Goal: Browse casually

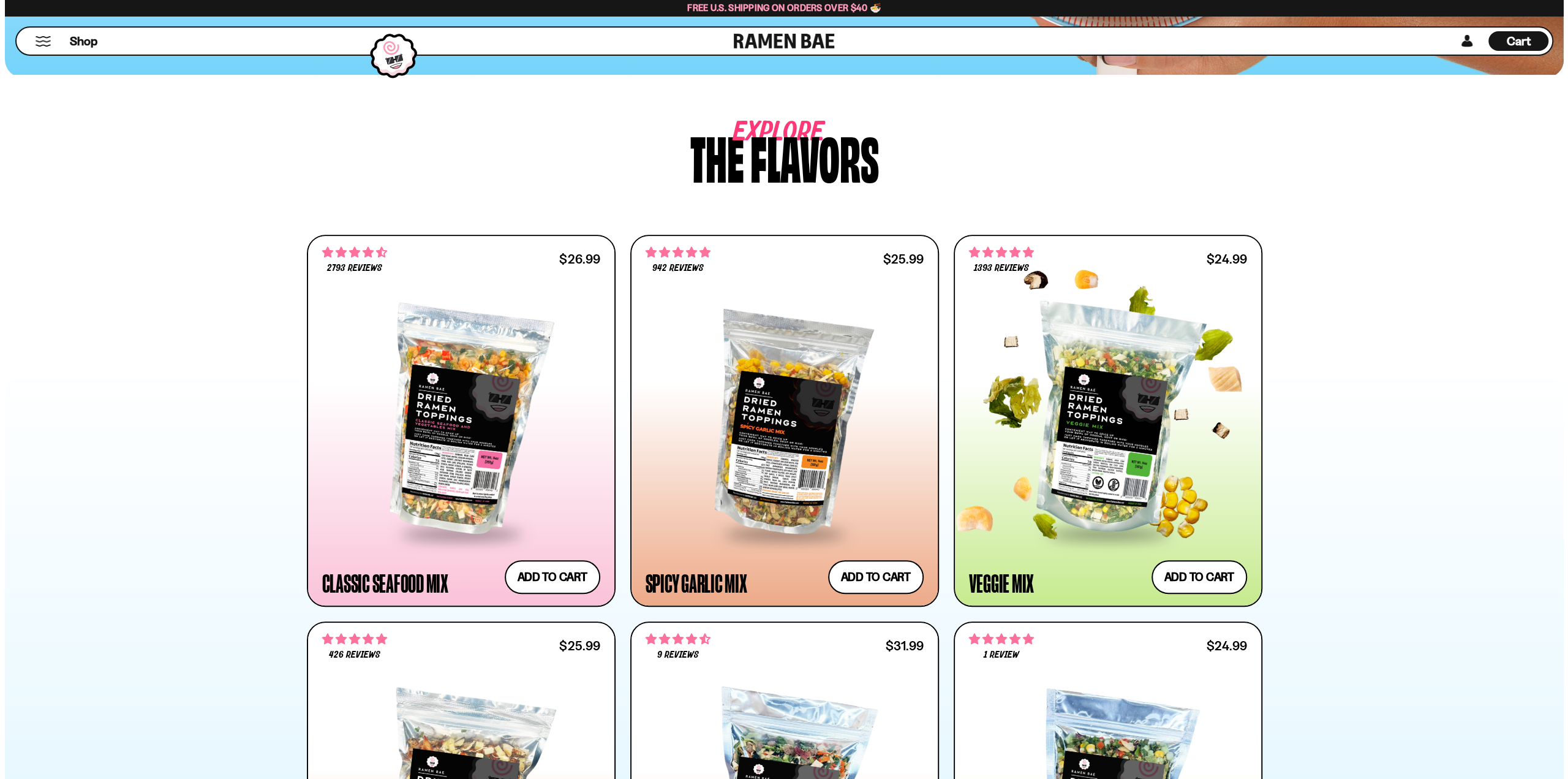
scroll to position [613, 0]
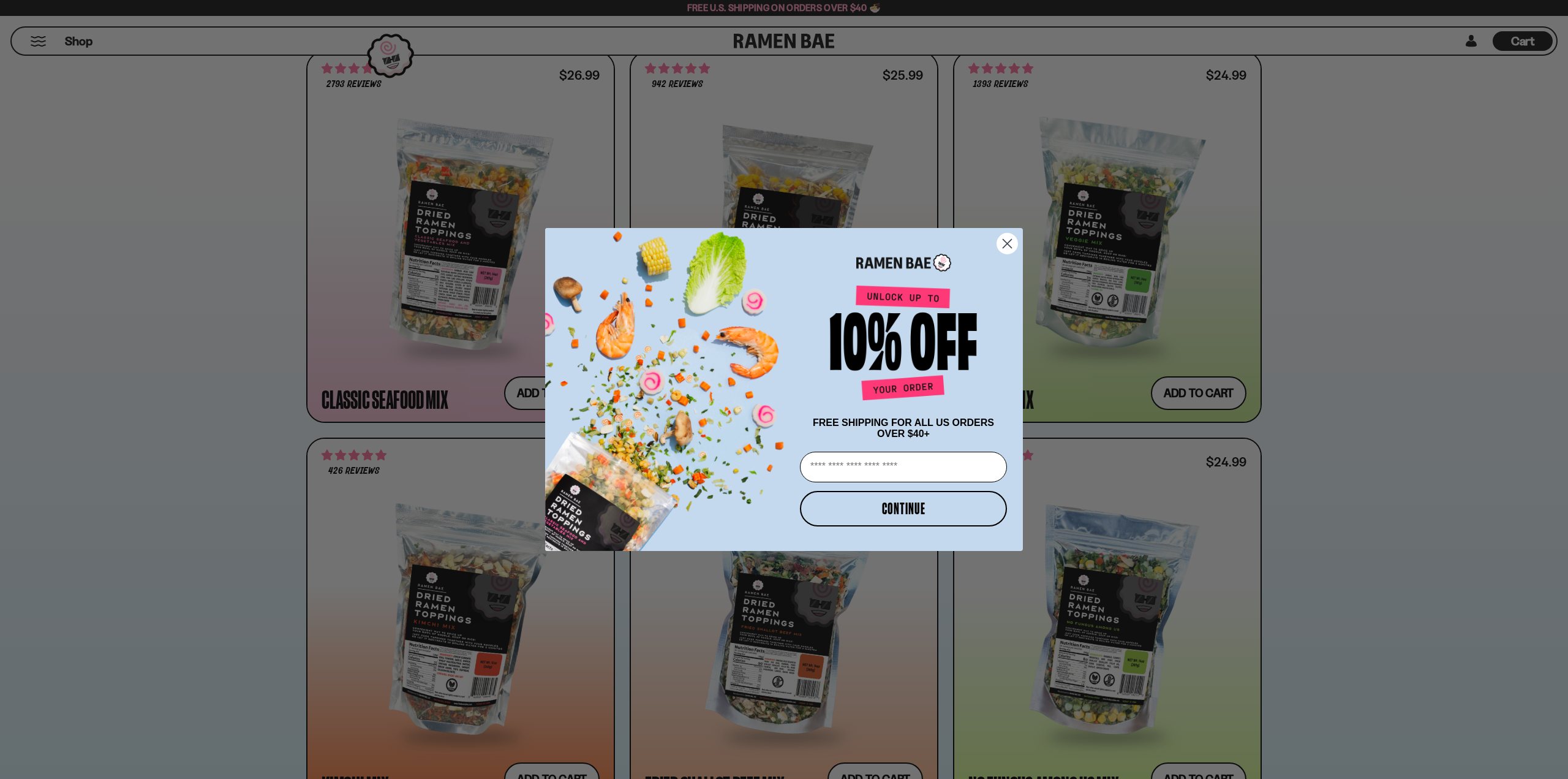
click at [1013, 236] on circle "Close dialog" at bounding box center [1007, 244] width 20 height 20
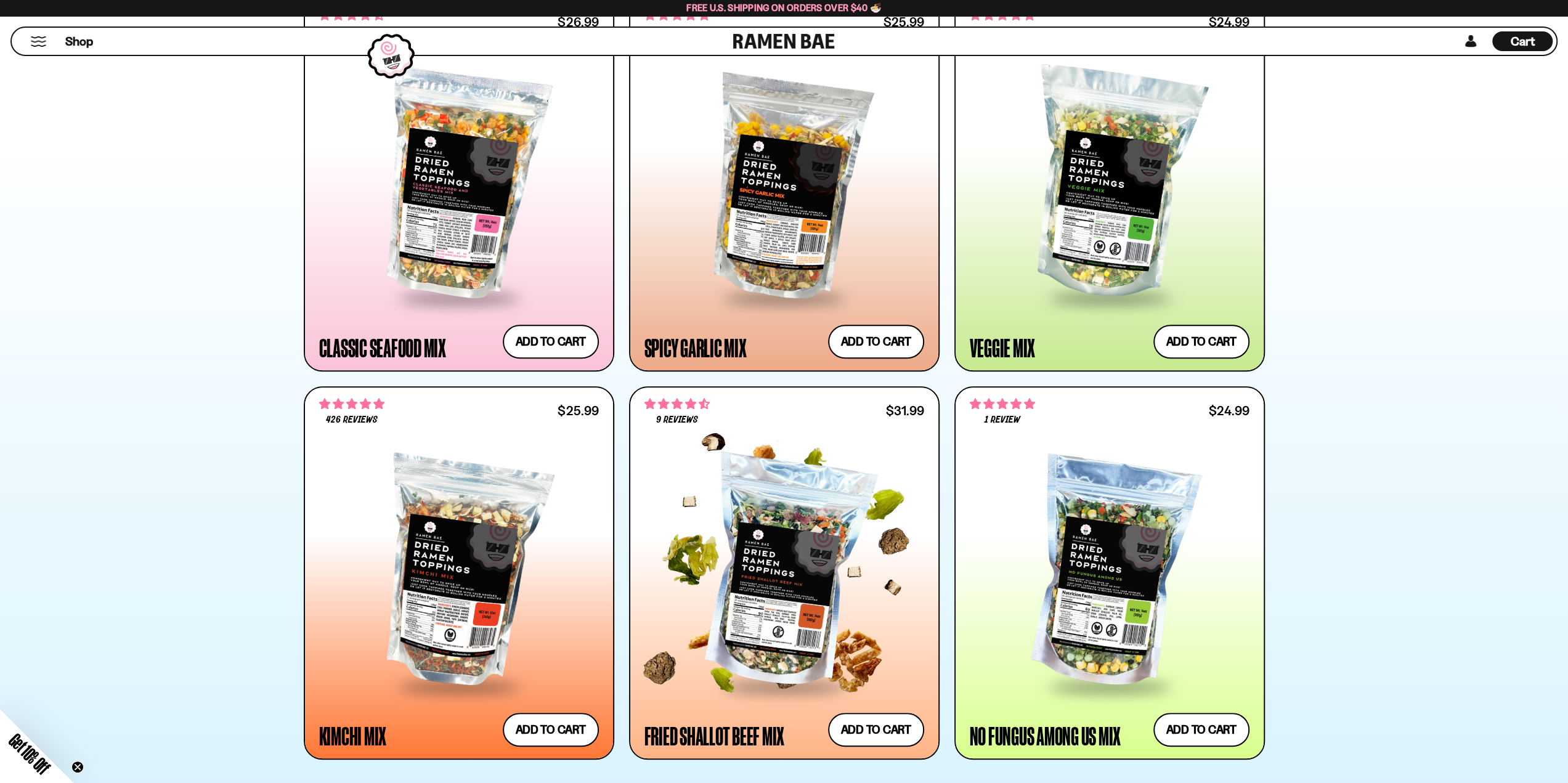
scroll to position [801, 0]
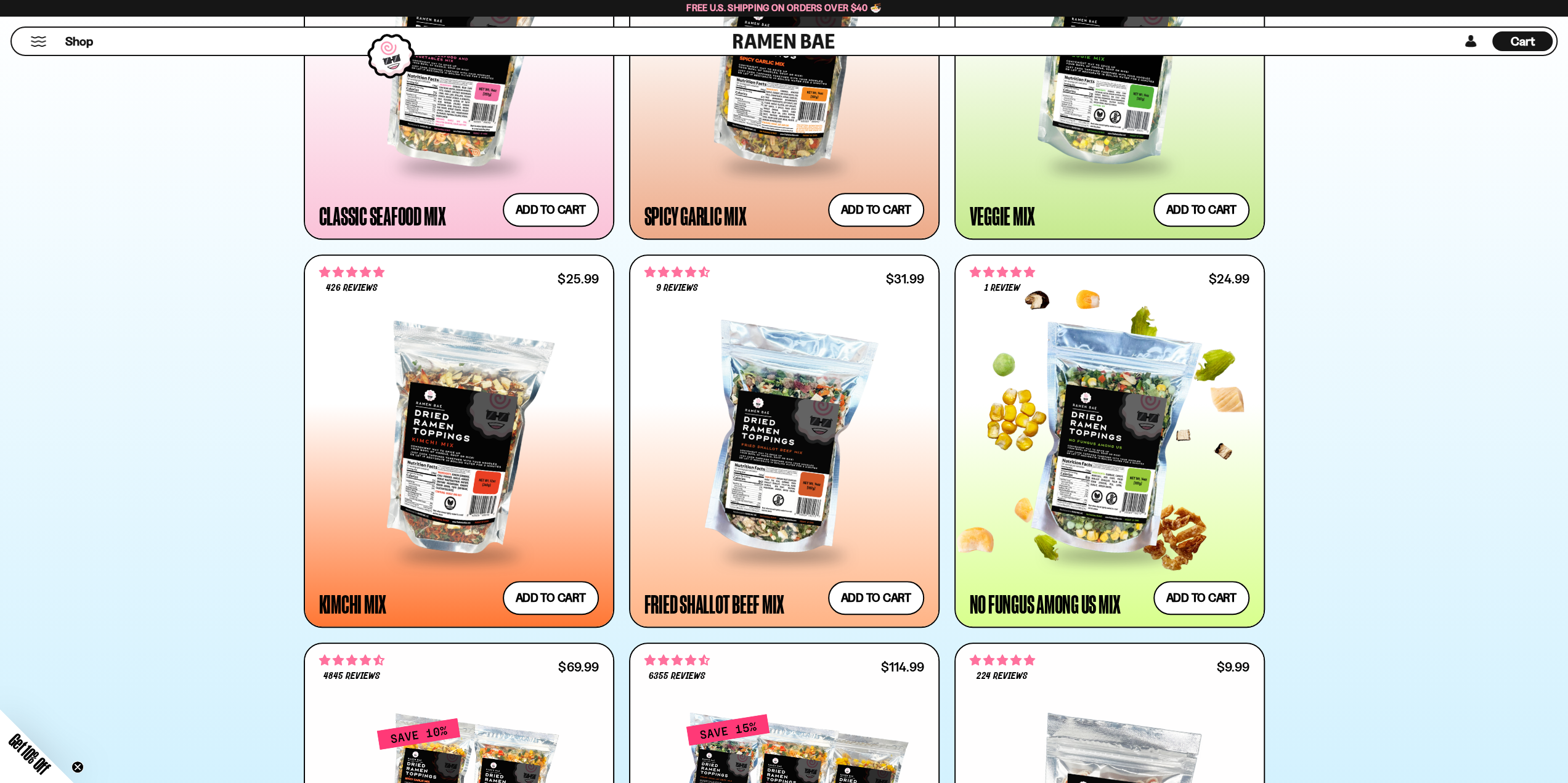
click at [1167, 322] on div at bounding box center [1106, 432] width 285 height 277
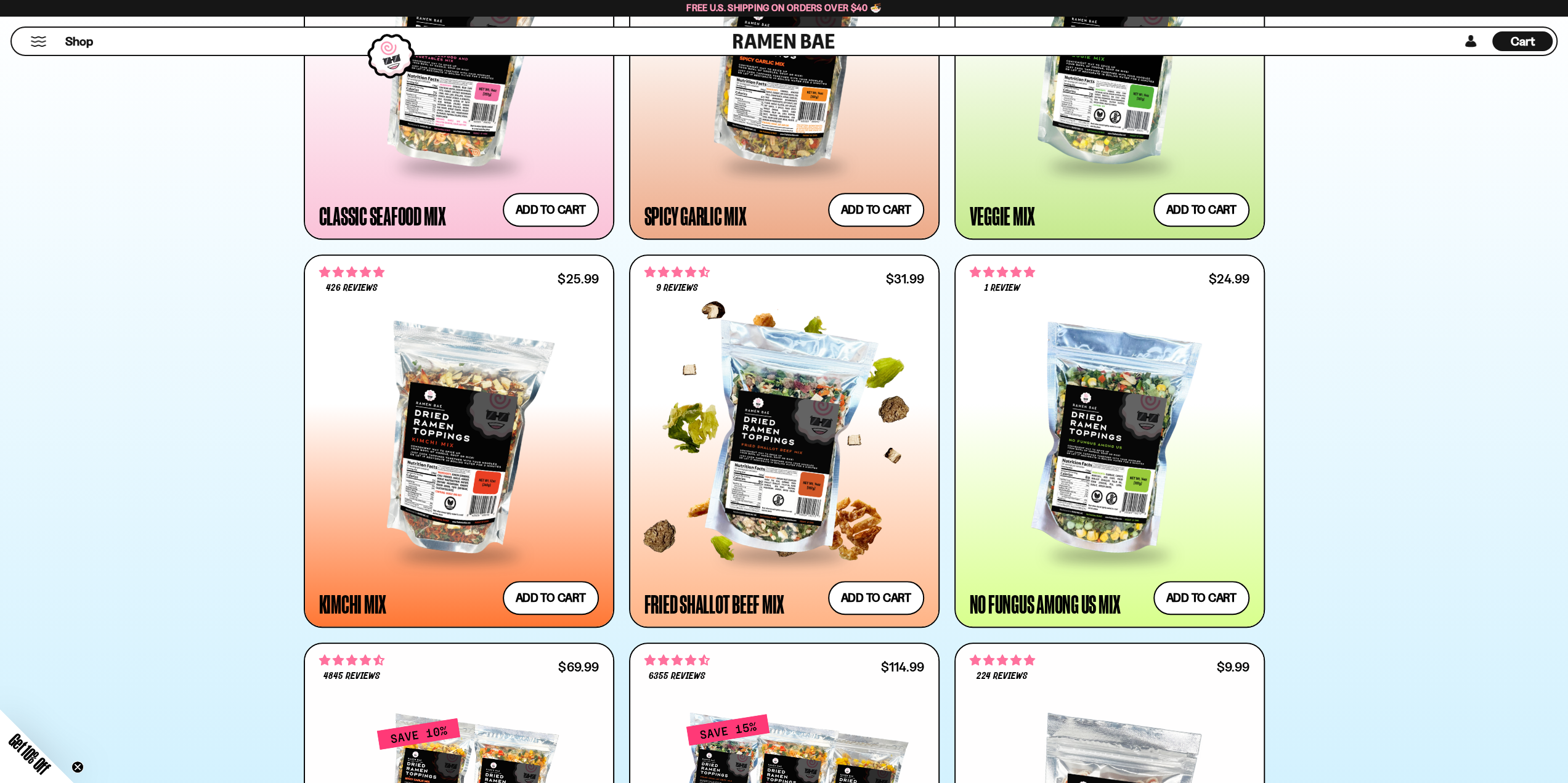
click at [776, 403] on div at bounding box center [784, 441] width 280 height 224
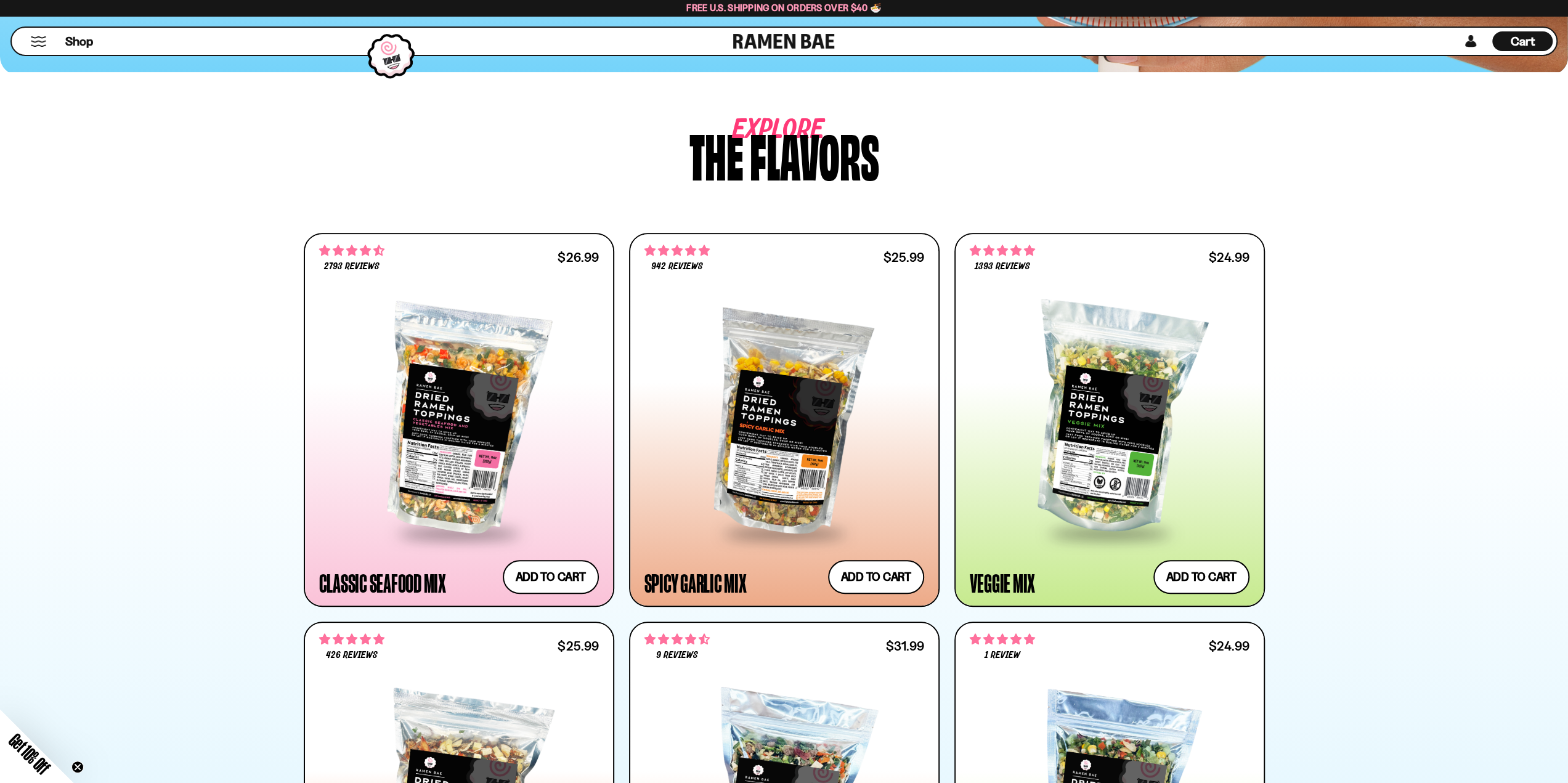
scroll to position [432, 0]
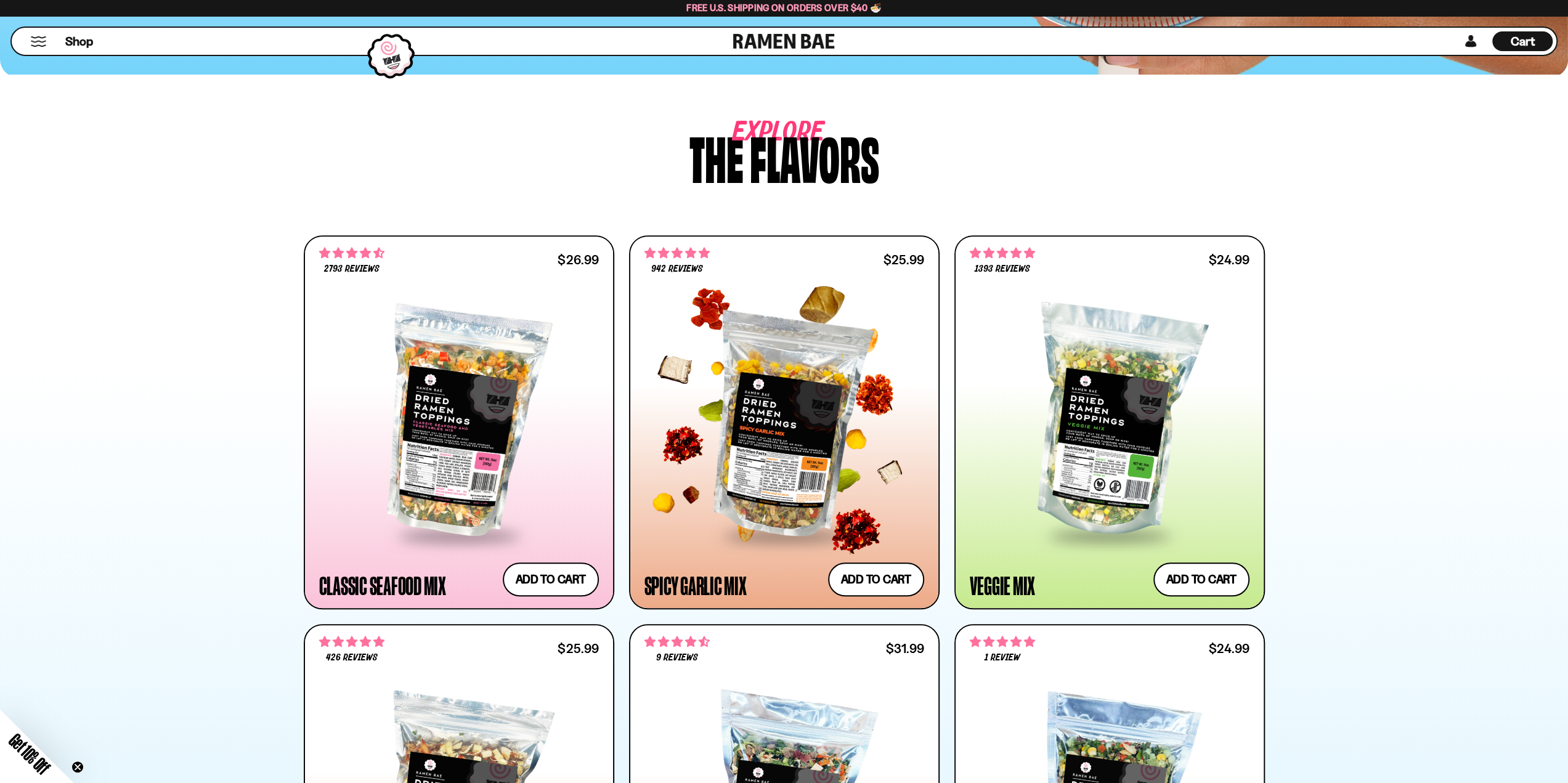
click at [701, 578] on div "Spicy Garlic Mix" at bounding box center [695, 584] width 102 height 22
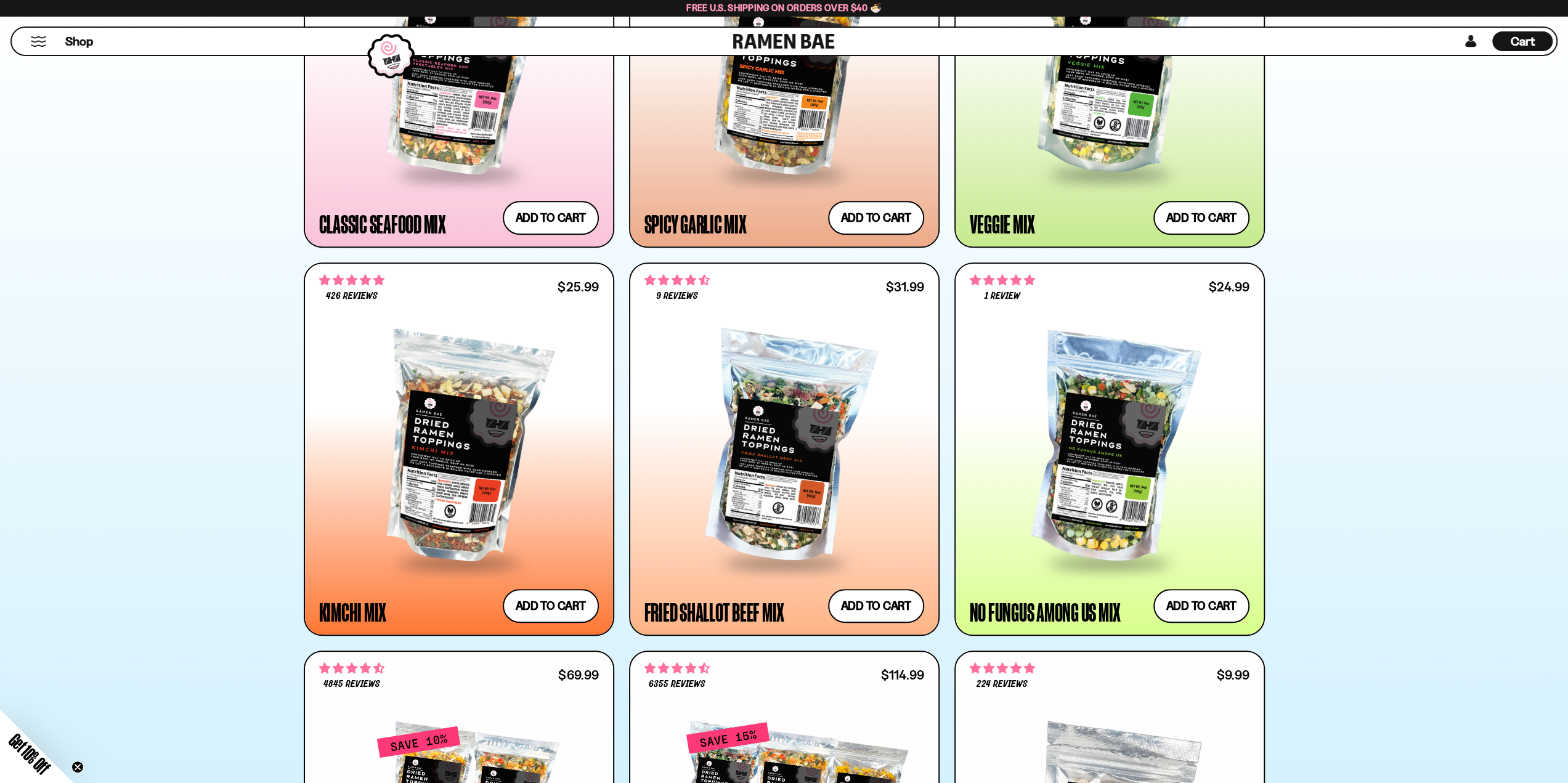
scroll to position [644, 0]
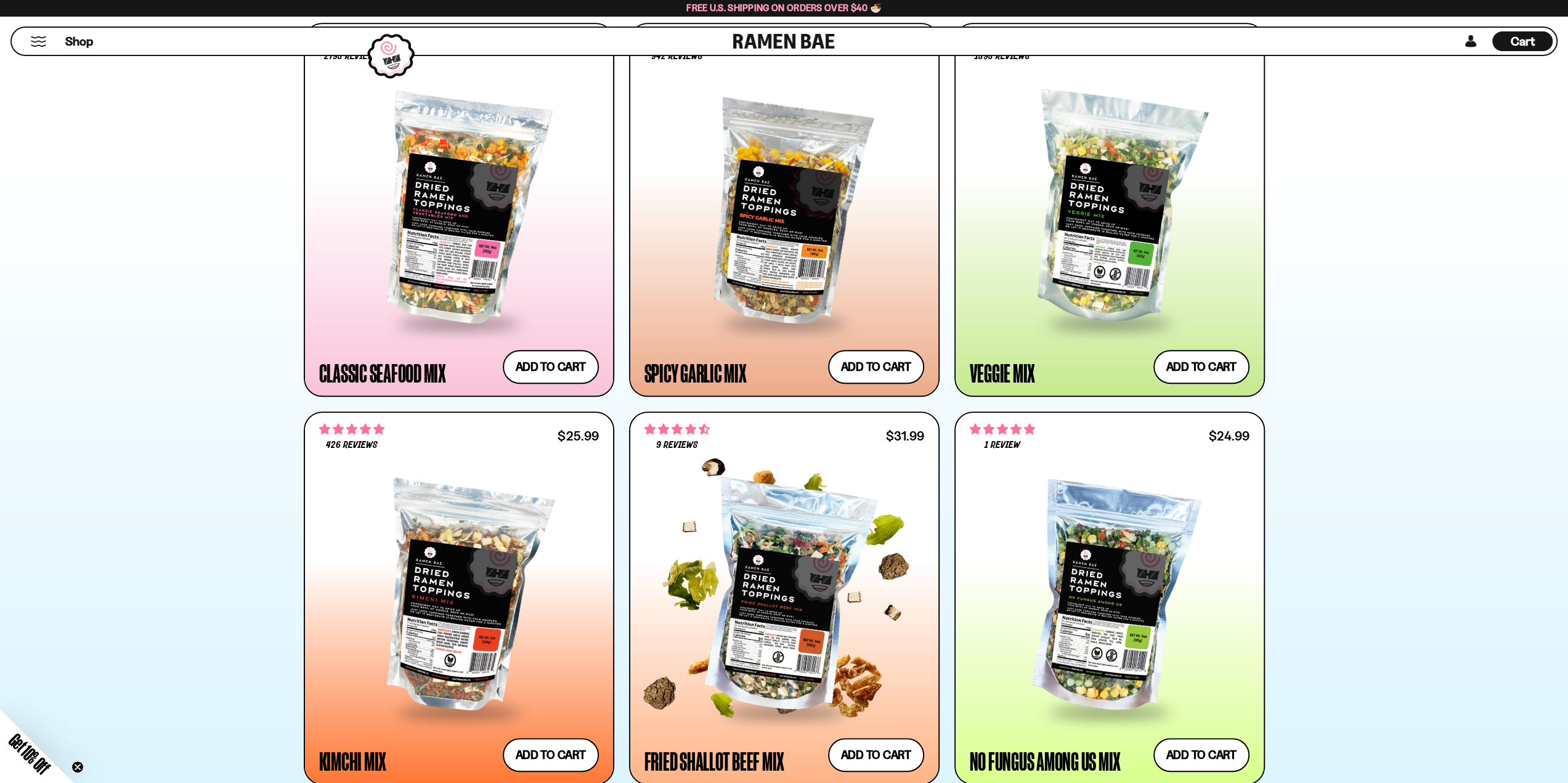
click at [791, 452] on div at bounding box center [781, 589] width 285 height 277
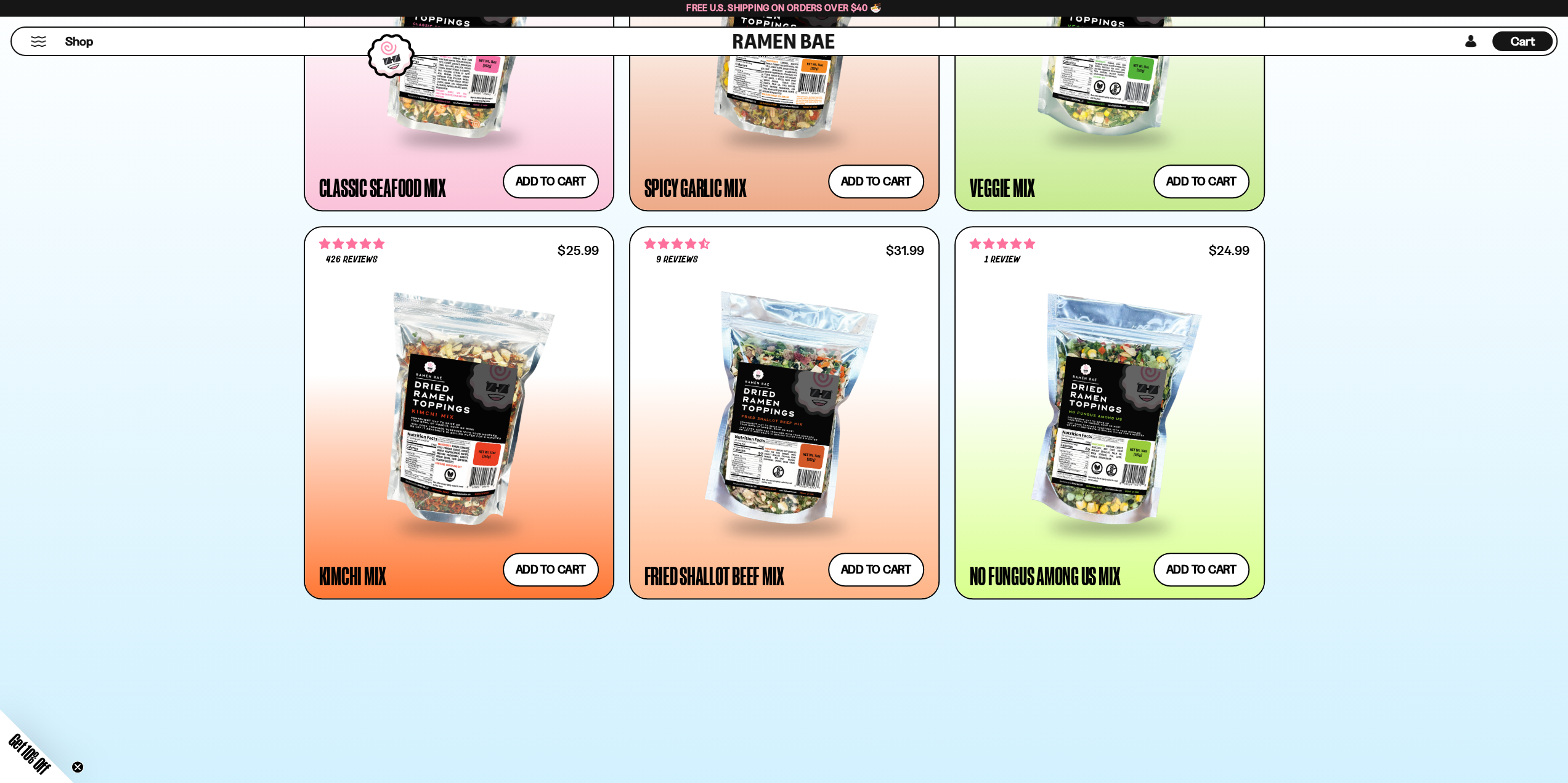
scroll to position [891, 0]
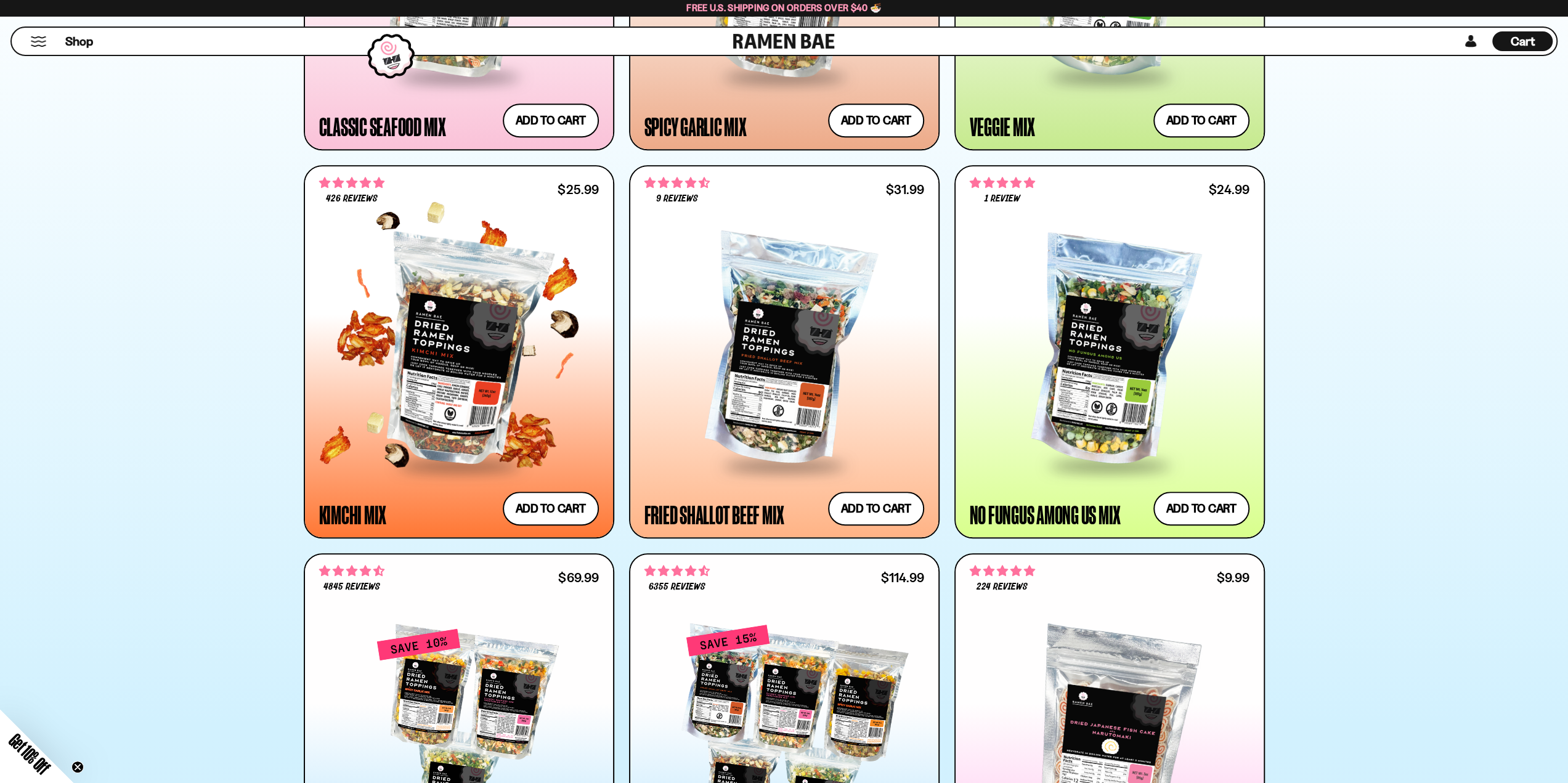
click at [494, 326] on div at bounding box center [459, 351] width 280 height 224
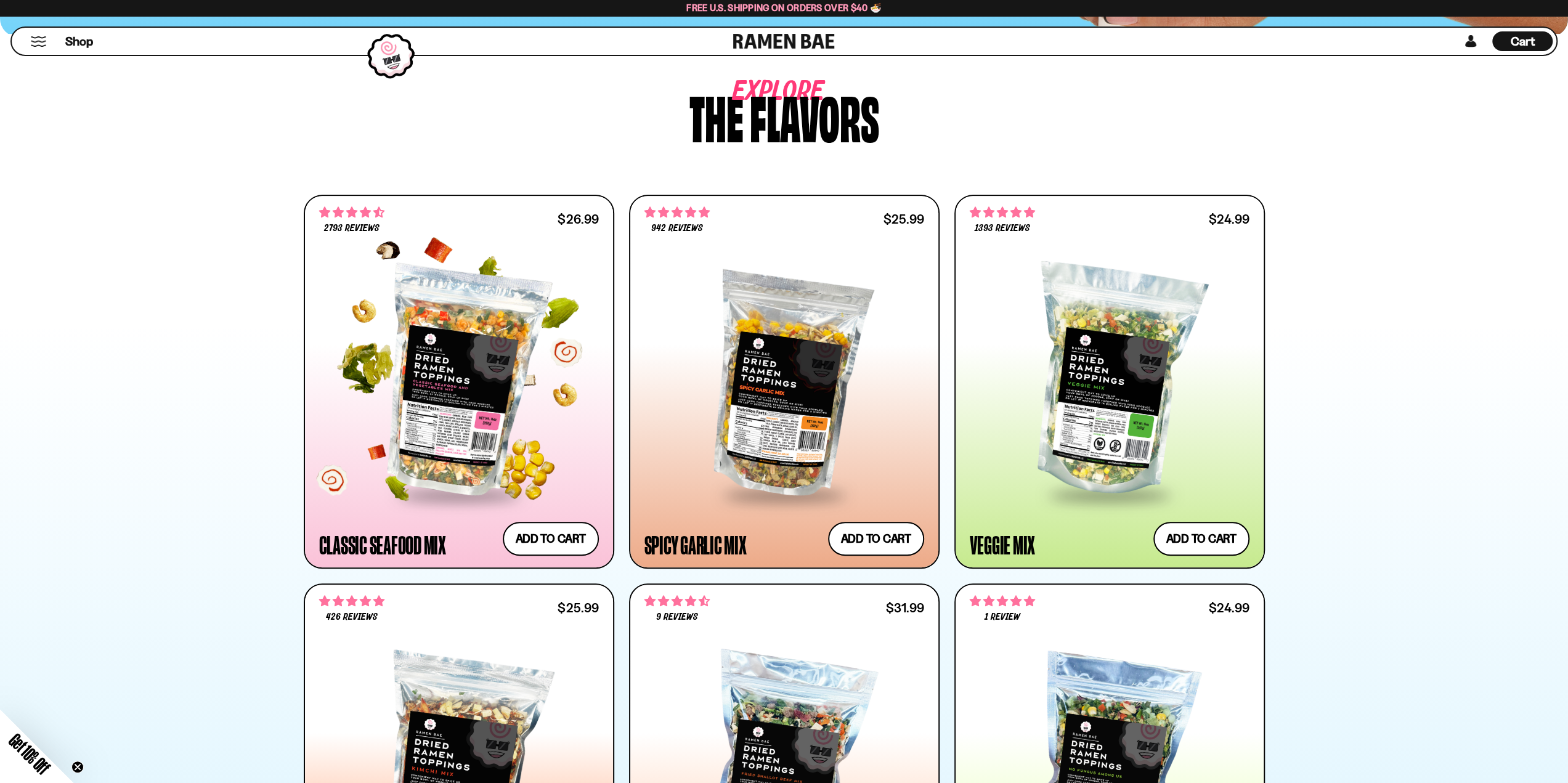
scroll to position [459, 0]
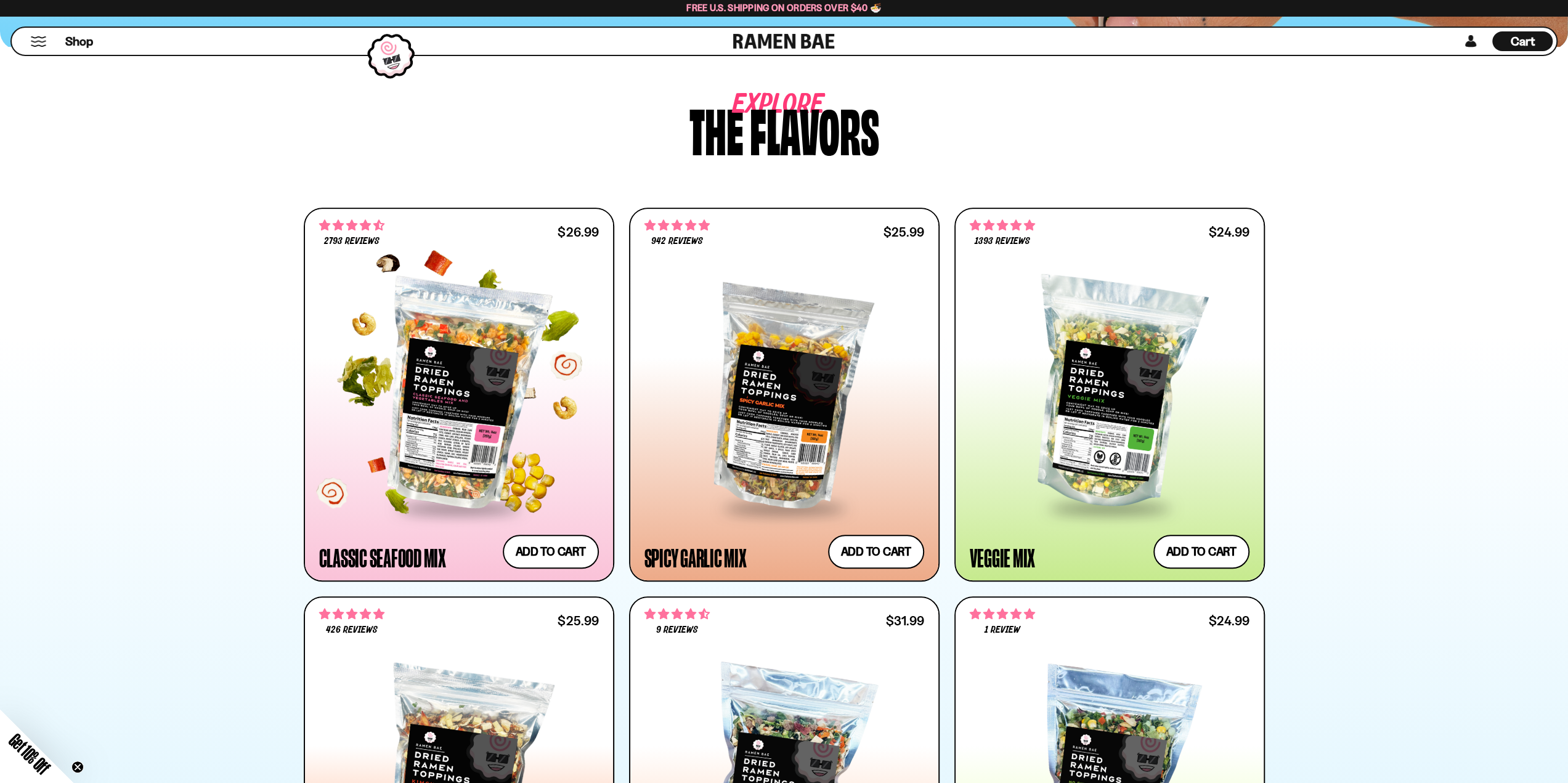
click at [496, 326] on div at bounding box center [459, 394] width 280 height 224
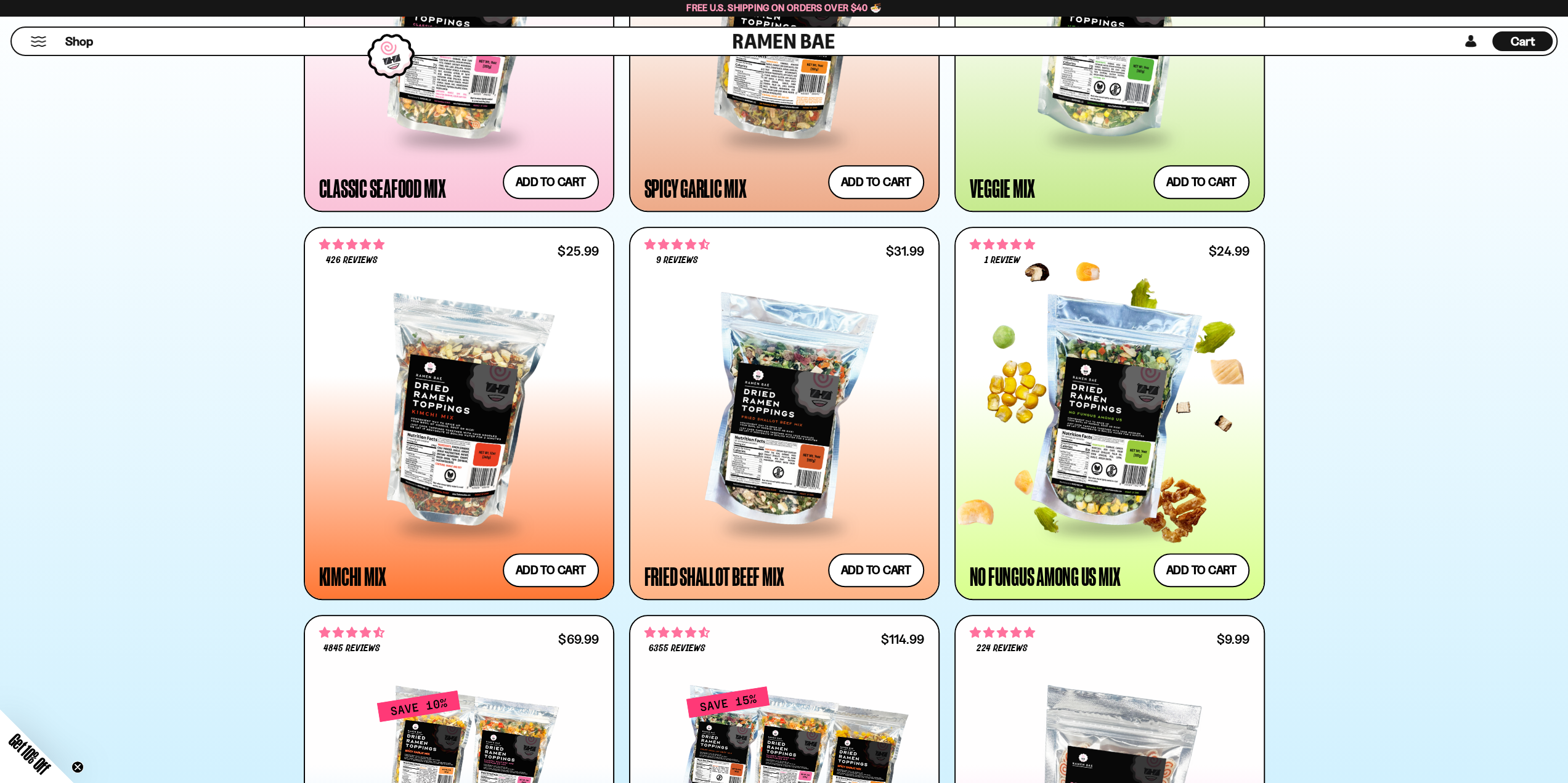
scroll to position [644, 0]
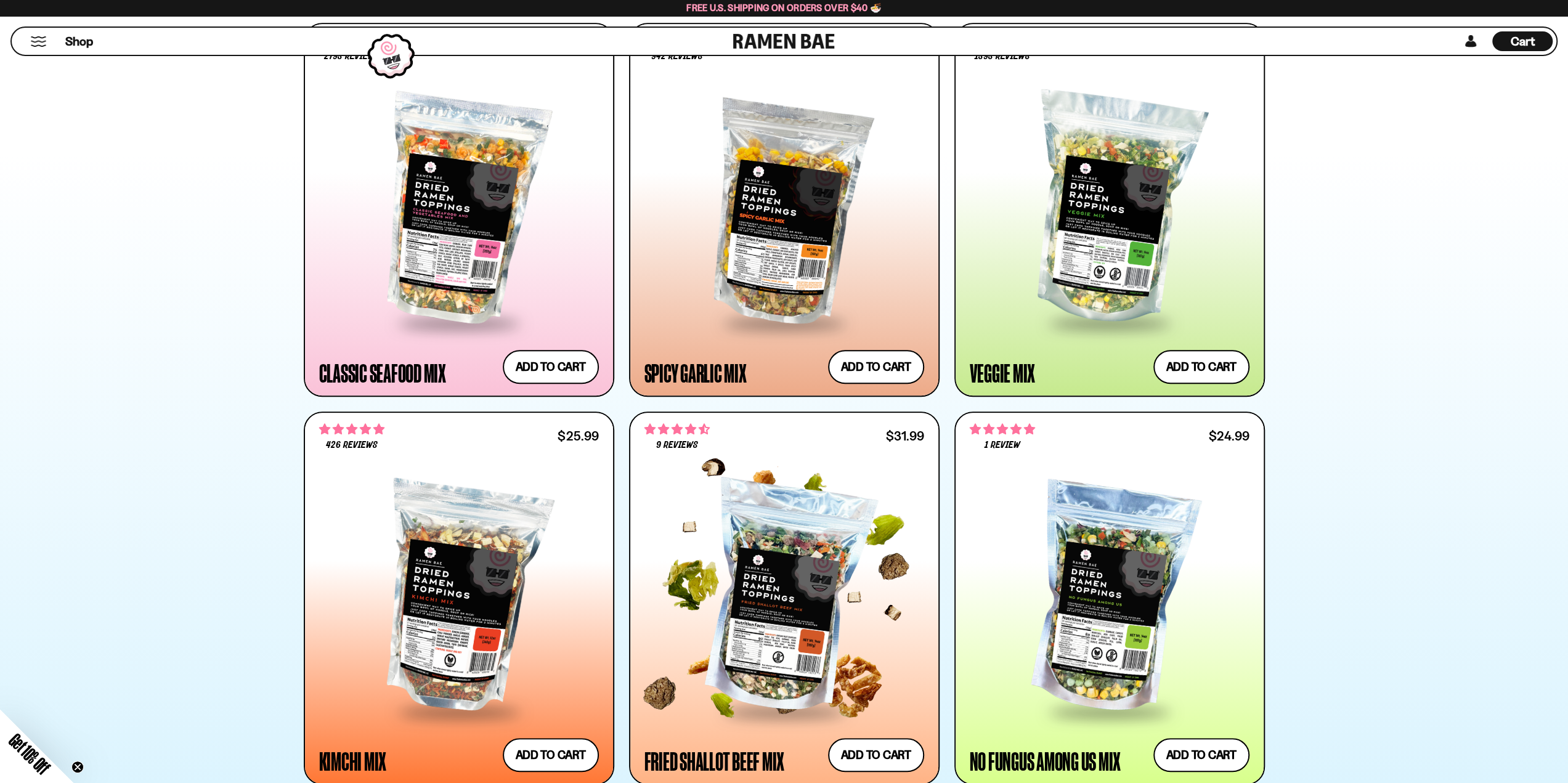
click at [845, 539] on div at bounding box center [784, 598] width 280 height 224
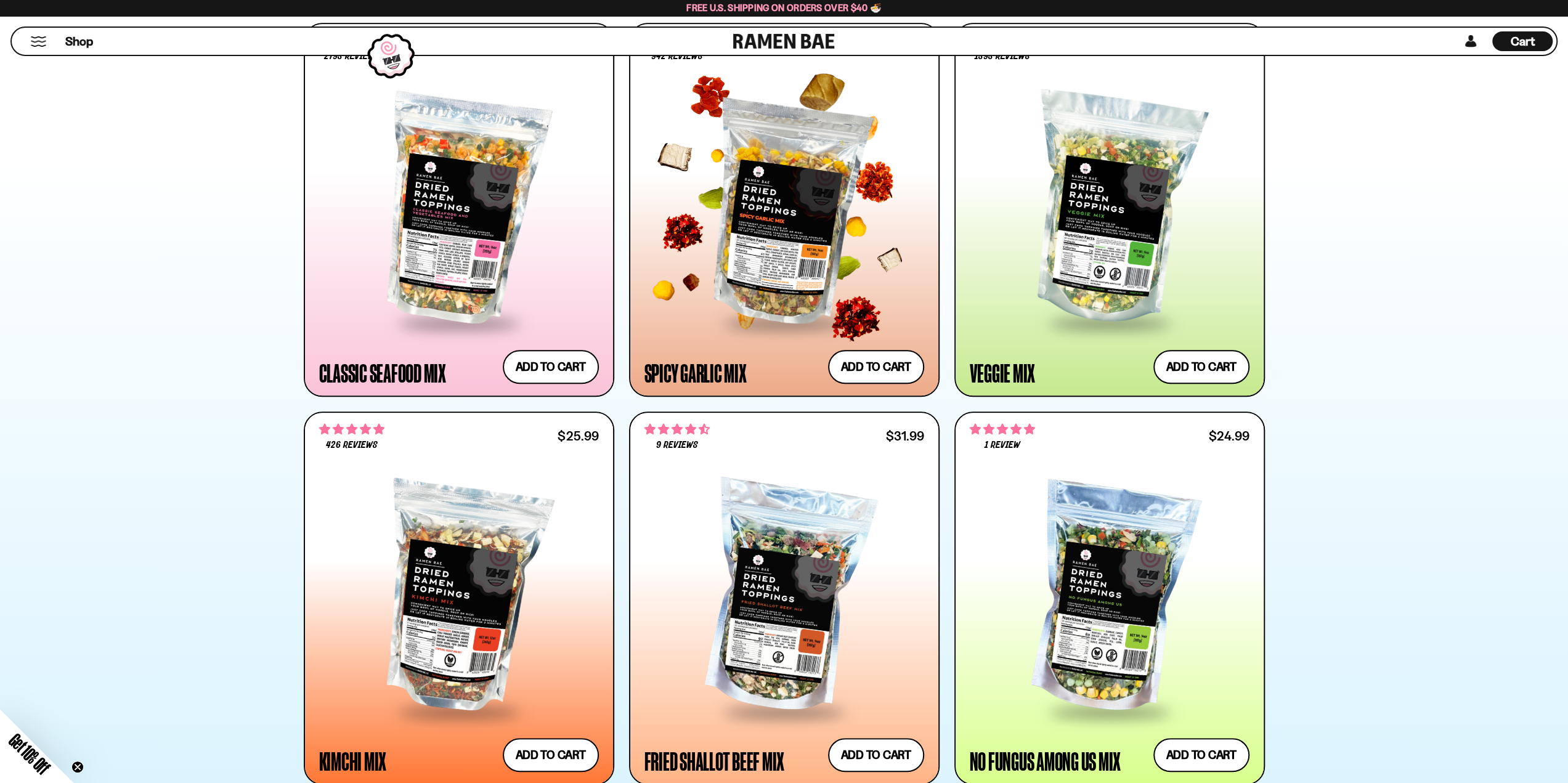
click at [807, 248] on div at bounding box center [784, 209] width 280 height 224
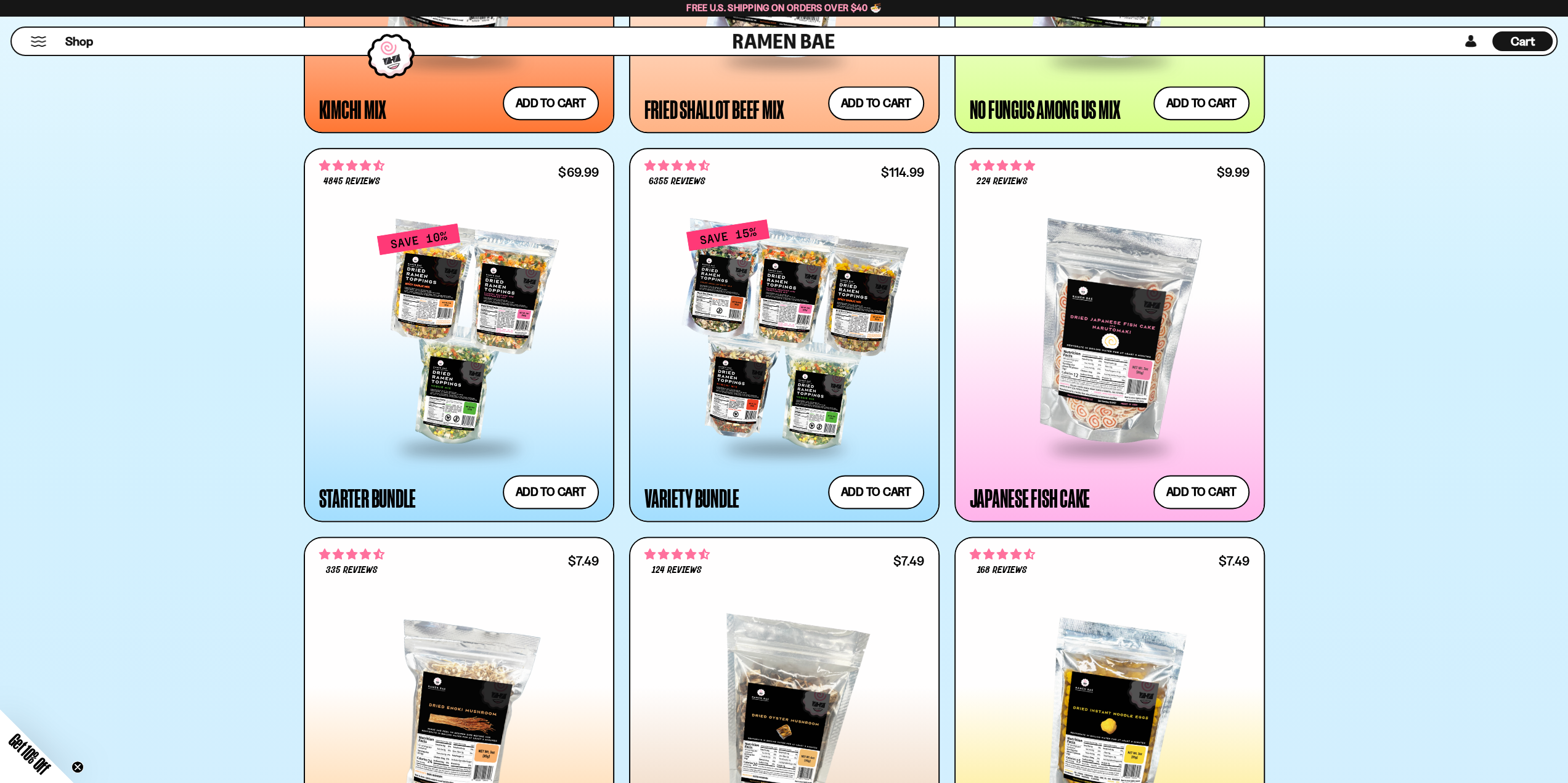
scroll to position [1308, 0]
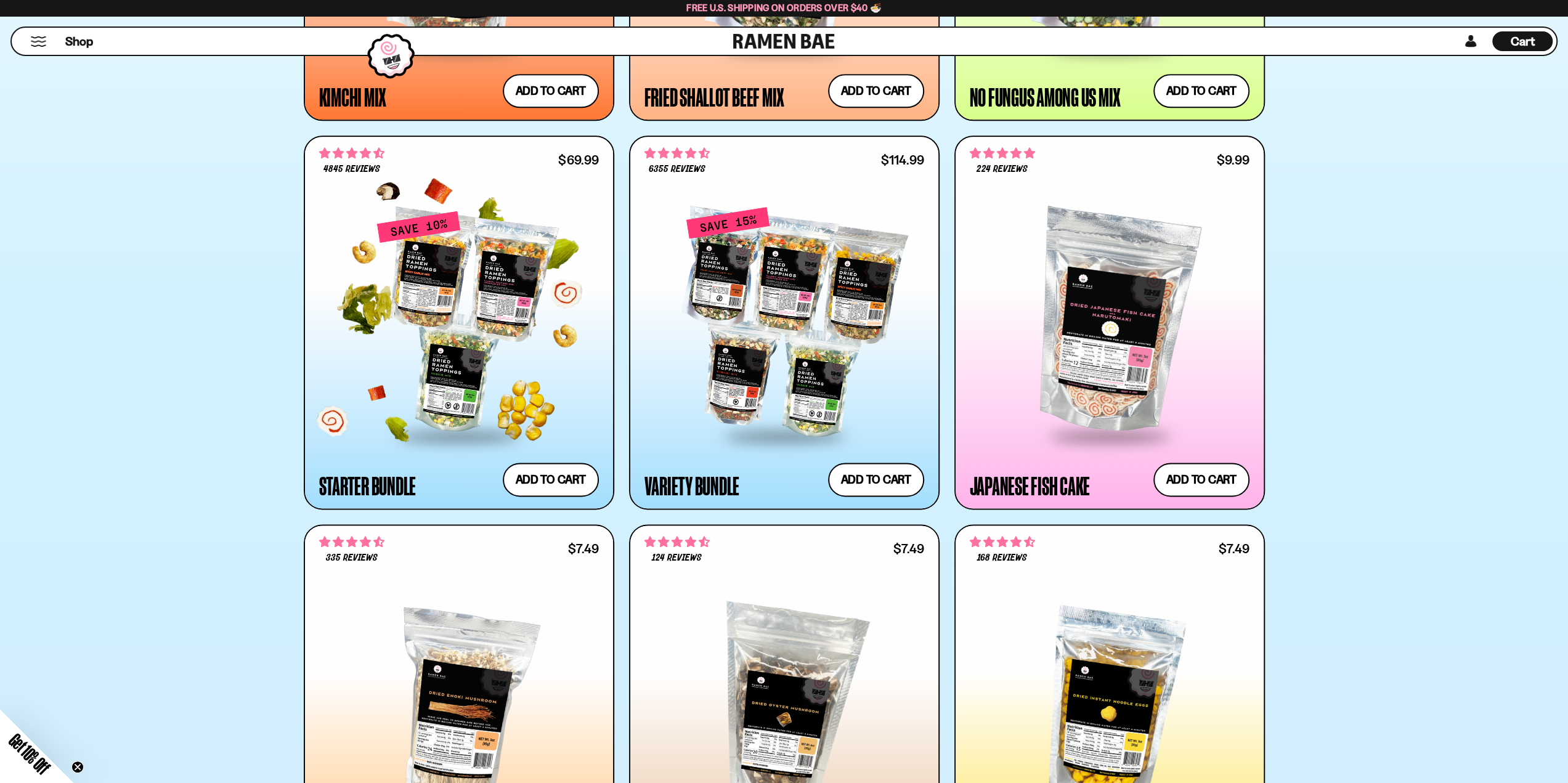
click at [520, 331] on div at bounding box center [459, 322] width 280 height 224
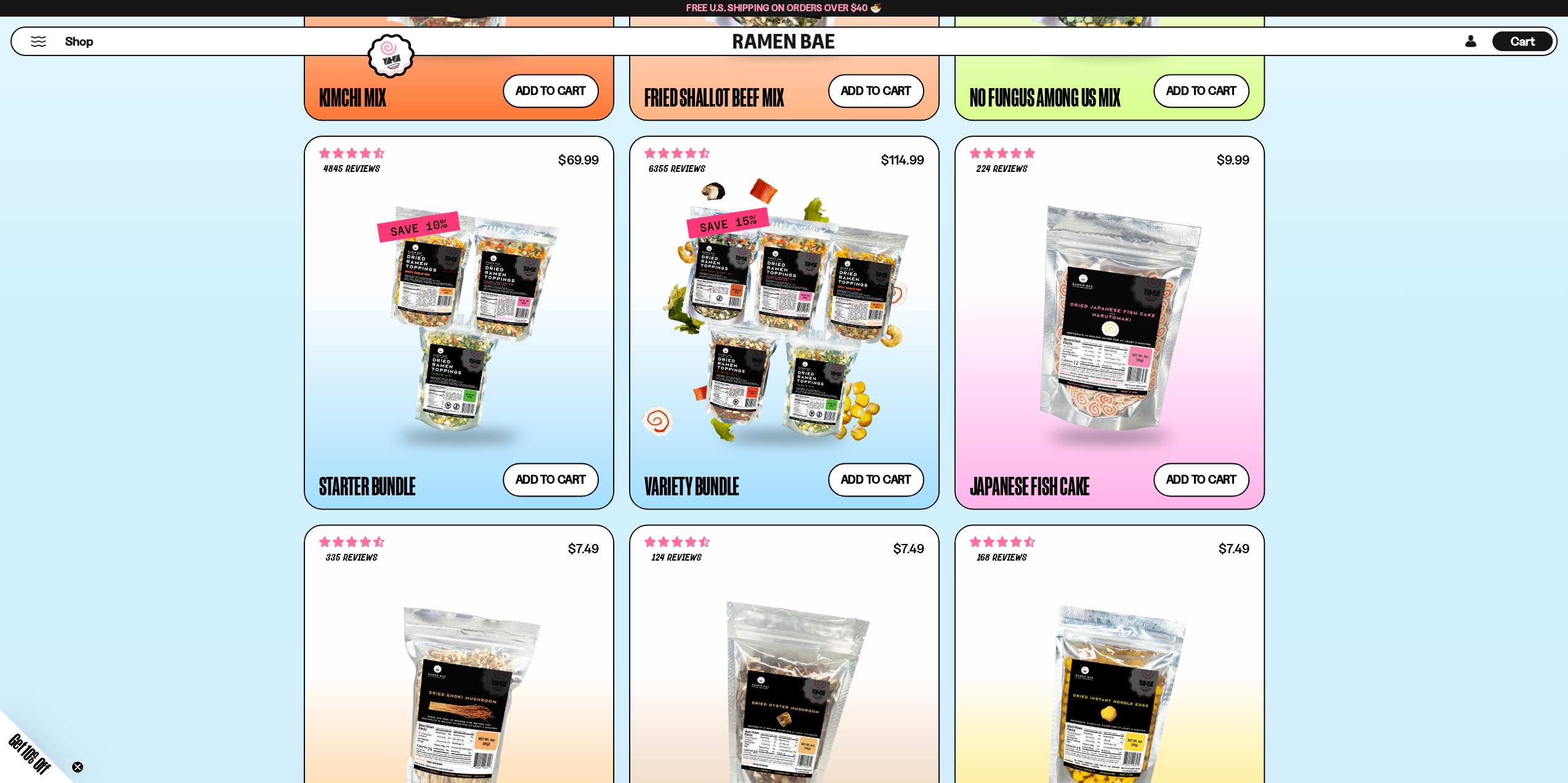
click at [882, 325] on div at bounding box center [784, 322] width 280 height 224
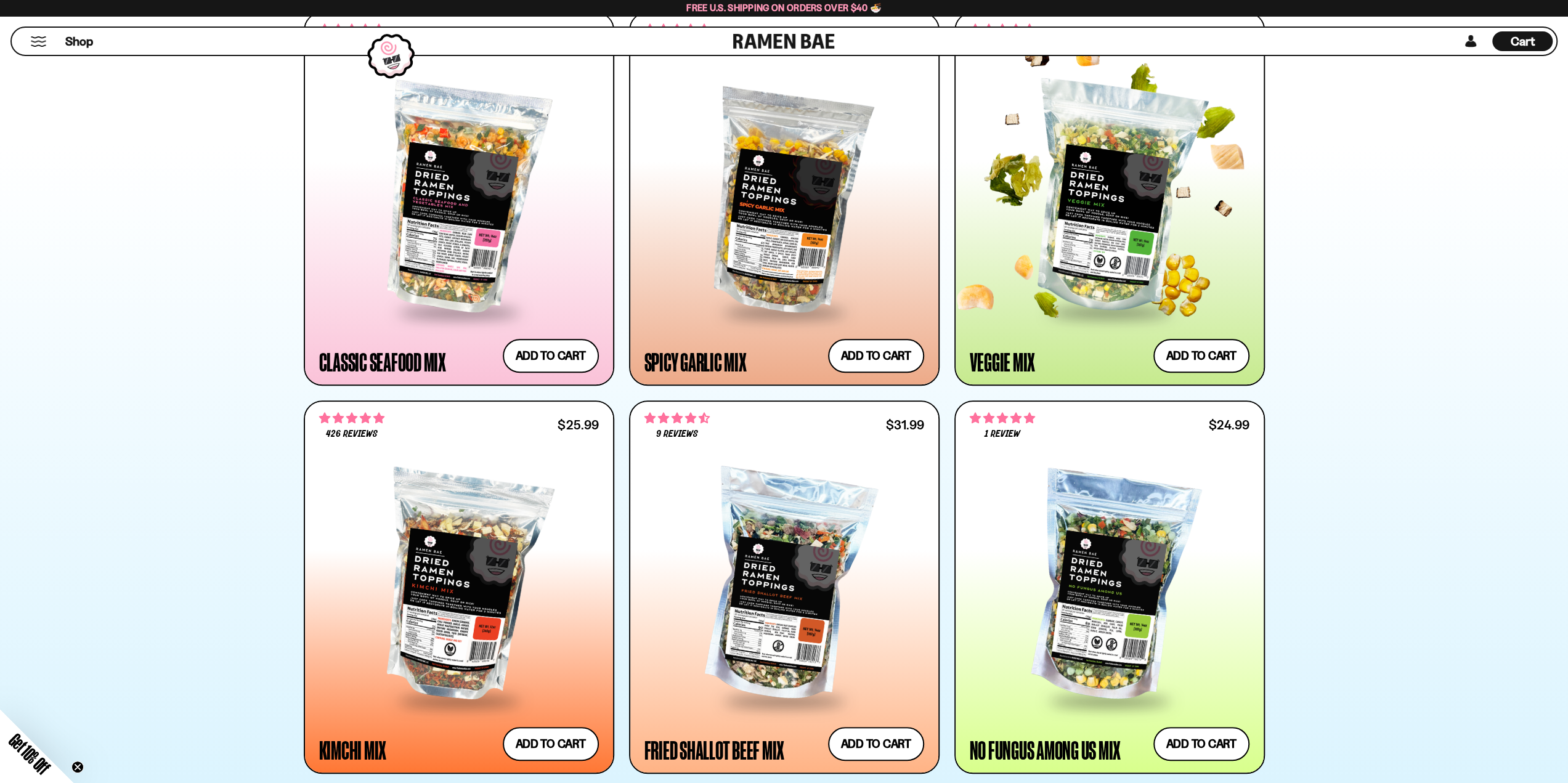
scroll to position [661, 0]
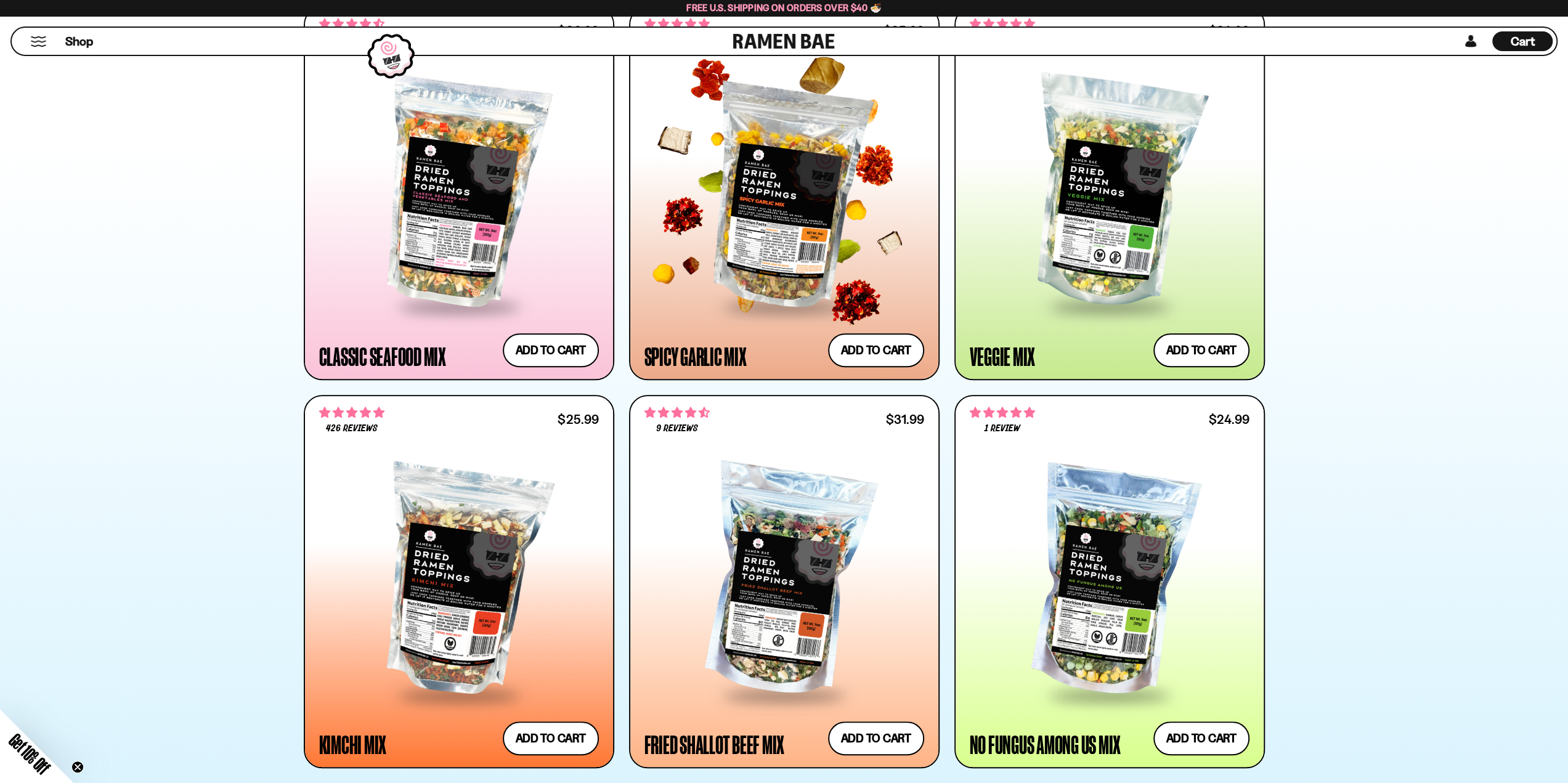
click at [817, 192] on div at bounding box center [784, 193] width 280 height 224
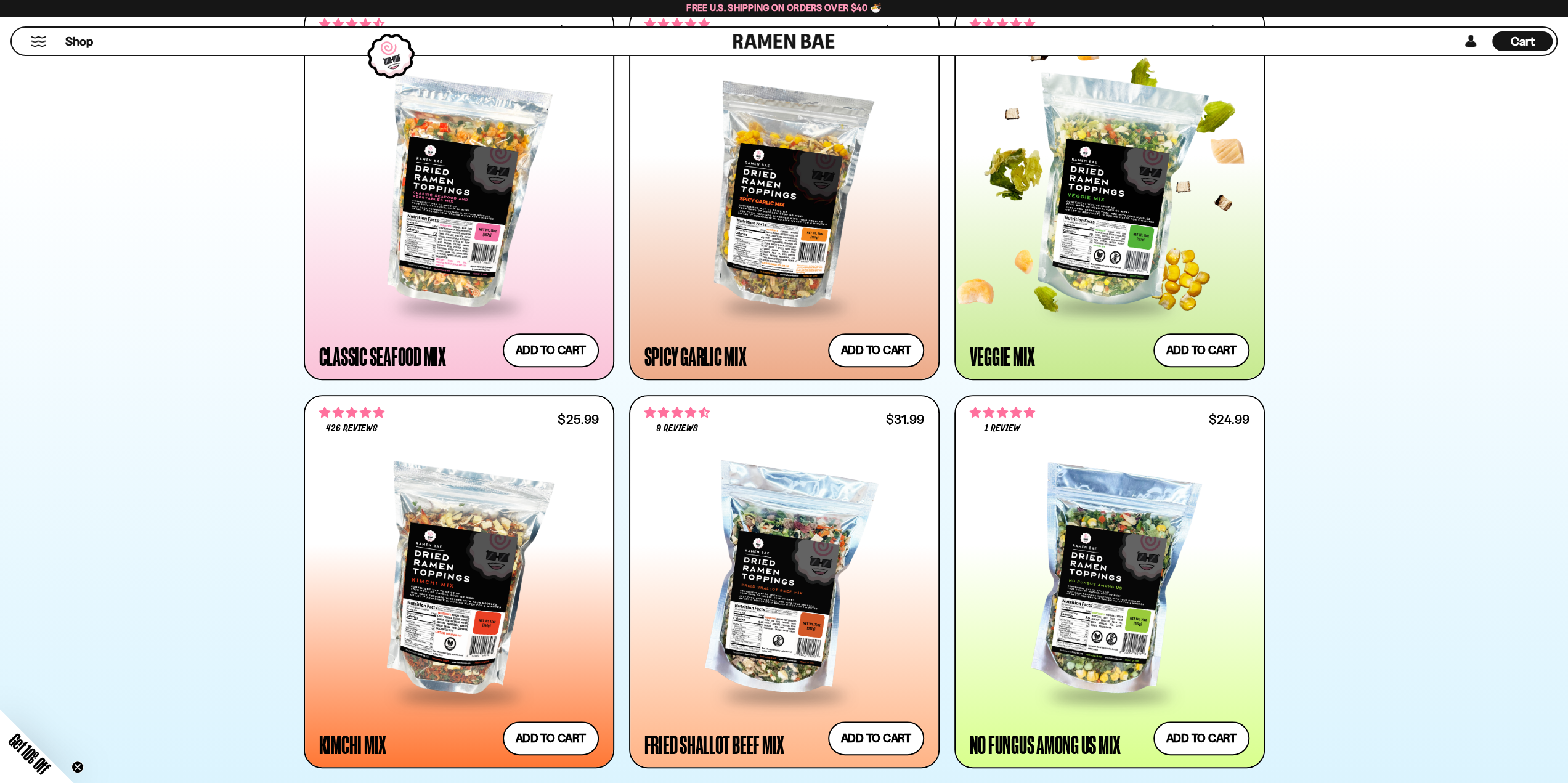
click at [1109, 239] on div at bounding box center [1110, 193] width 280 height 224
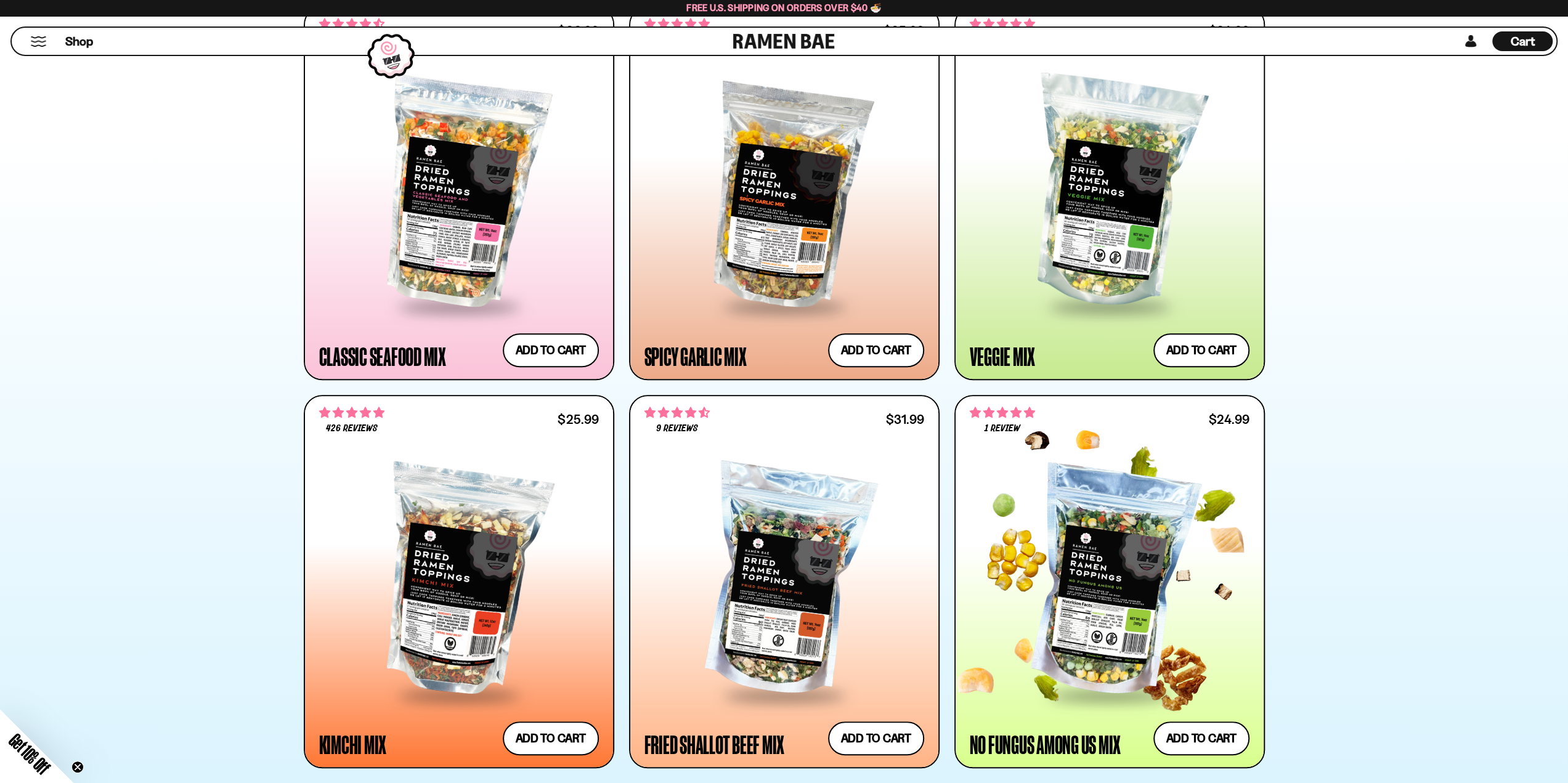
click at [1092, 547] on div at bounding box center [1110, 581] width 280 height 224
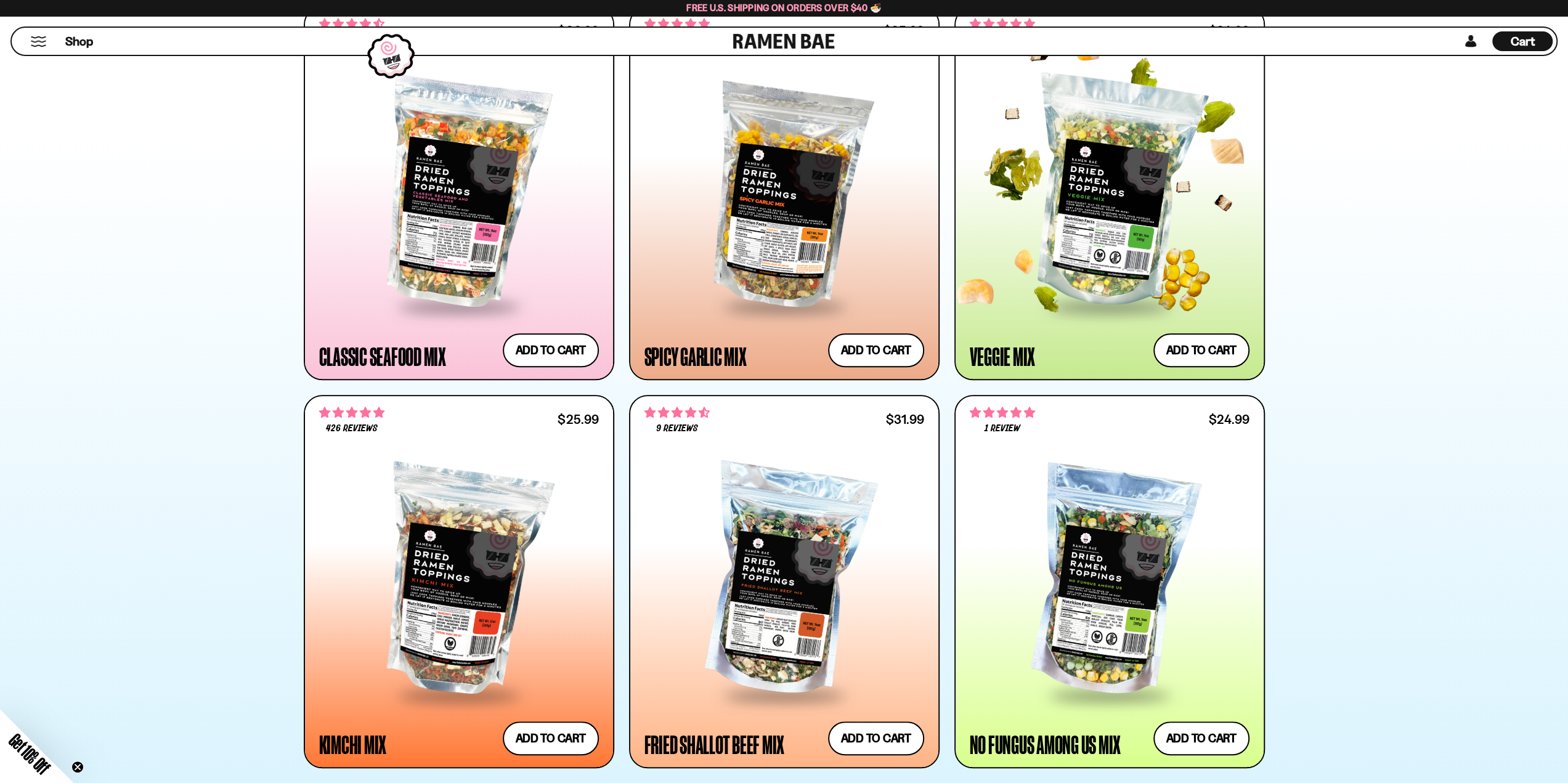
click at [1103, 239] on div at bounding box center [1110, 193] width 280 height 224
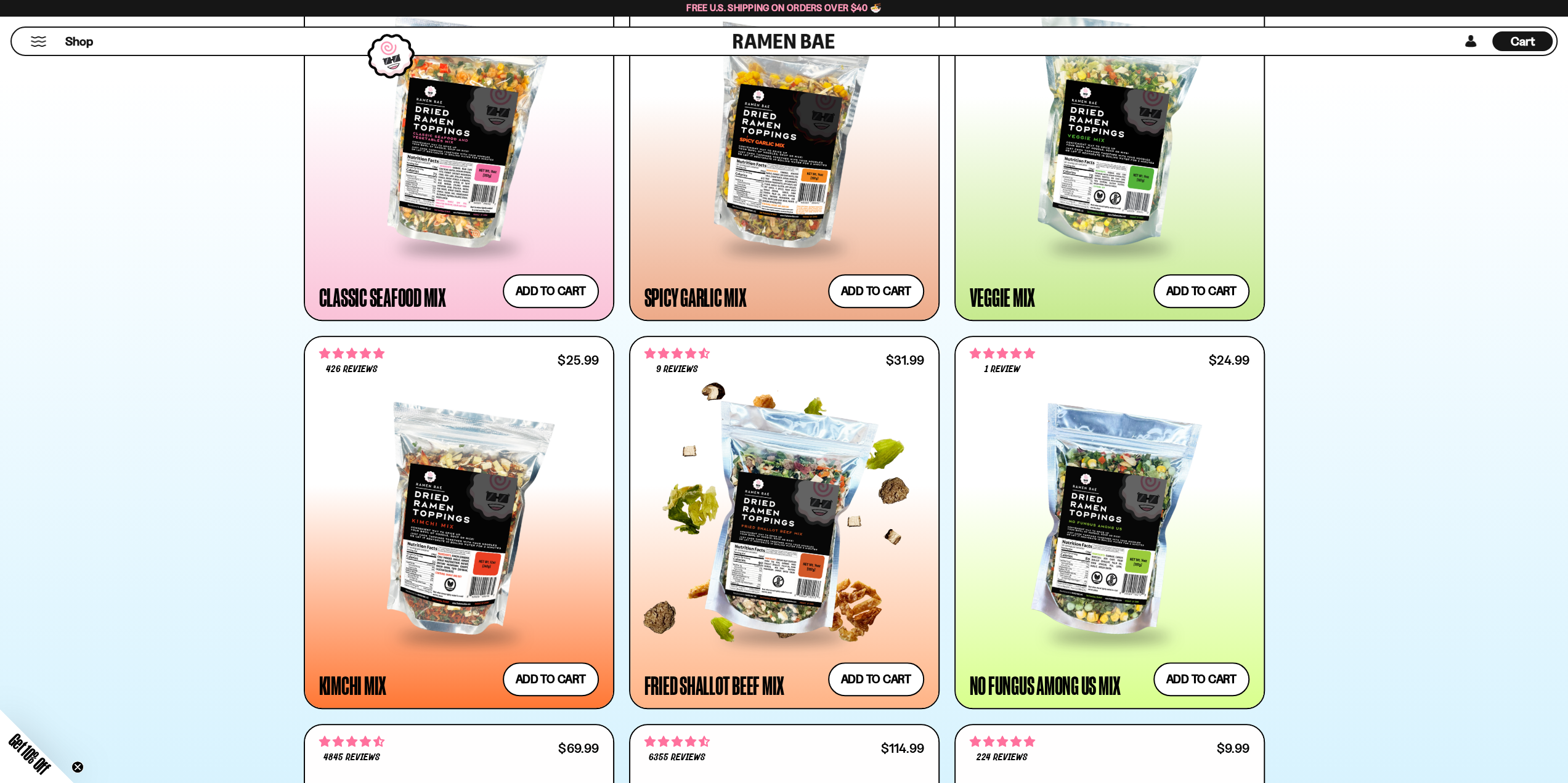
scroll to position [722, 0]
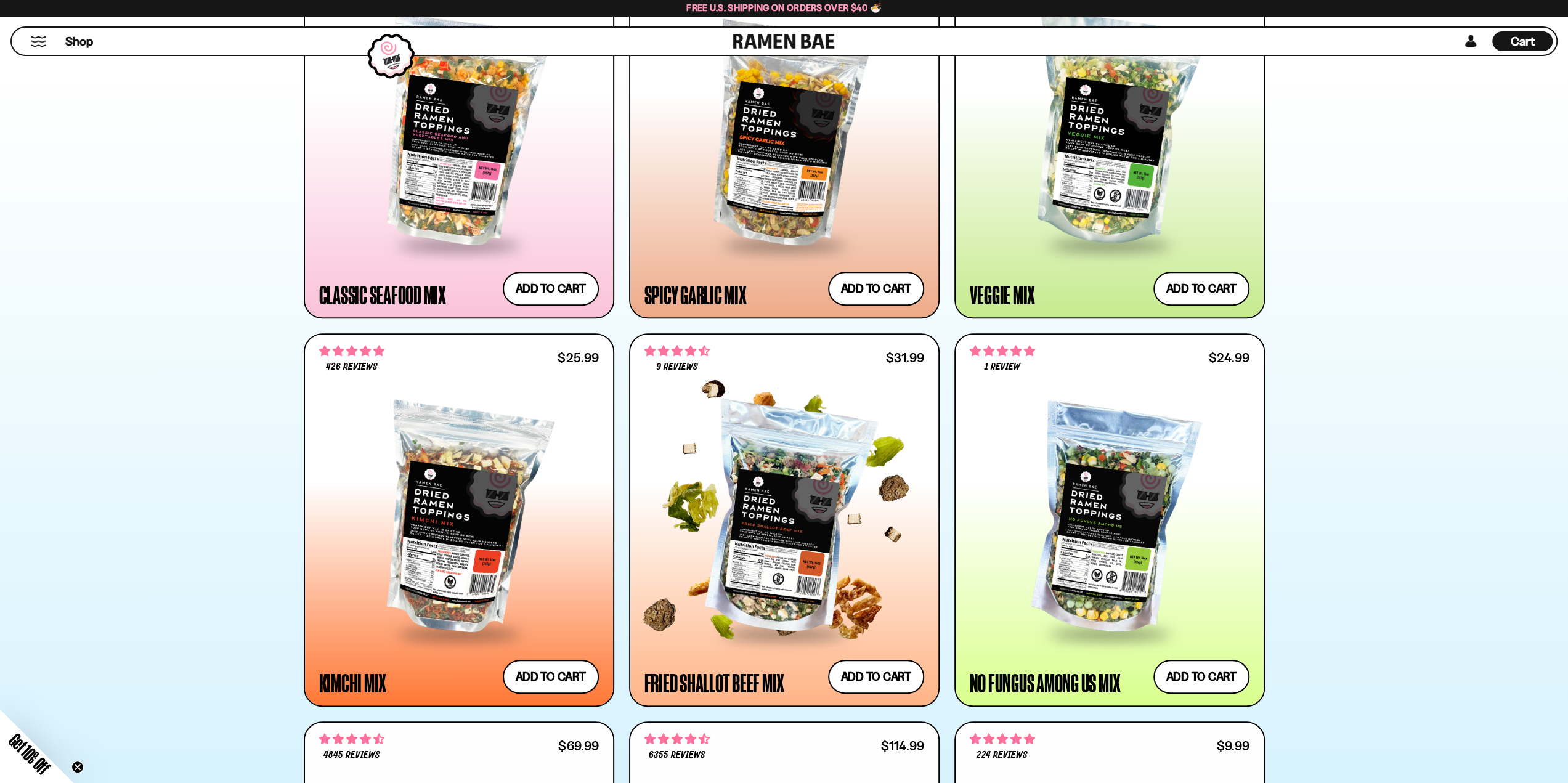
click at [833, 485] on div at bounding box center [784, 520] width 280 height 224
click at [757, 465] on div at bounding box center [784, 520] width 280 height 224
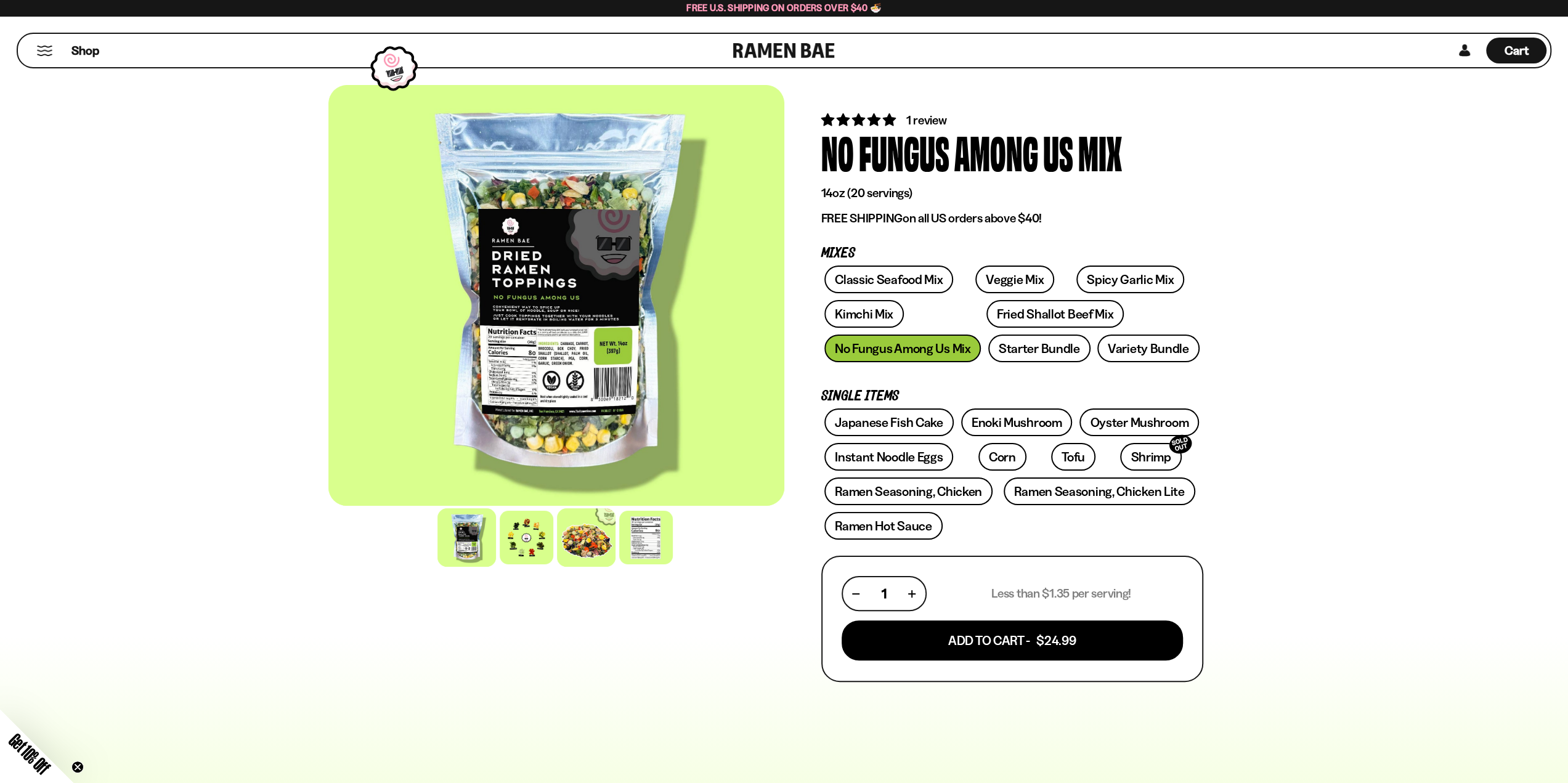
click at [573, 539] on div at bounding box center [586, 537] width 58 height 58
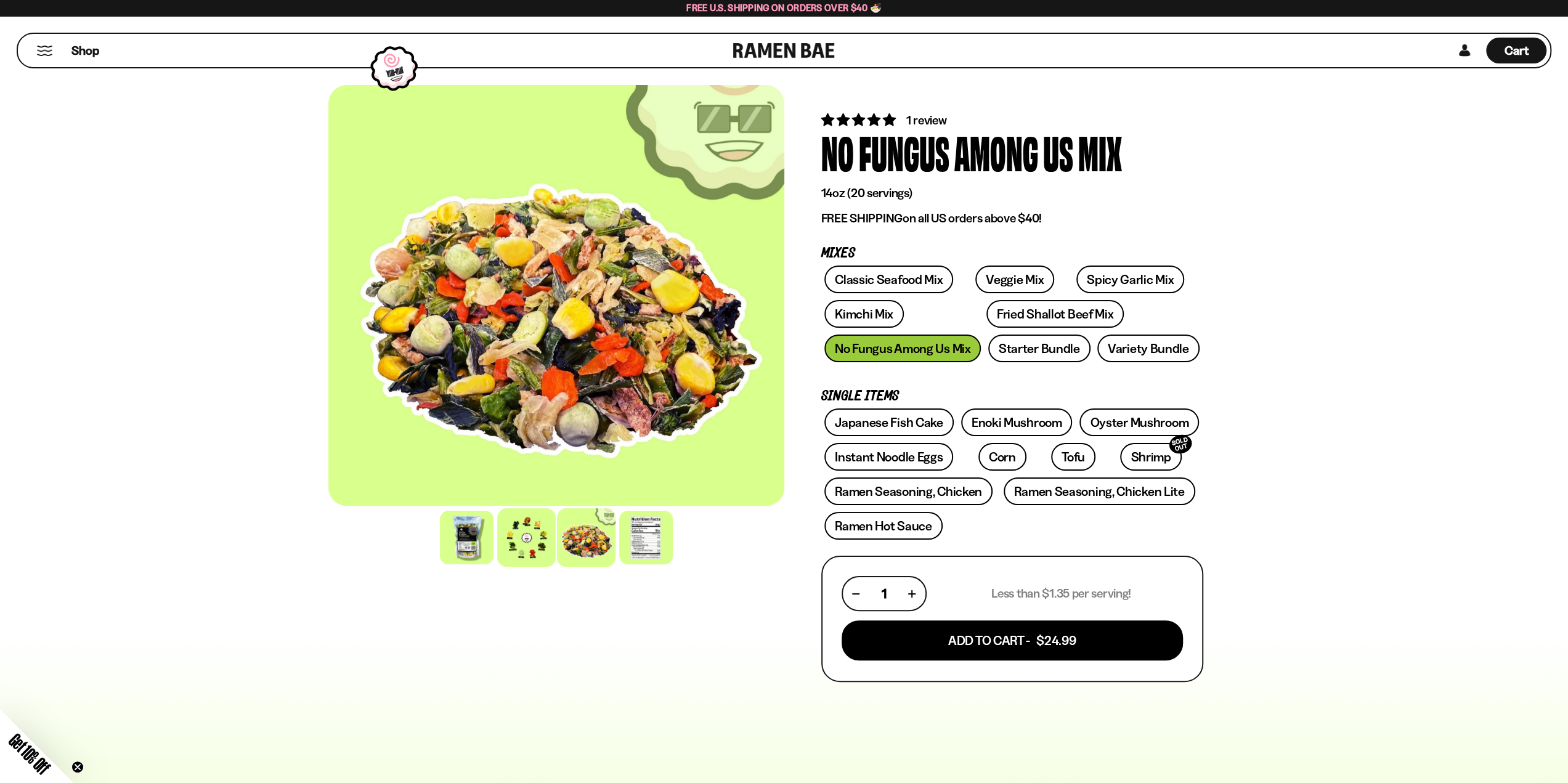
click at [533, 541] on div at bounding box center [526, 537] width 58 height 58
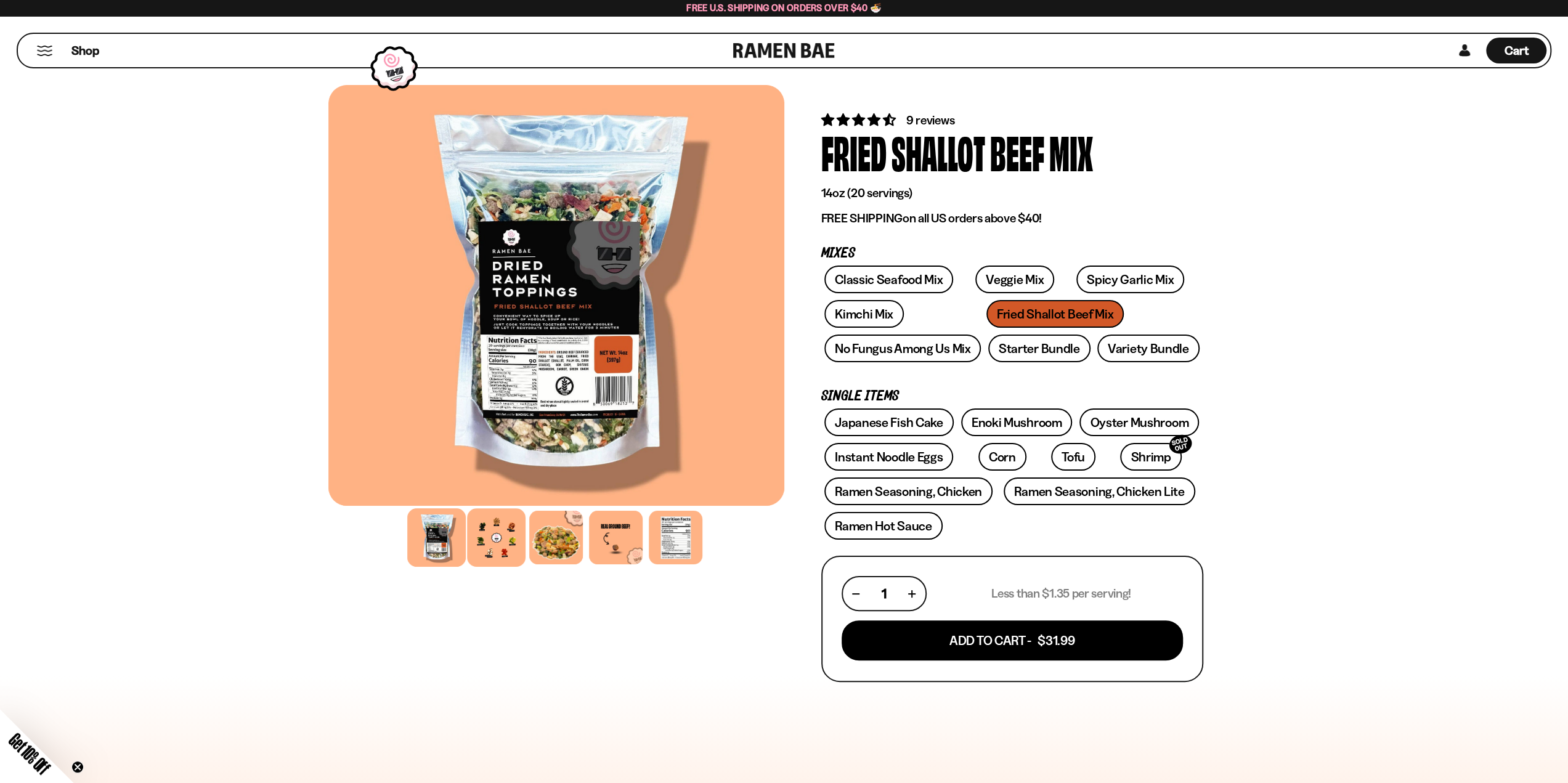
click at [494, 544] on div at bounding box center [496, 537] width 58 height 58
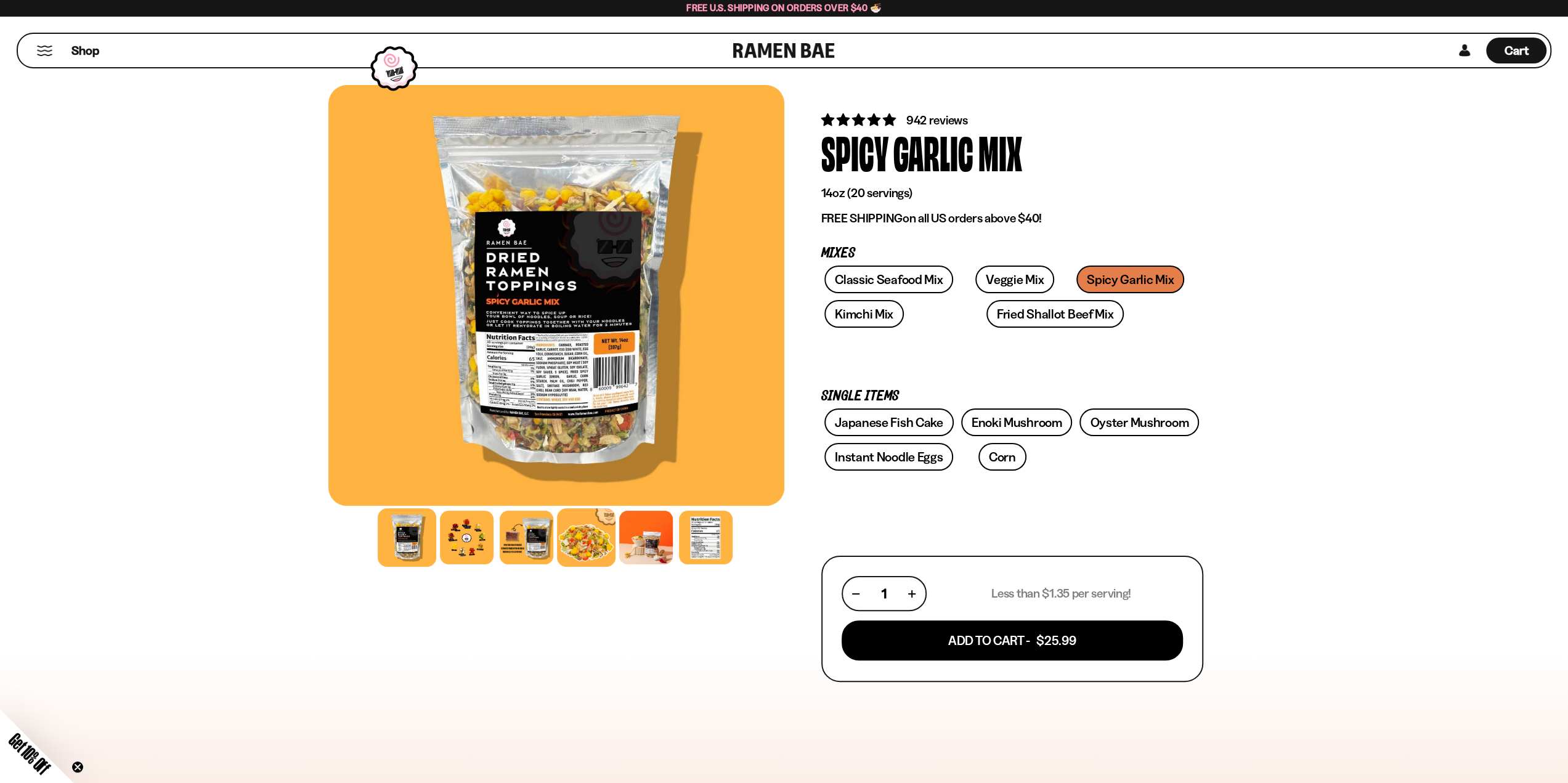
click at [575, 539] on div at bounding box center [586, 537] width 58 height 58
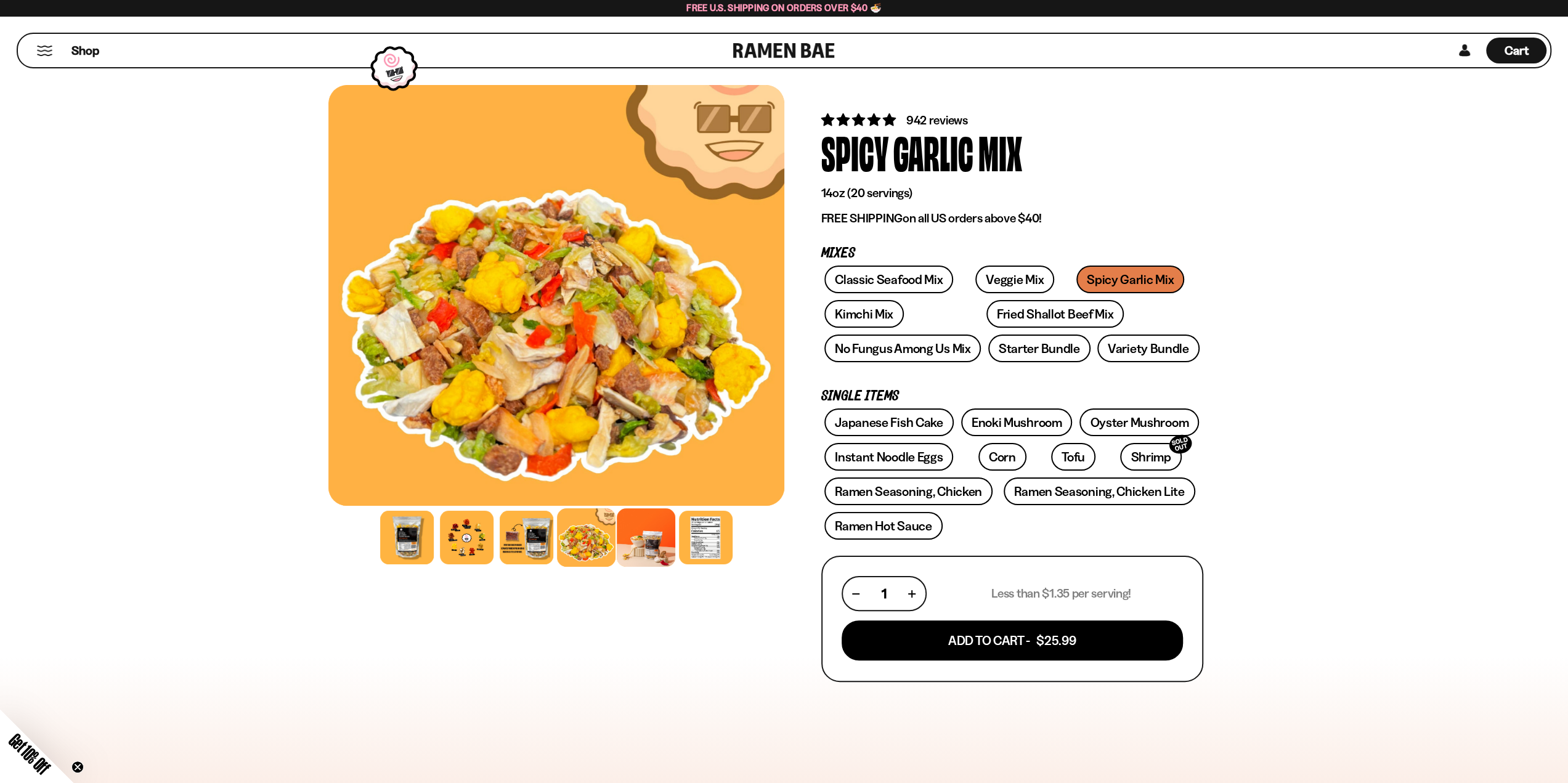
click at [639, 530] on div at bounding box center [645, 537] width 58 height 58
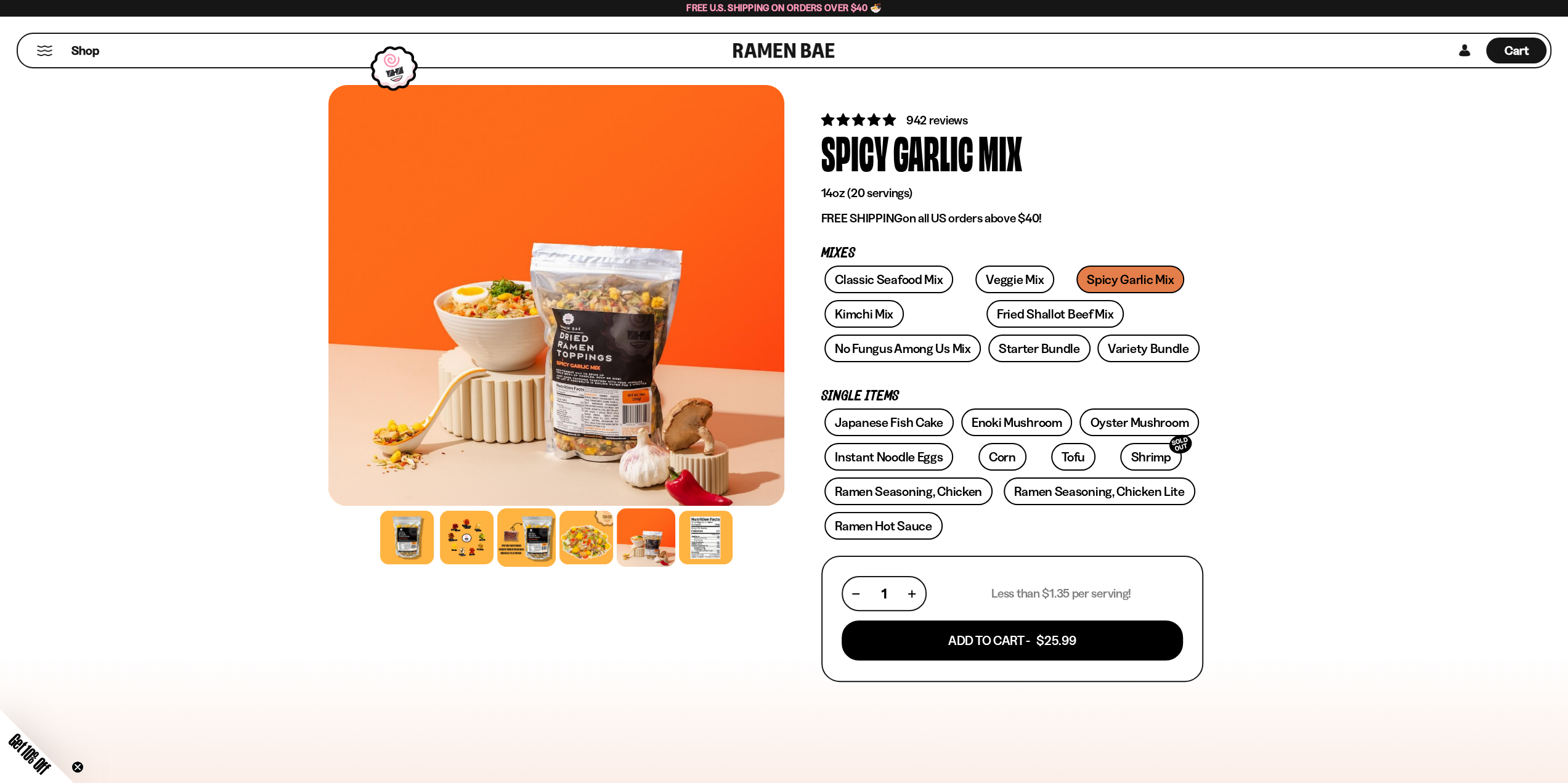
click at [532, 532] on div at bounding box center [526, 537] width 58 height 58
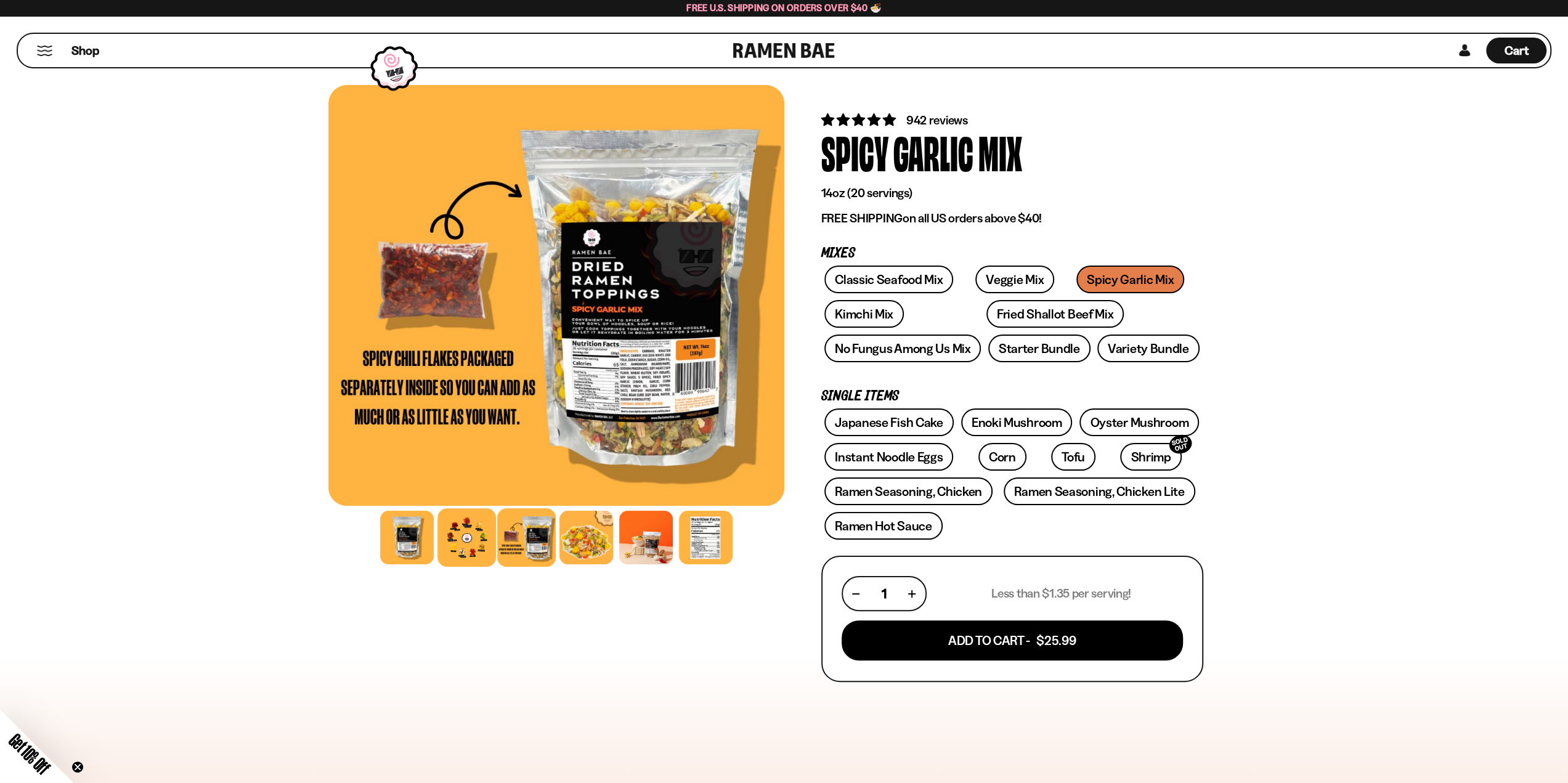
click at [481, 532] on div at bounding box center [466, 537] width 58 height 58
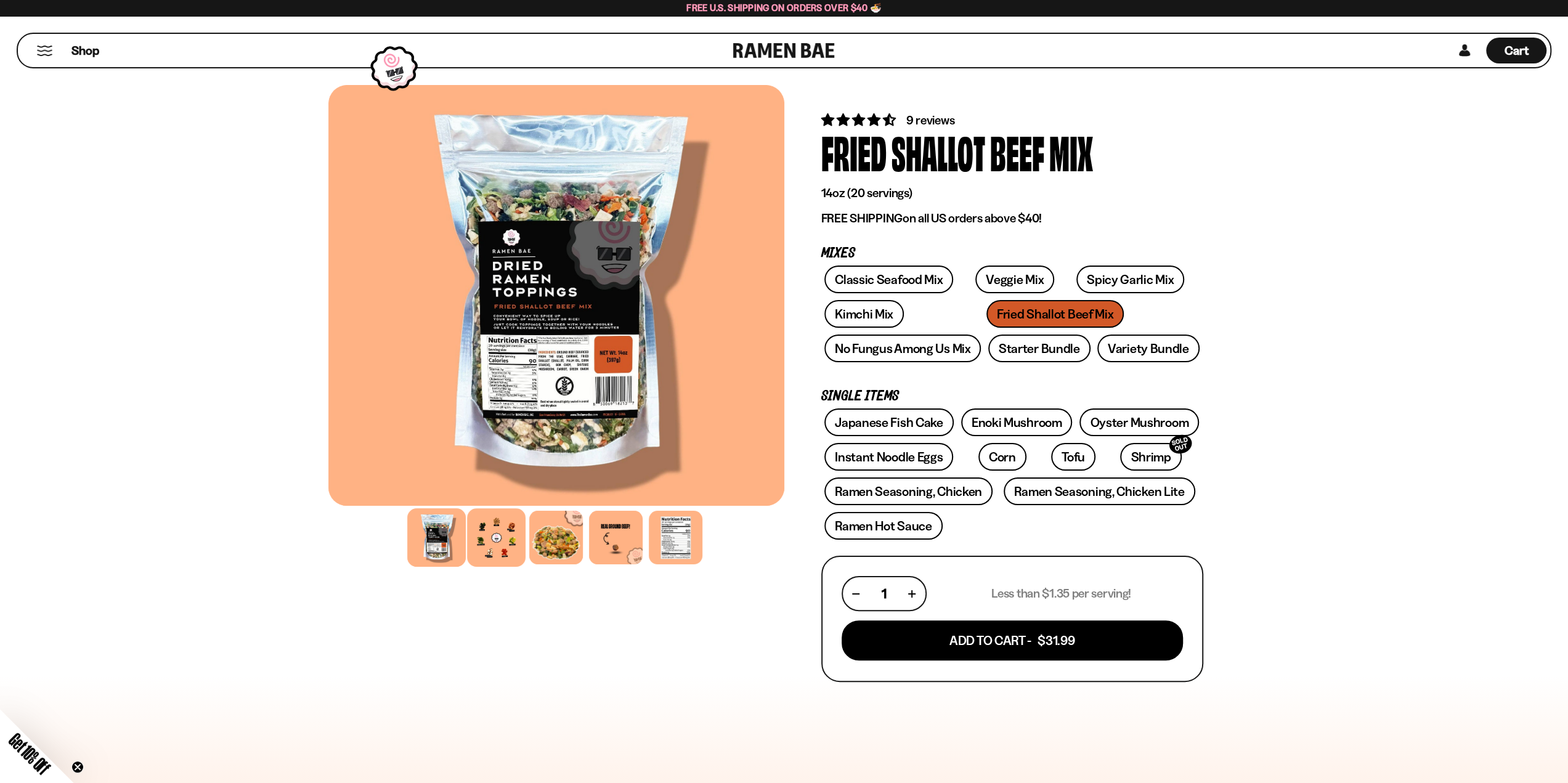
click at [521, 541] on div at bounding box center [496, 537] width 58 height 58
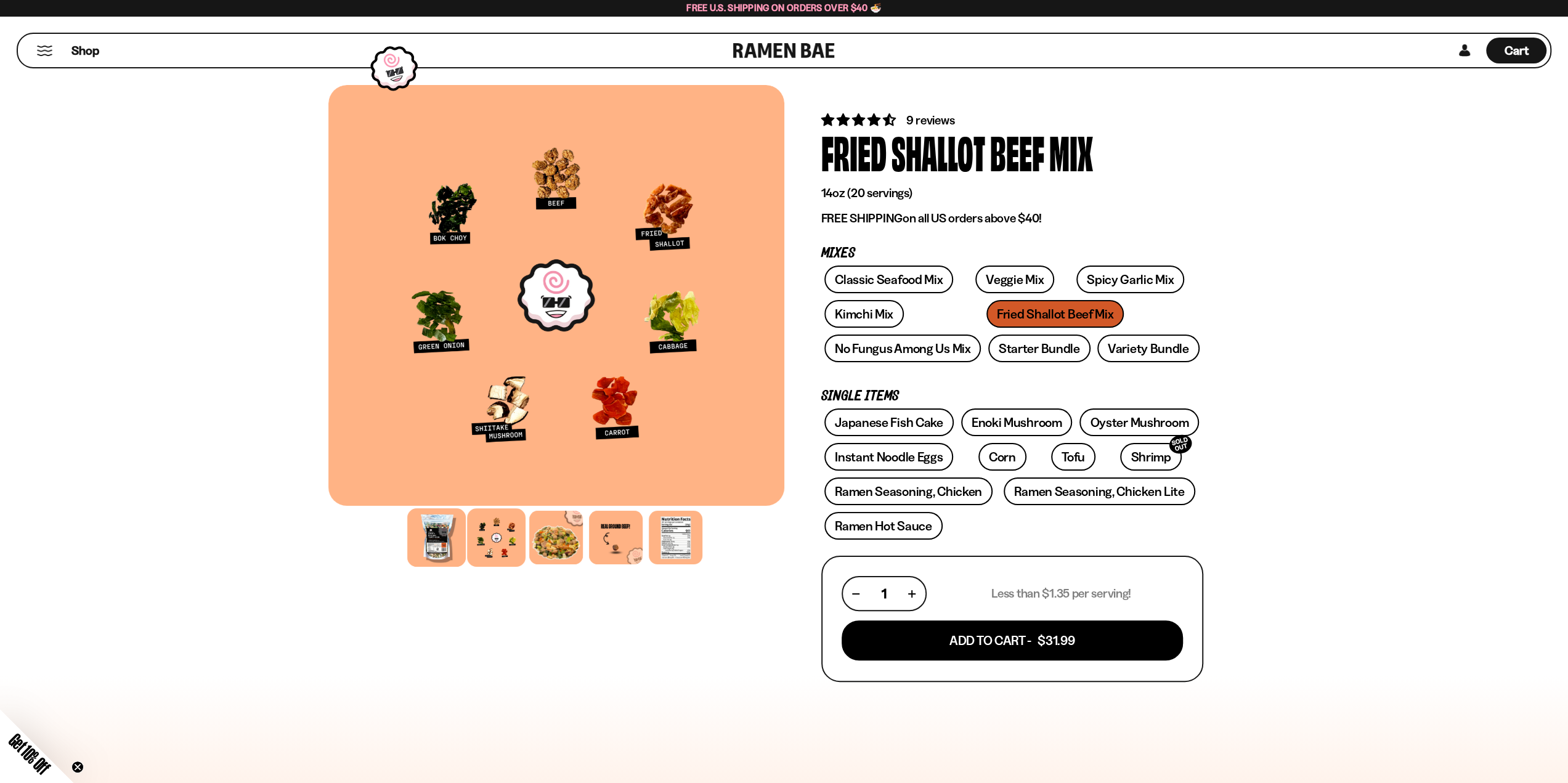
click at [415, 522] on div at bounding box center [436, 537] width 58 height 58
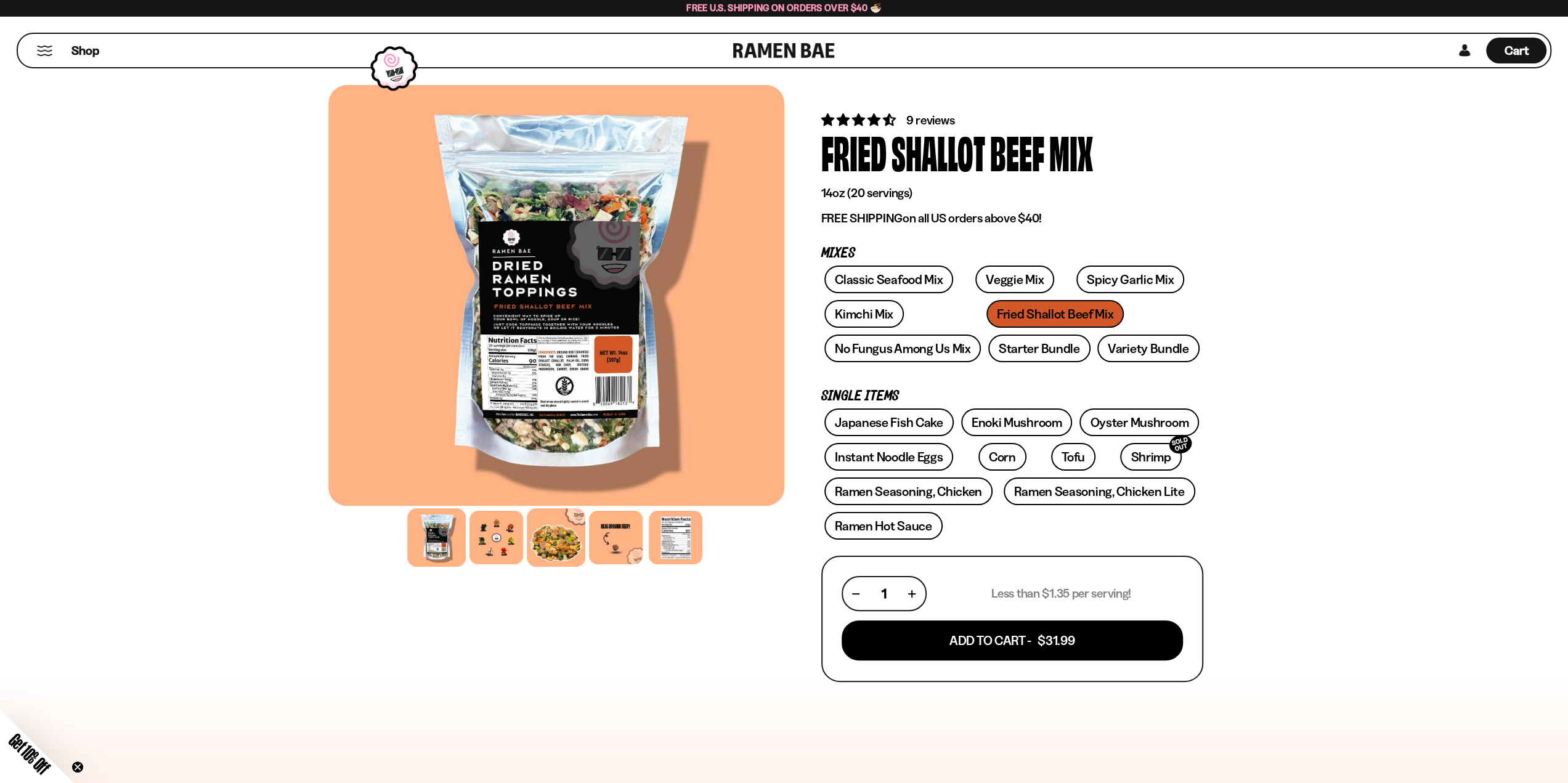
click at [577, 532] on div at bounding box center [556, 537] width 58 height 58
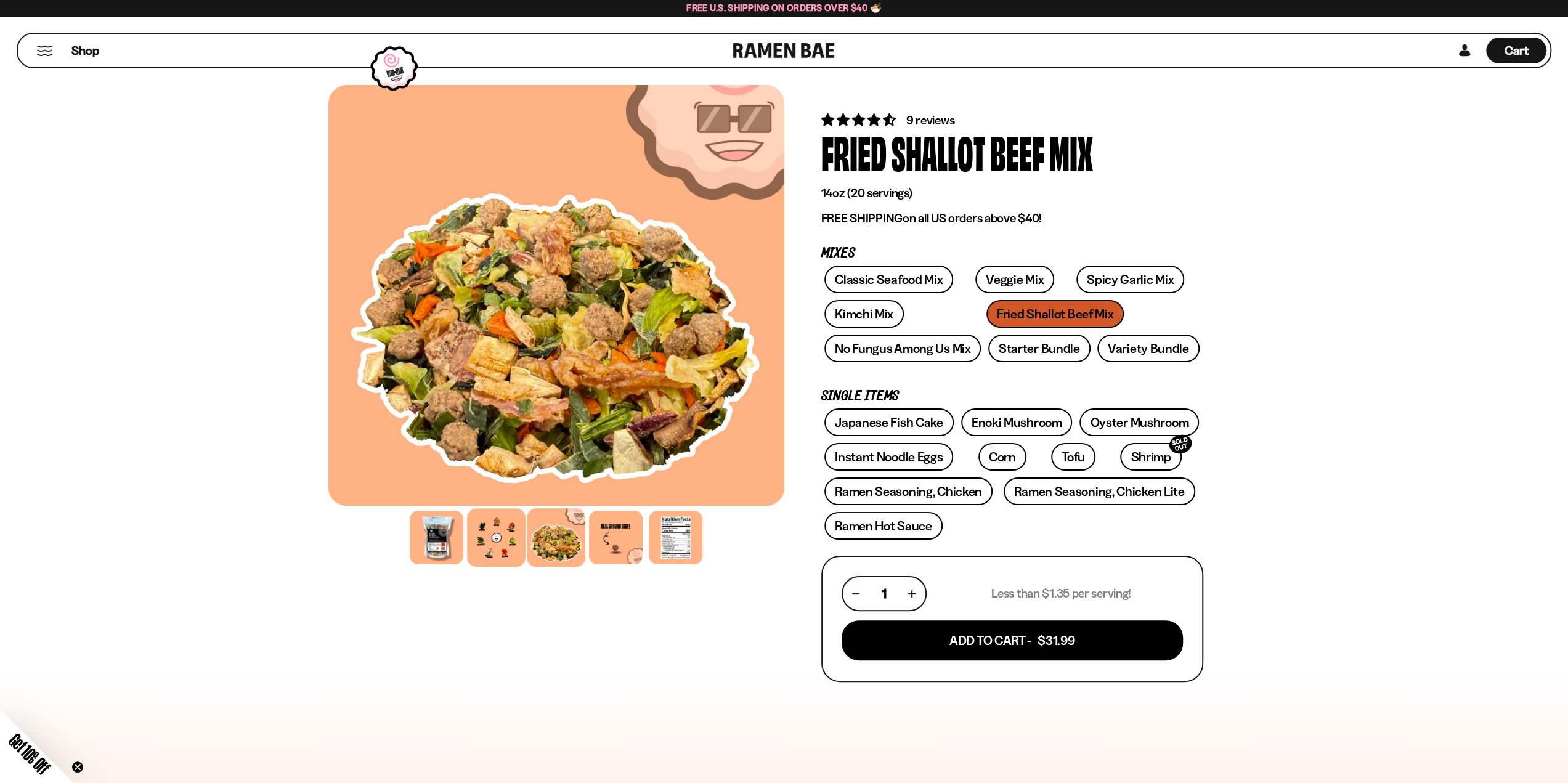
click at [508, 536] on div at bounding box center [496, 537] width 58 height 58
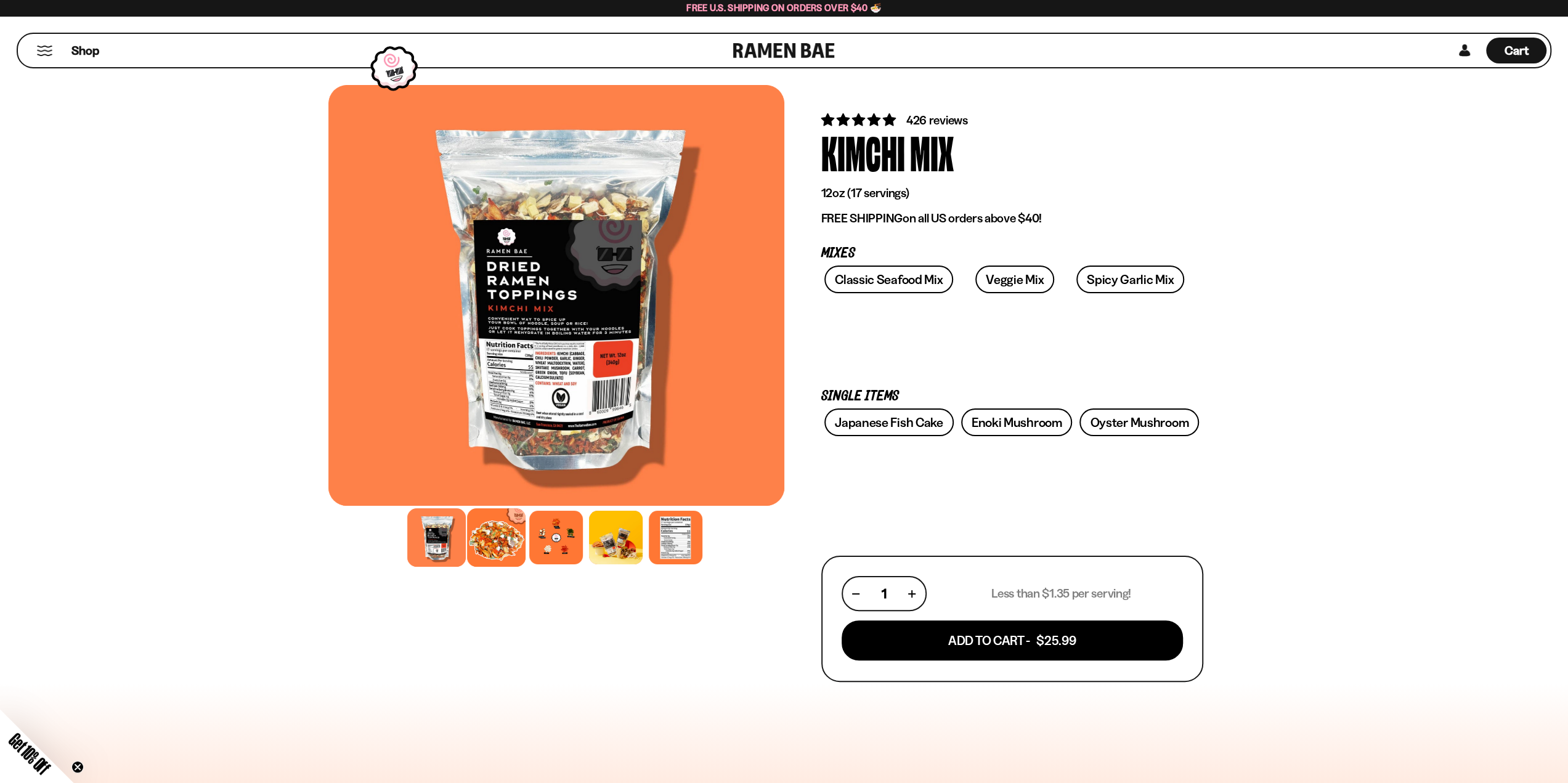
click at [513, 540] on div at bounding box center [496, 537] width 58 height 58
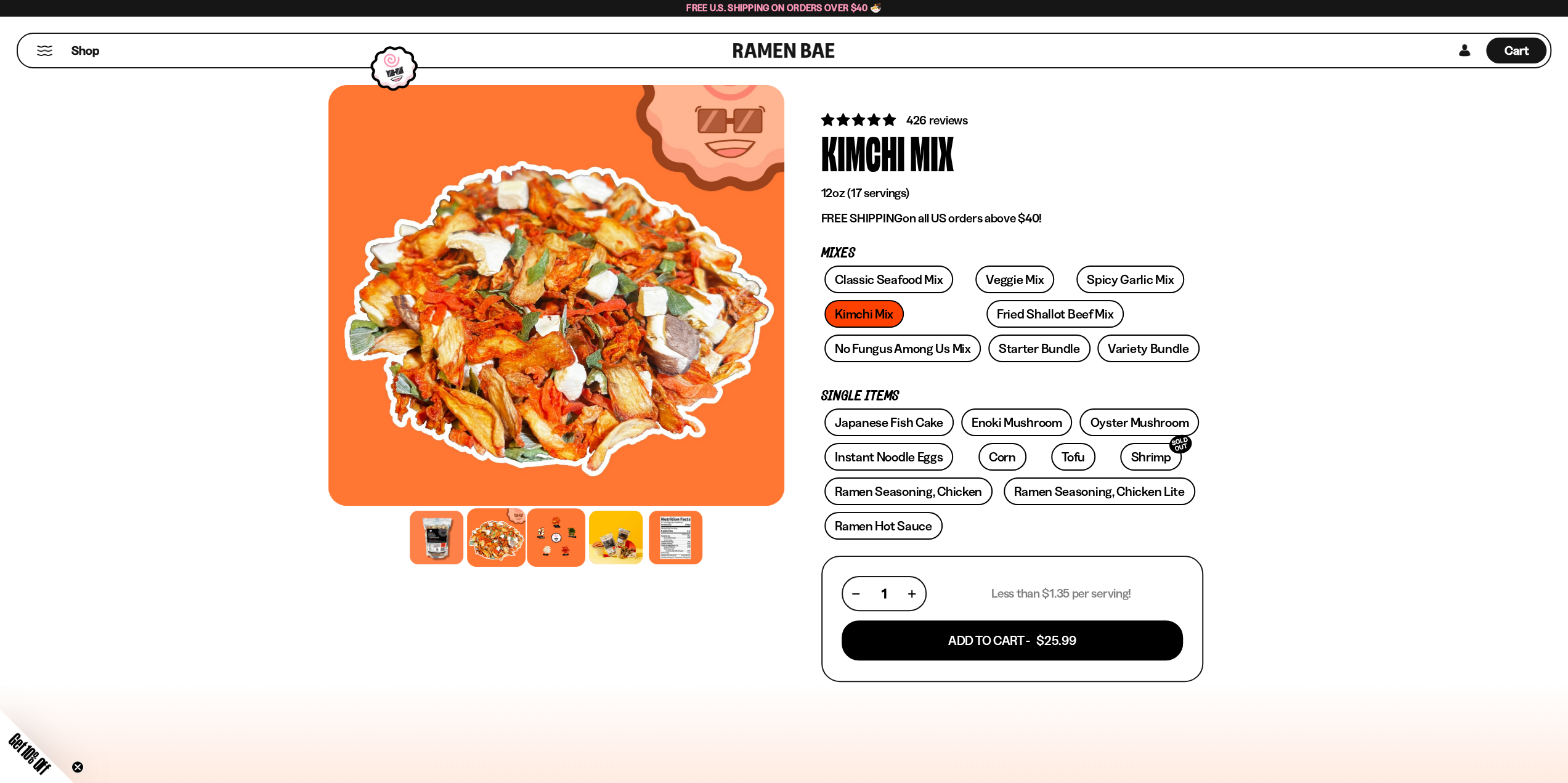
click at [538, 528] on div at bounding box center [556, 537] width 58 height 58
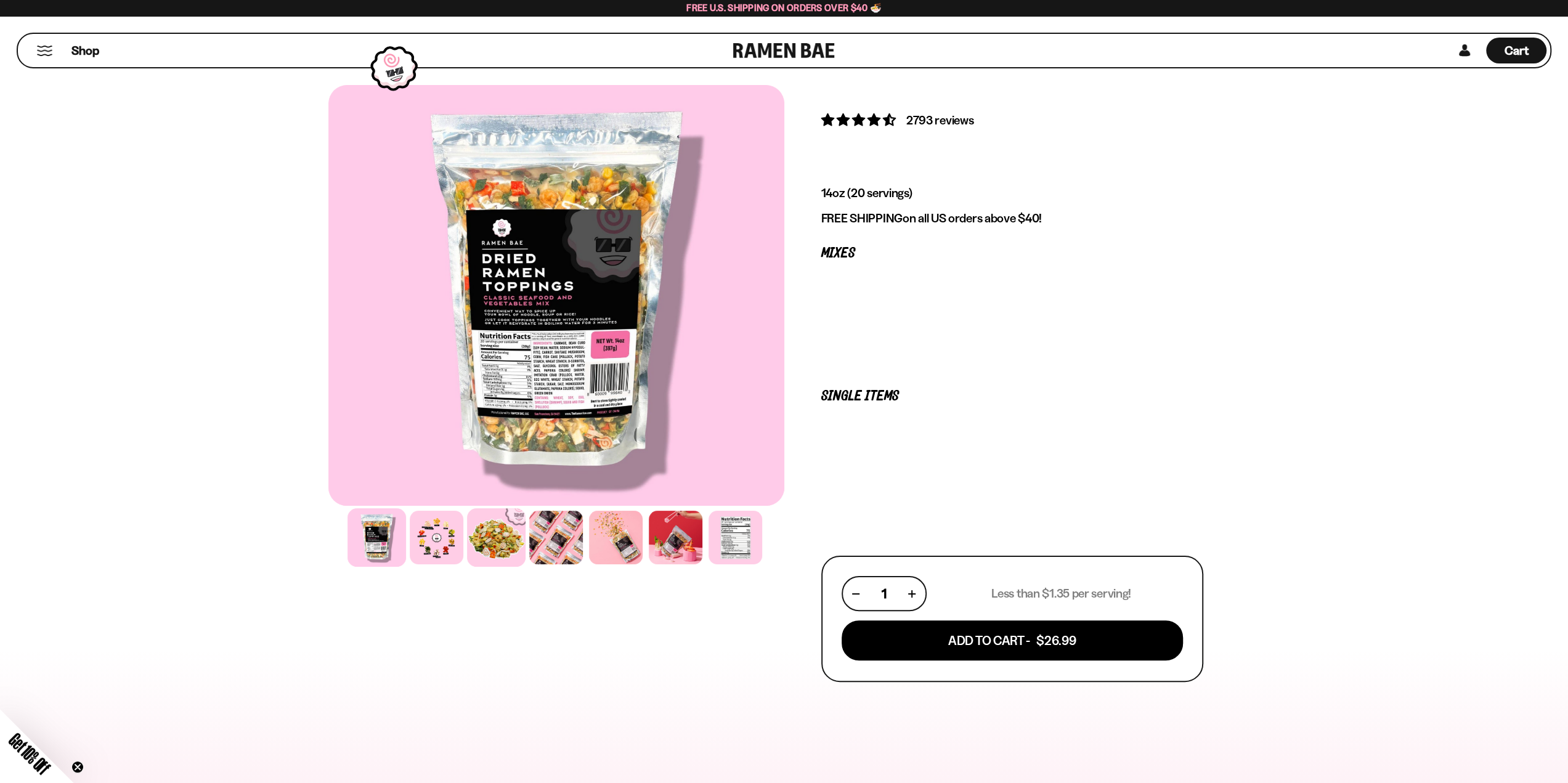
click at [514, 544] on div at bounding box center [496, 537] width 58 height 58
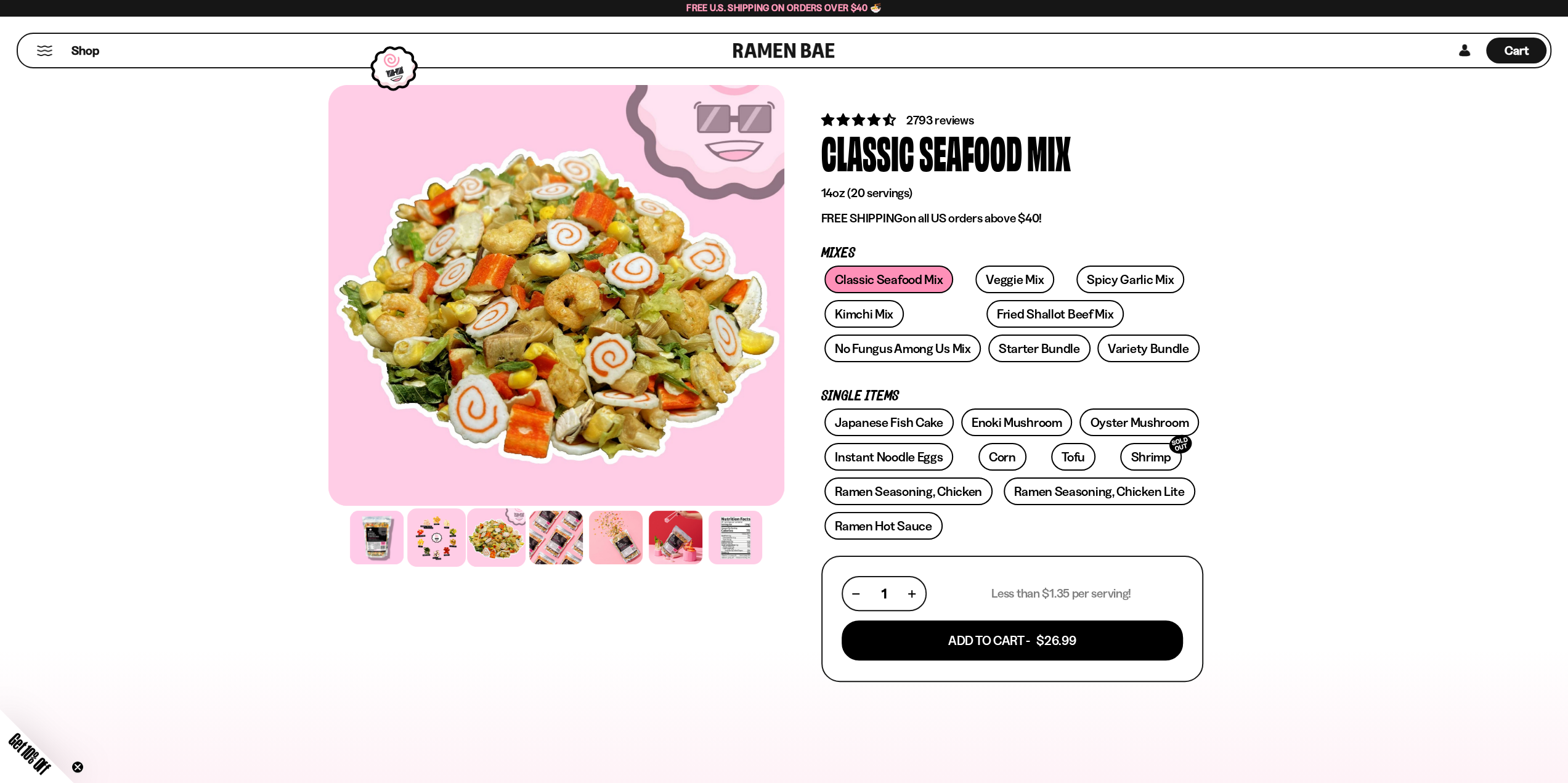
click at [433, 530] on div at bounding box center [436, 537] width 58 height 58
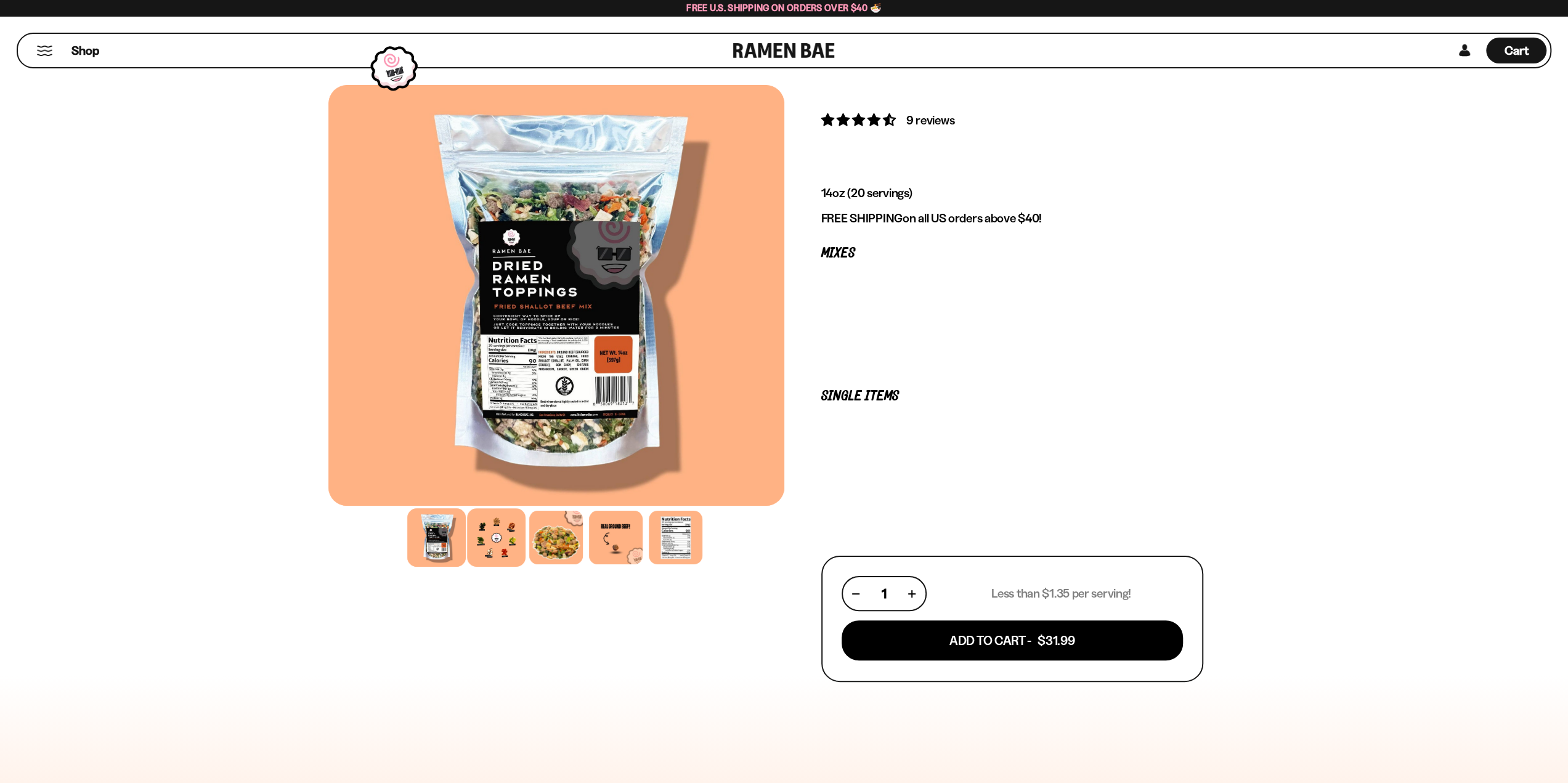
click at [503, 548] on div at bounding box center [496, 537] width 58 height 58
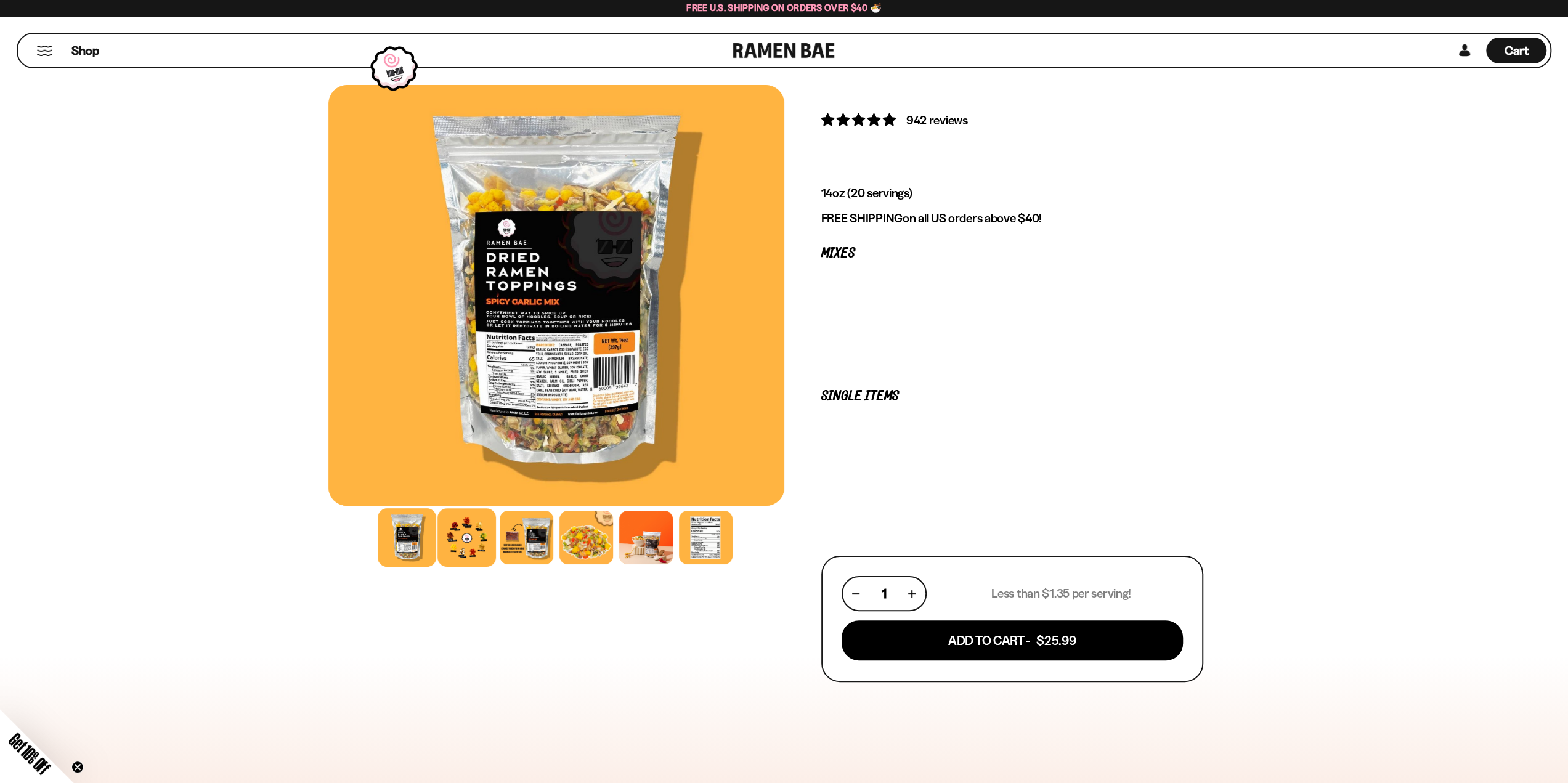
click at [491, 546] on div at bounding box center [466, 537] width 58 height 58
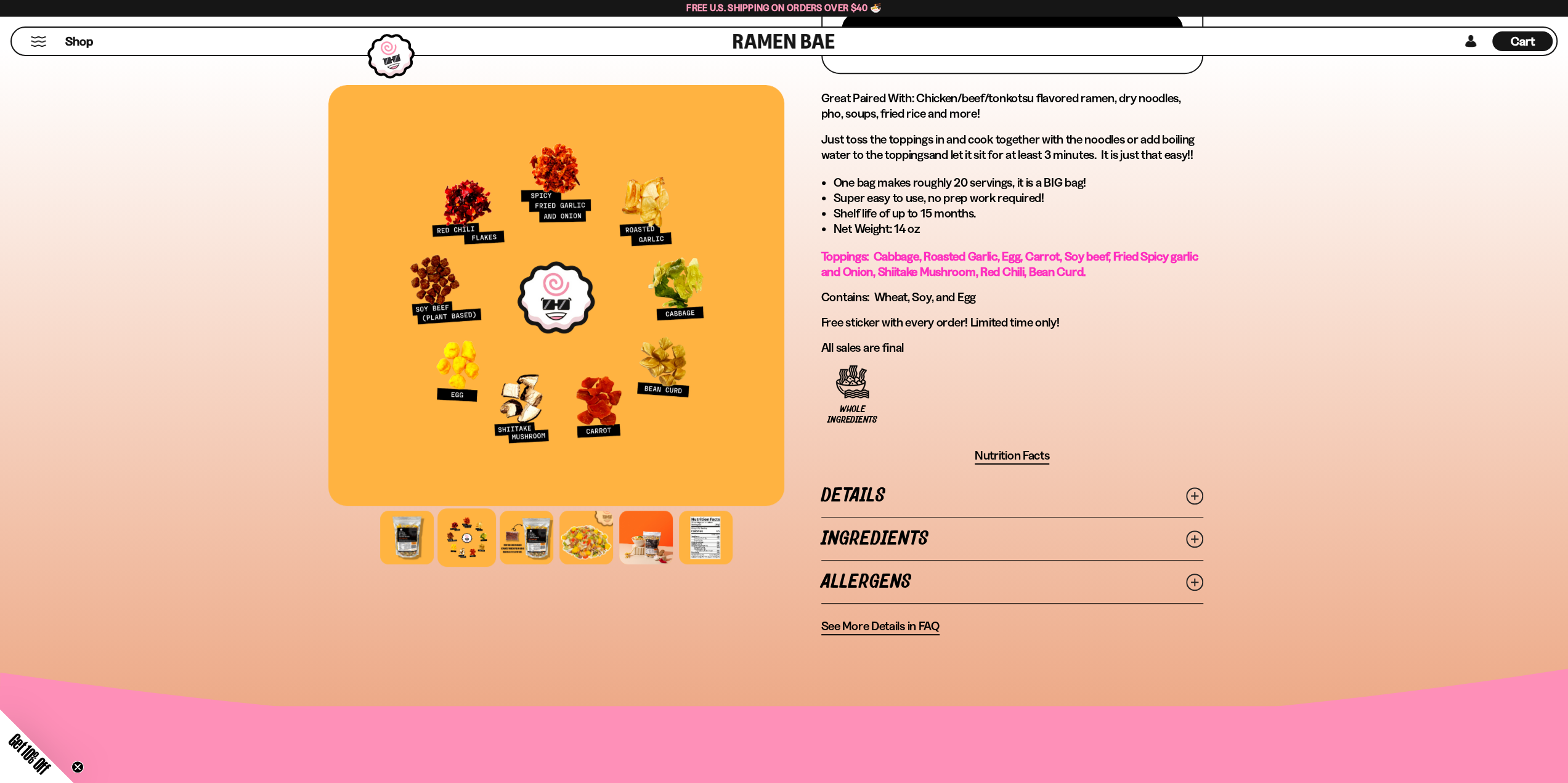
scroll to position [739, 0]
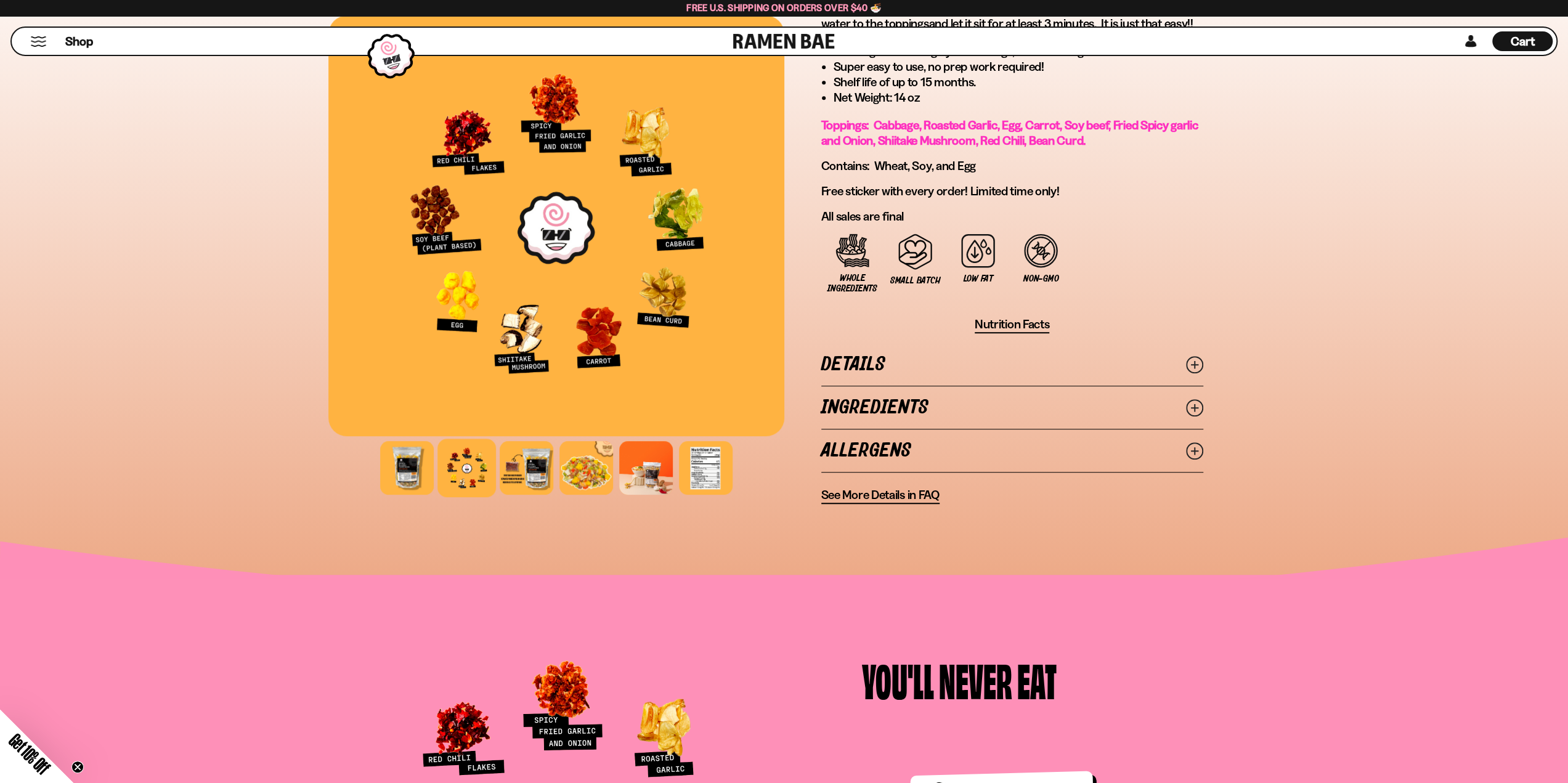
click at [964, 363] on link "Details" at bounding box center [1013, 365] width 382 height 43
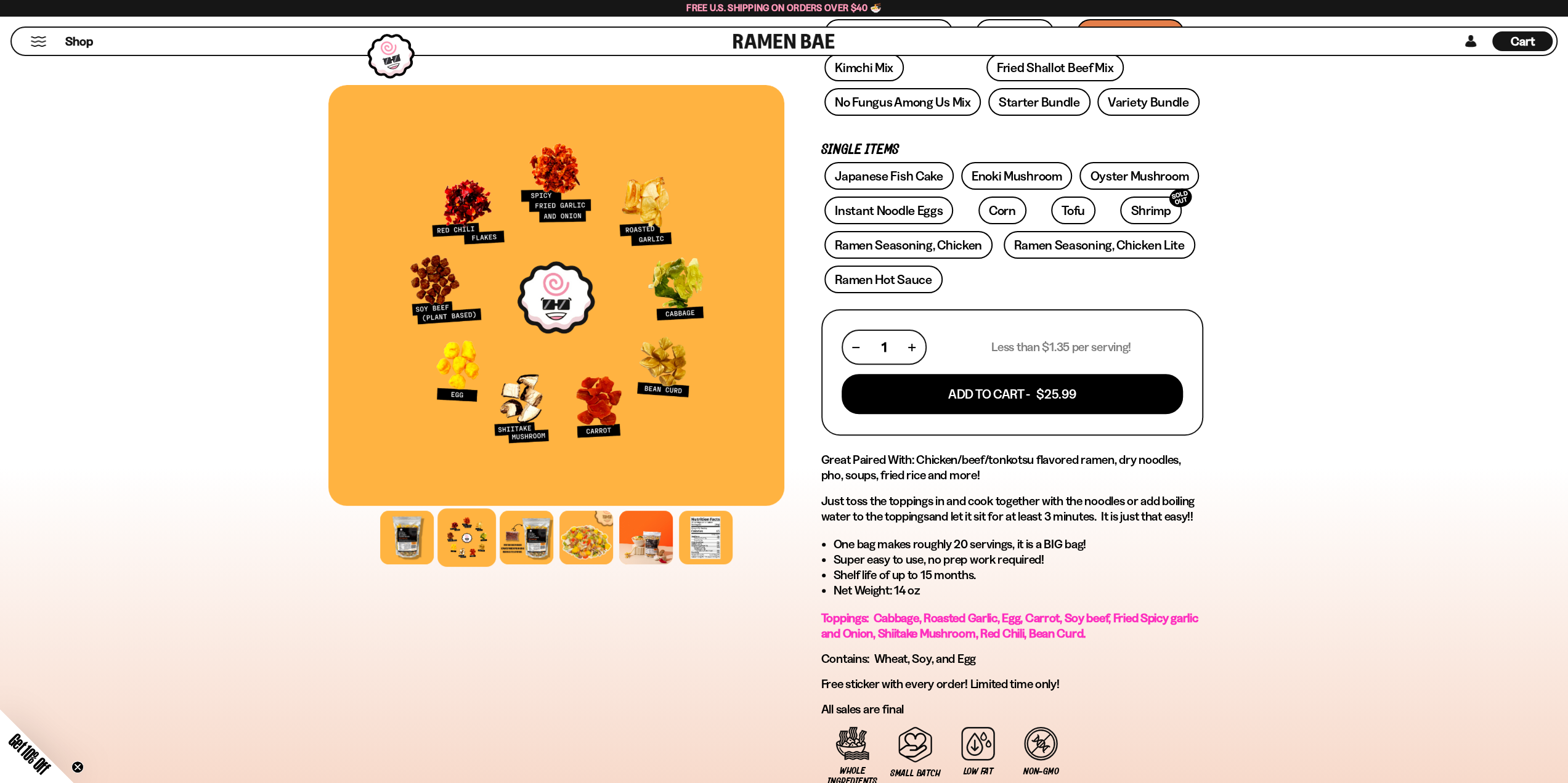
scroll to position [0, 0]
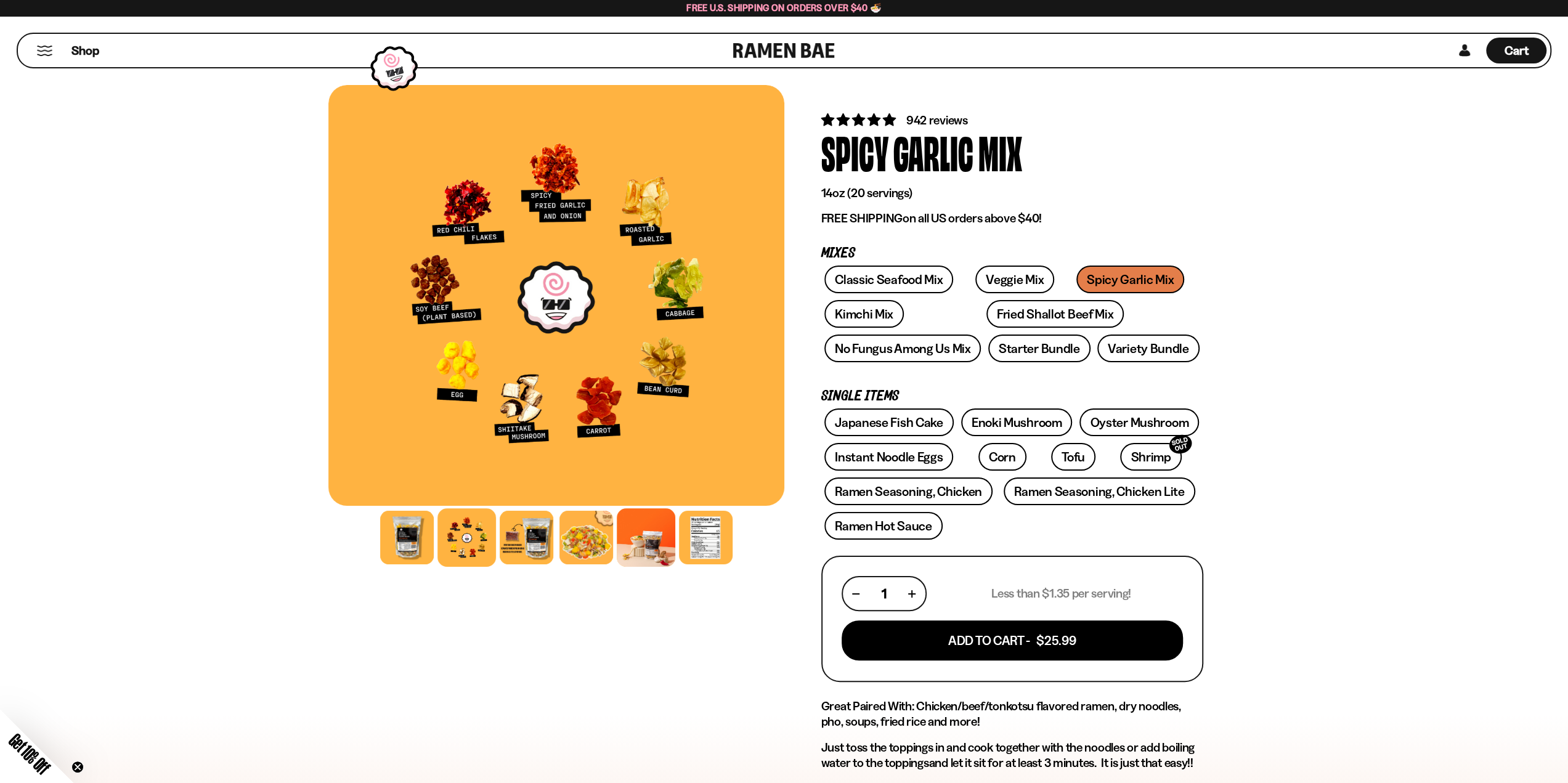
click at [638, 559] on div at bounding box center [645, 537] width 58 height 58
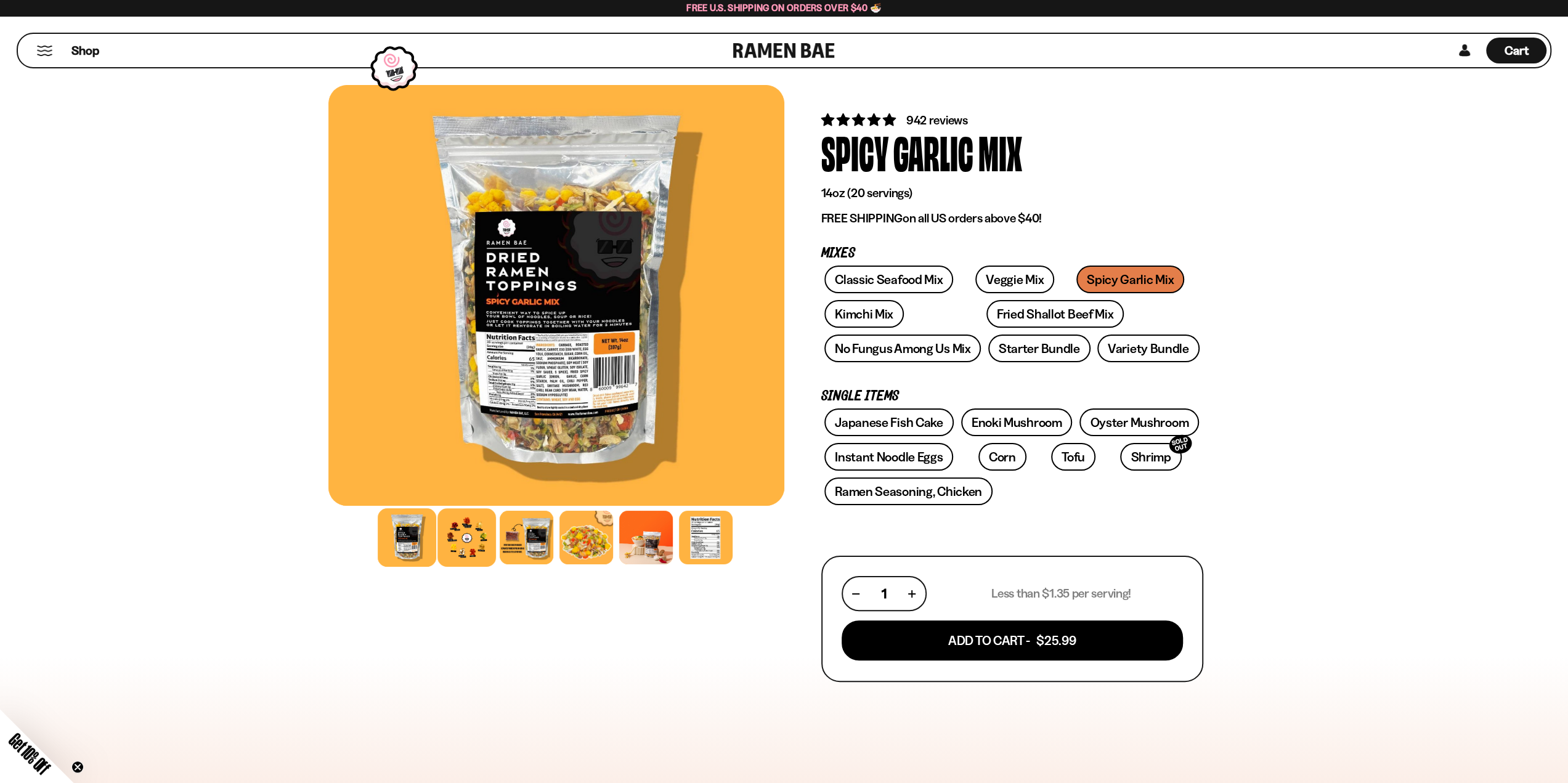
click at [488, 549] on div at bounding box center [466, 537] width 58 height 58
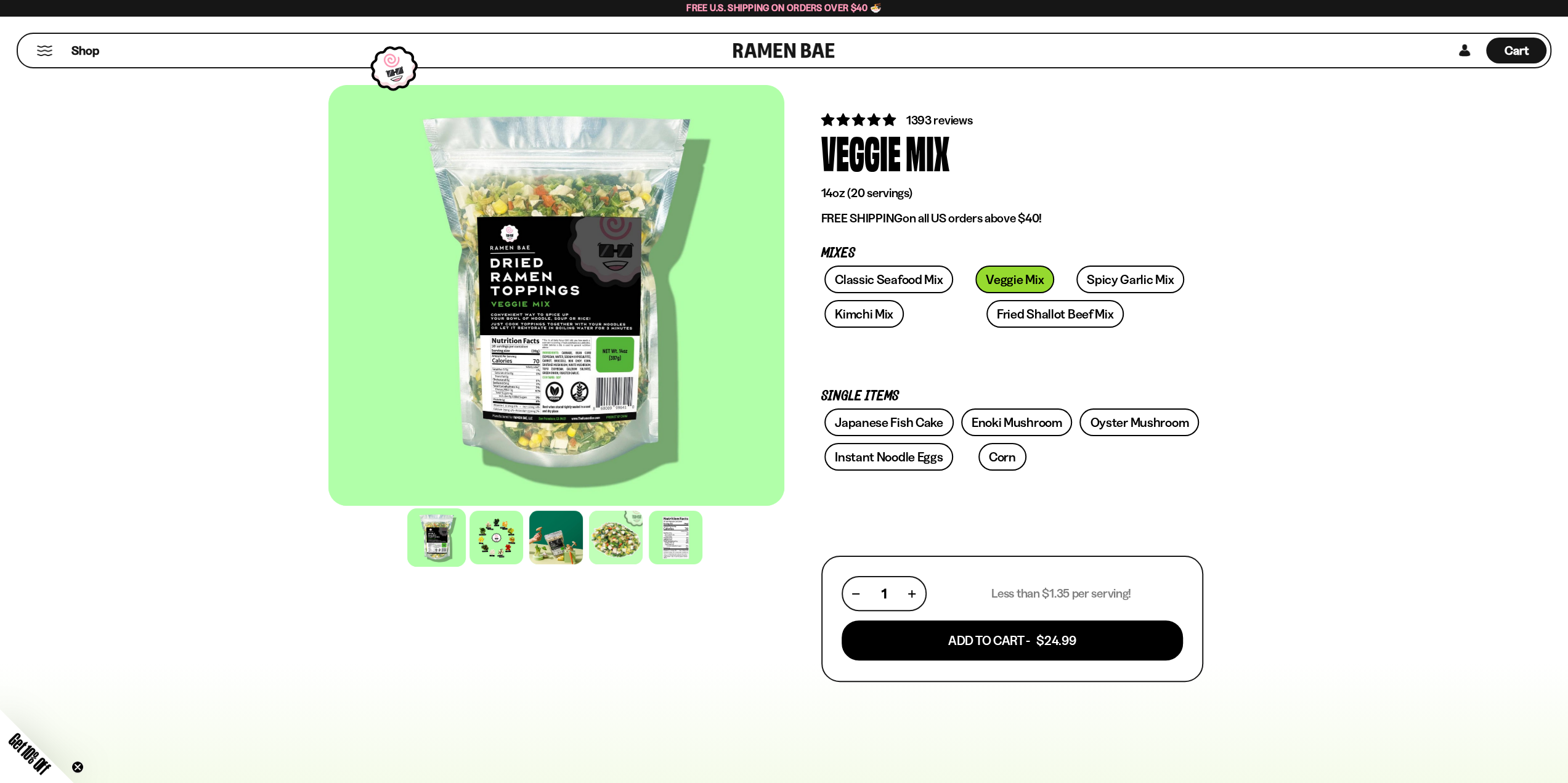
click at [495, 566] on div at bounding box center [557, 537] width 456 height 60
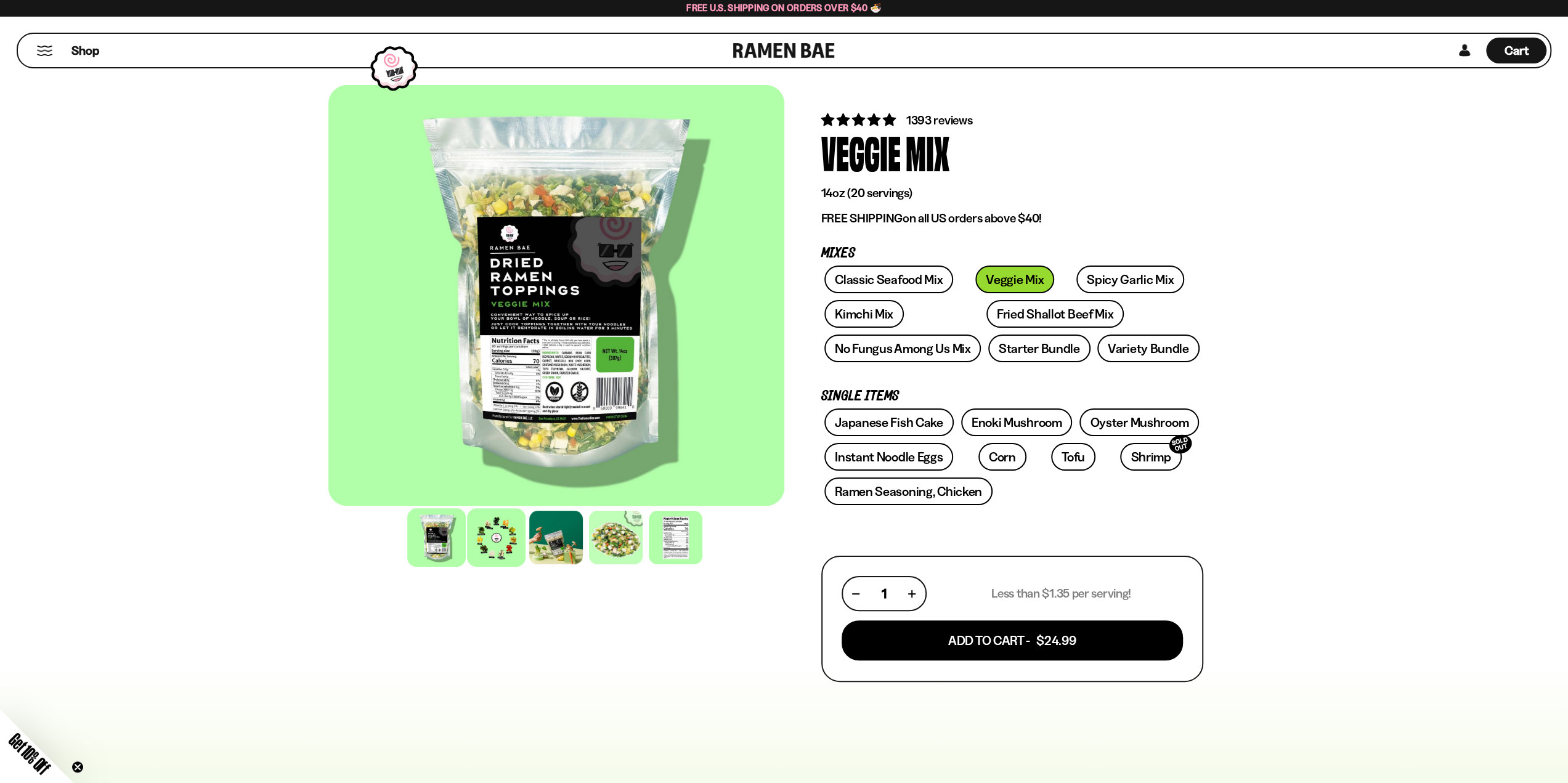
click at [498, 550] on div at bounding box center [496, 537] width 58 height 58
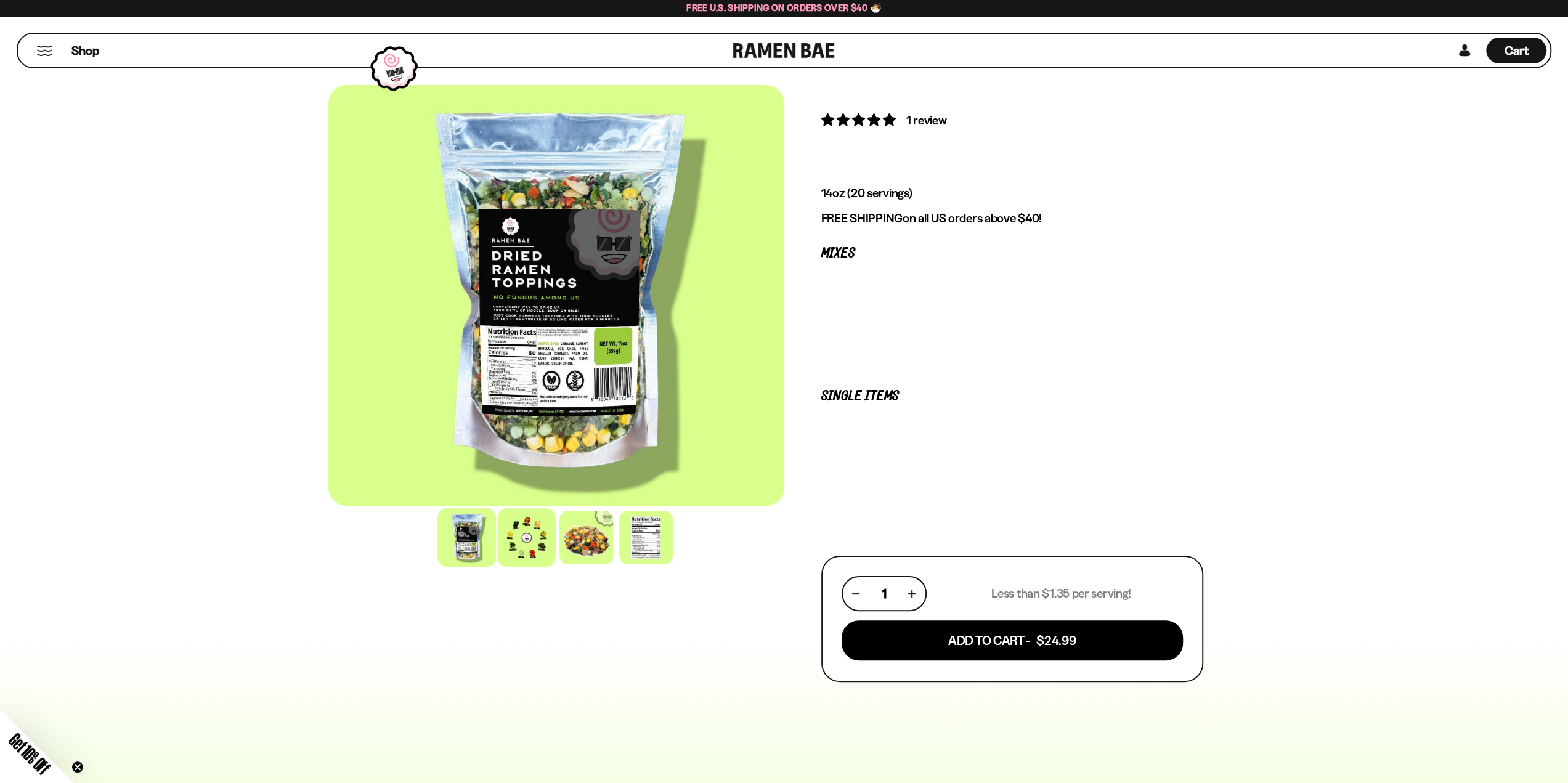
click at [519, 545] on div at bounding box center [526, 537] width 58 height 58
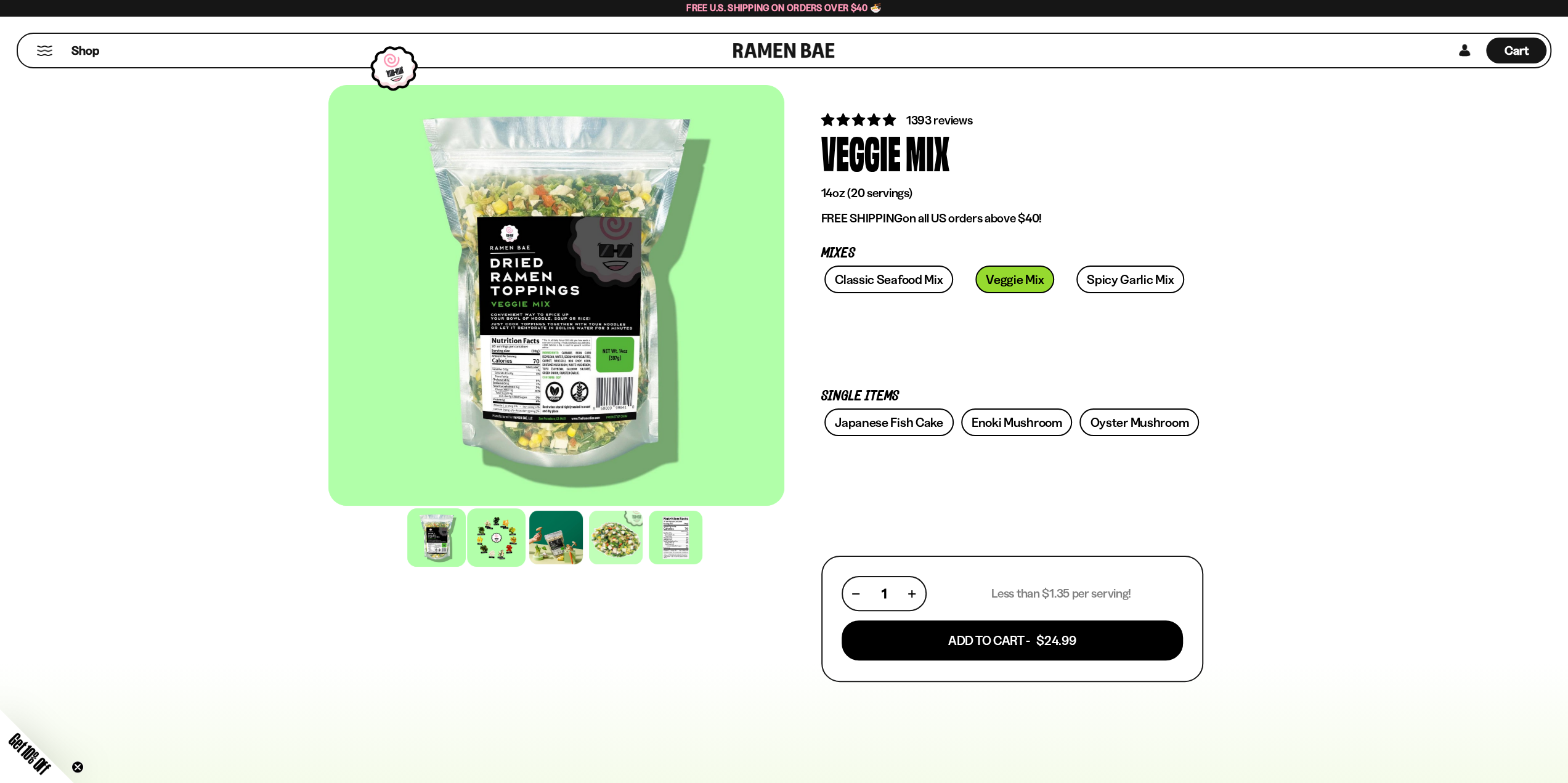
click at [506, 553] on div at bounding box center [496, 537] width 58 height 58
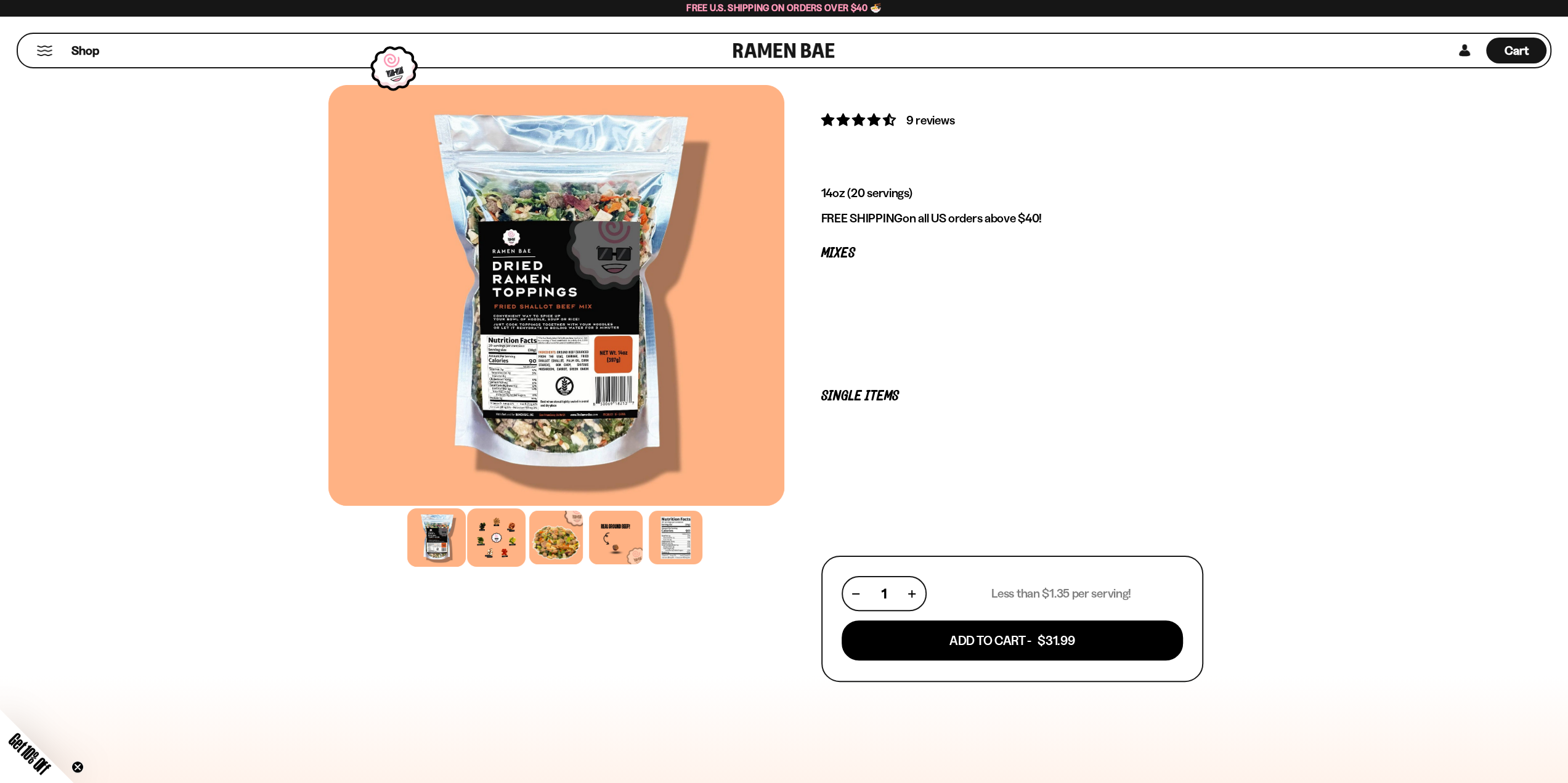
click at [497, 540] on div at bounding box center [496, 537] width 58 height 58
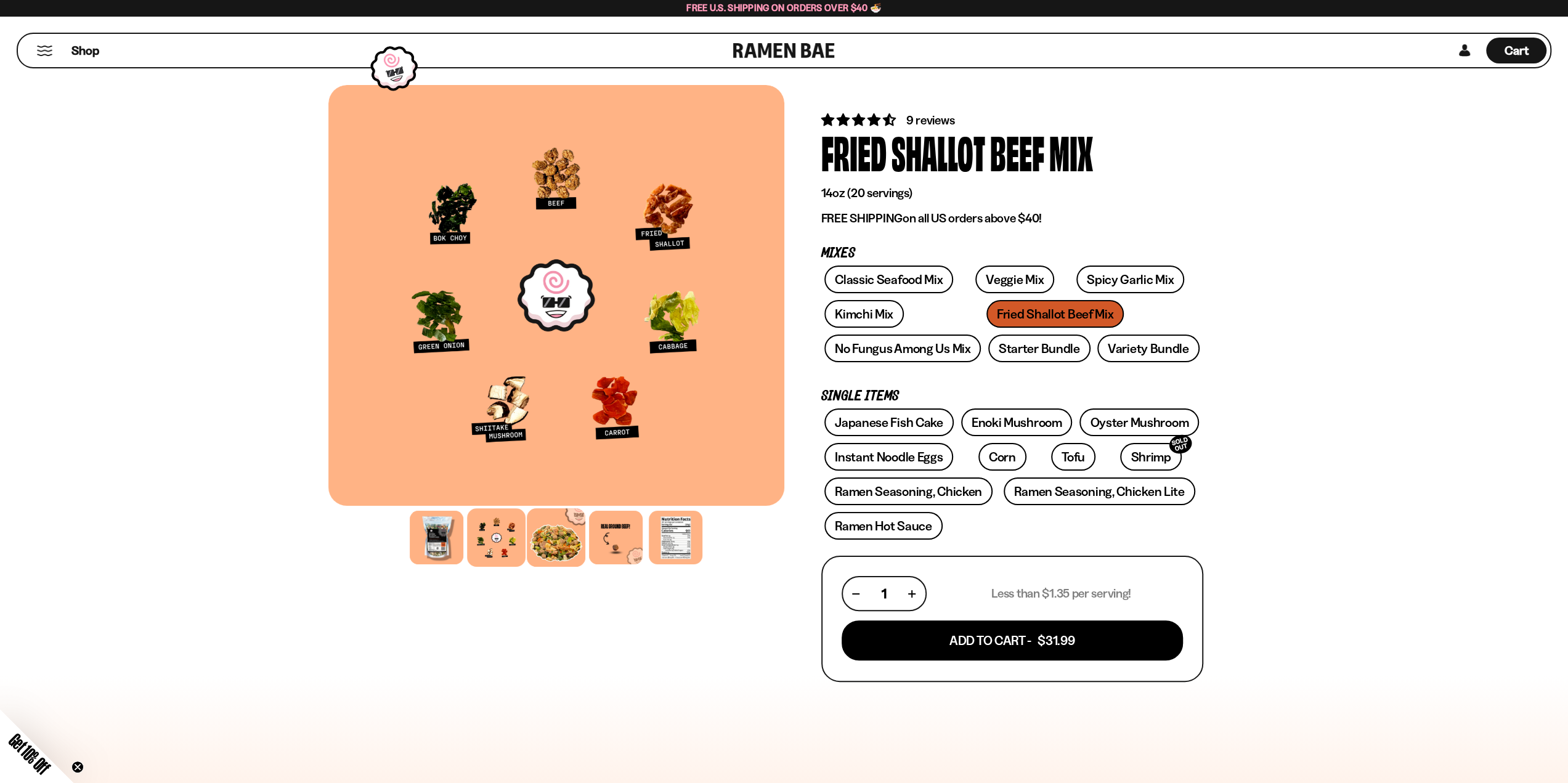
click at [580, 545] on div at bounding box center [556, 537] width 58 height 58
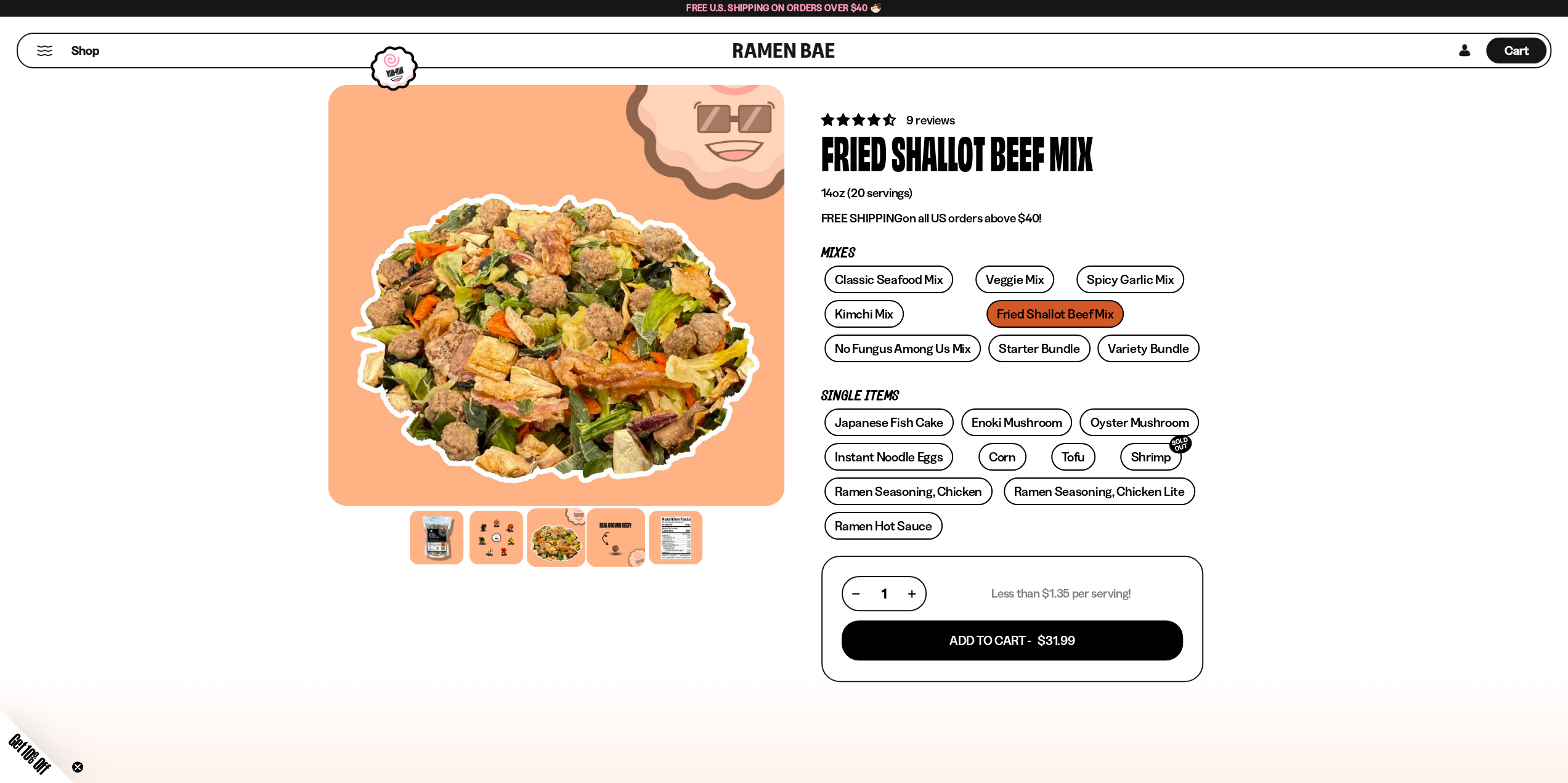
click at [620, 544] on div at bounding box center [615, 537] width 58 height 58
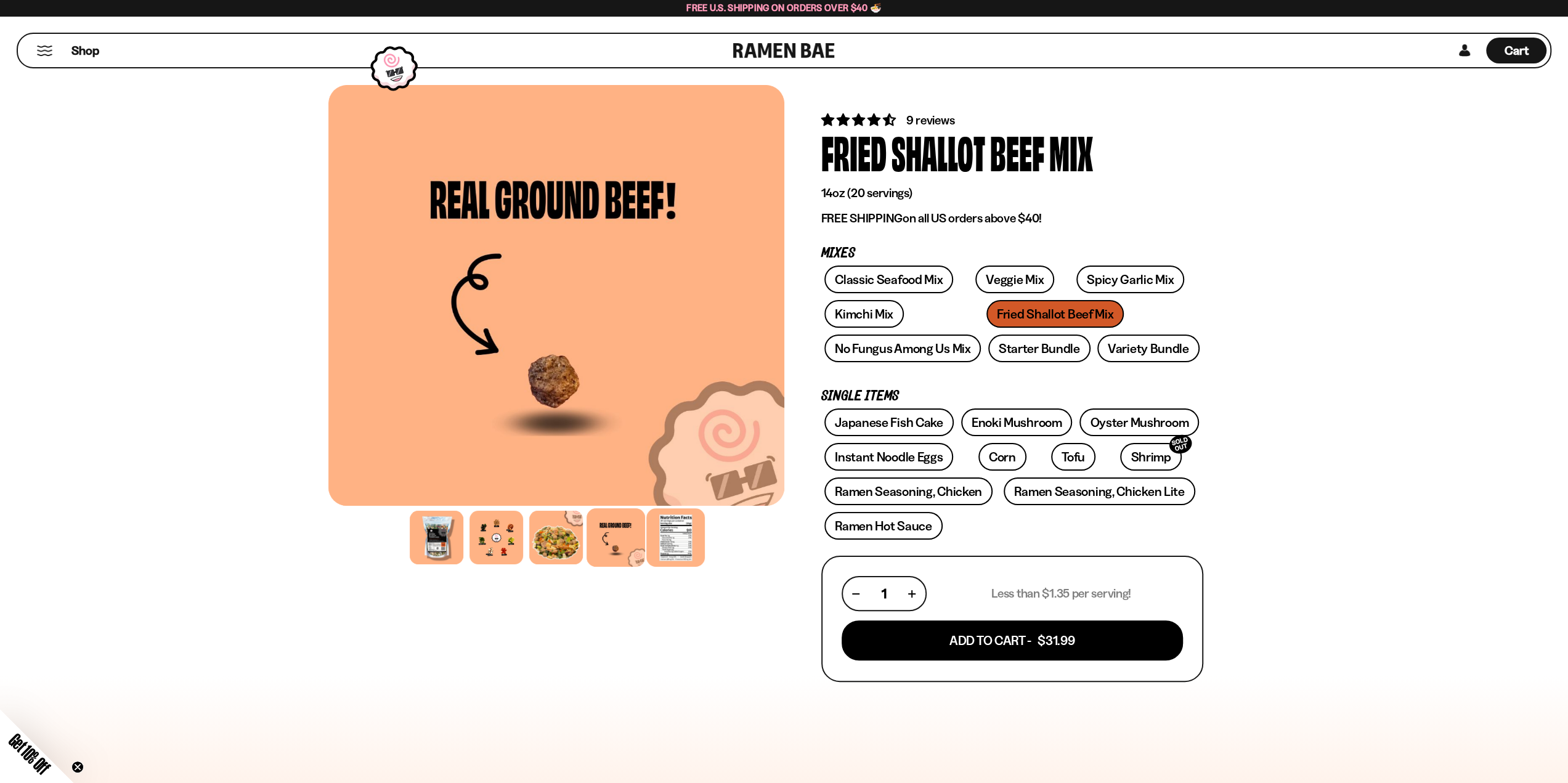
click at [668, 535] on div at bounding box center [675, 537] width 58 height 58
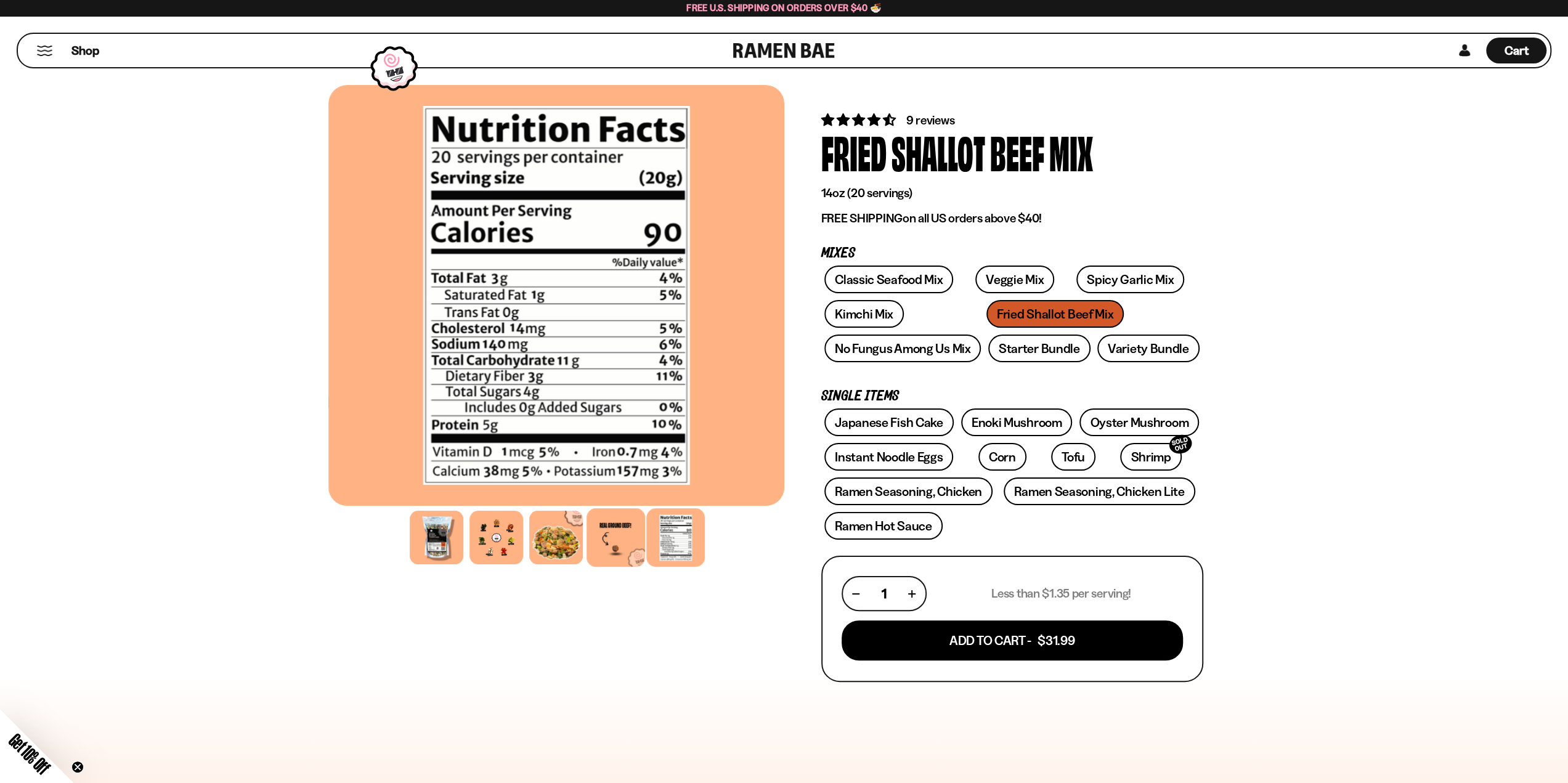
click at [609, 537] on div at bounding box center [615, 537] width 58 height 58
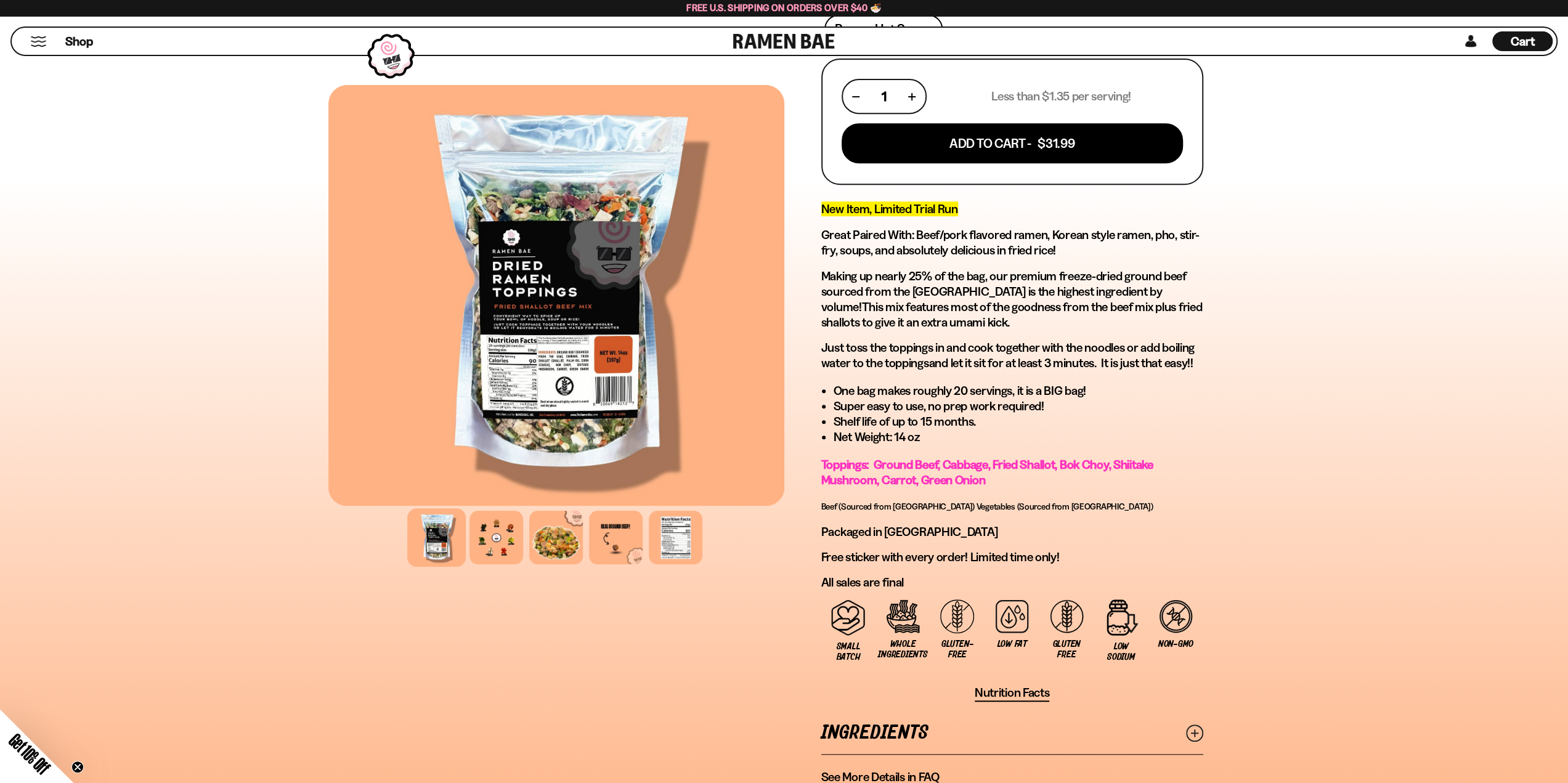
scroll to position [616, 0]
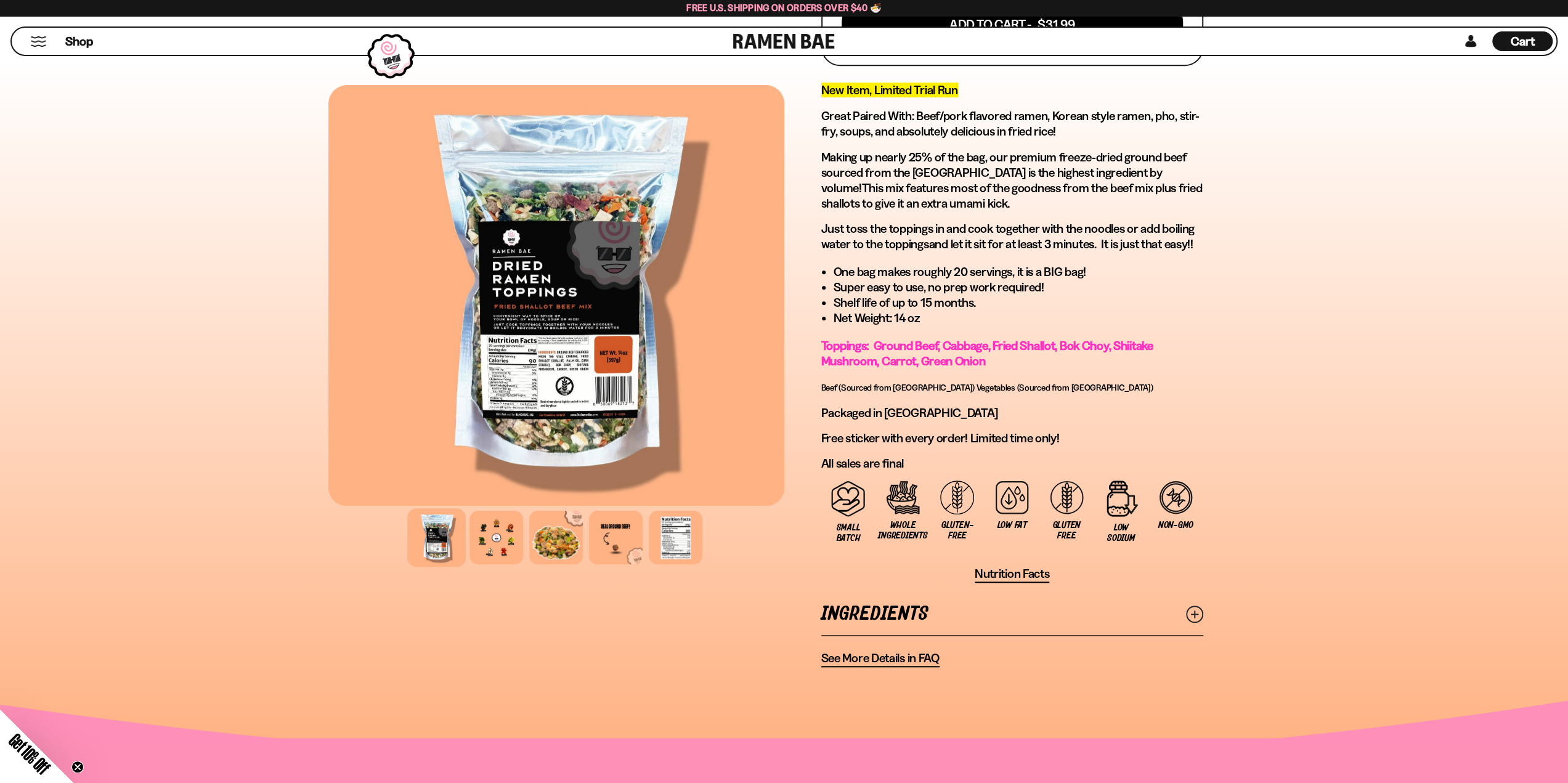
click at [1054, 616] on link "Ingredients" at bounding box center [1013, 614] width 382 height 43
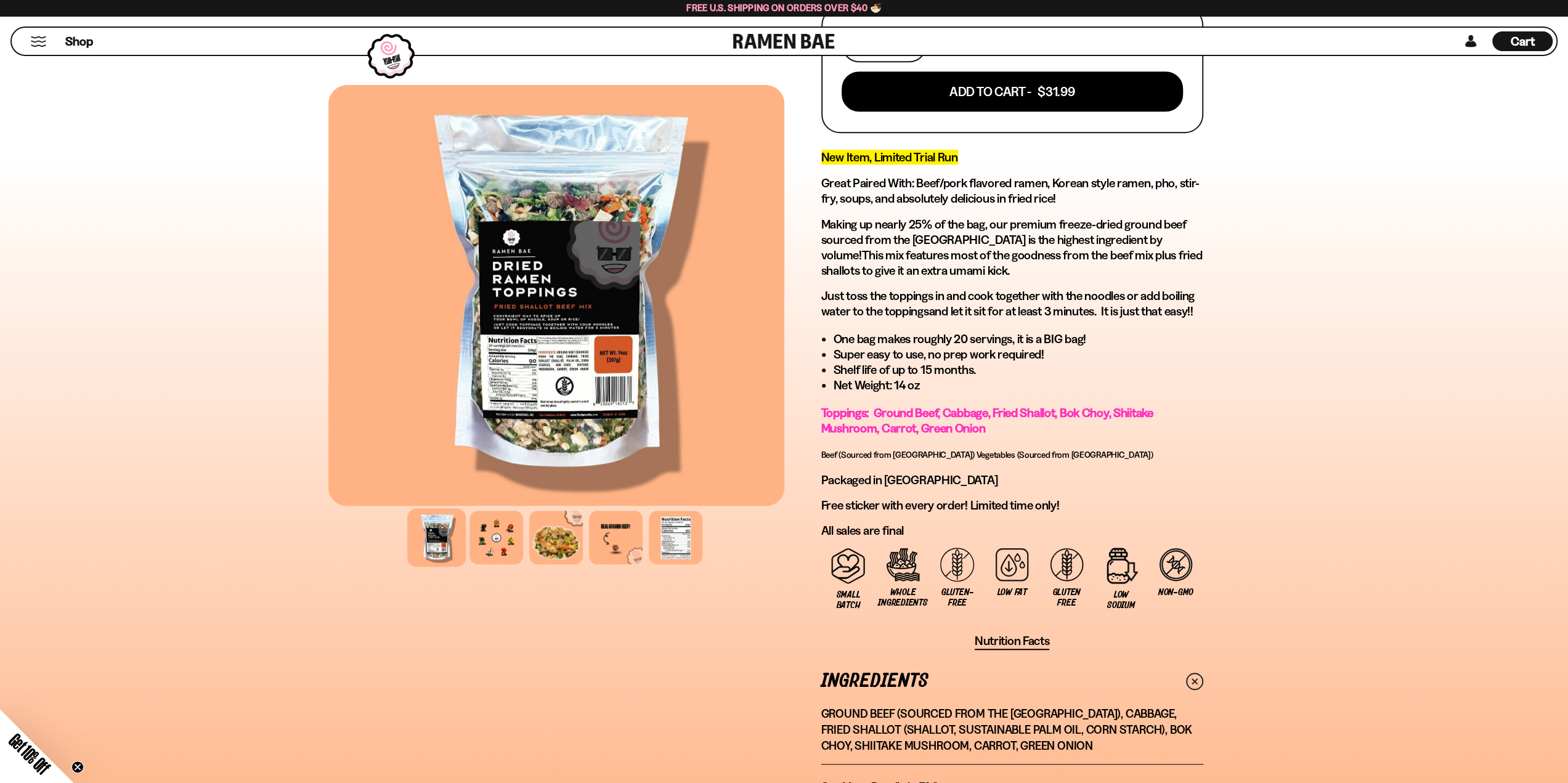
scroll to position [431, 0]
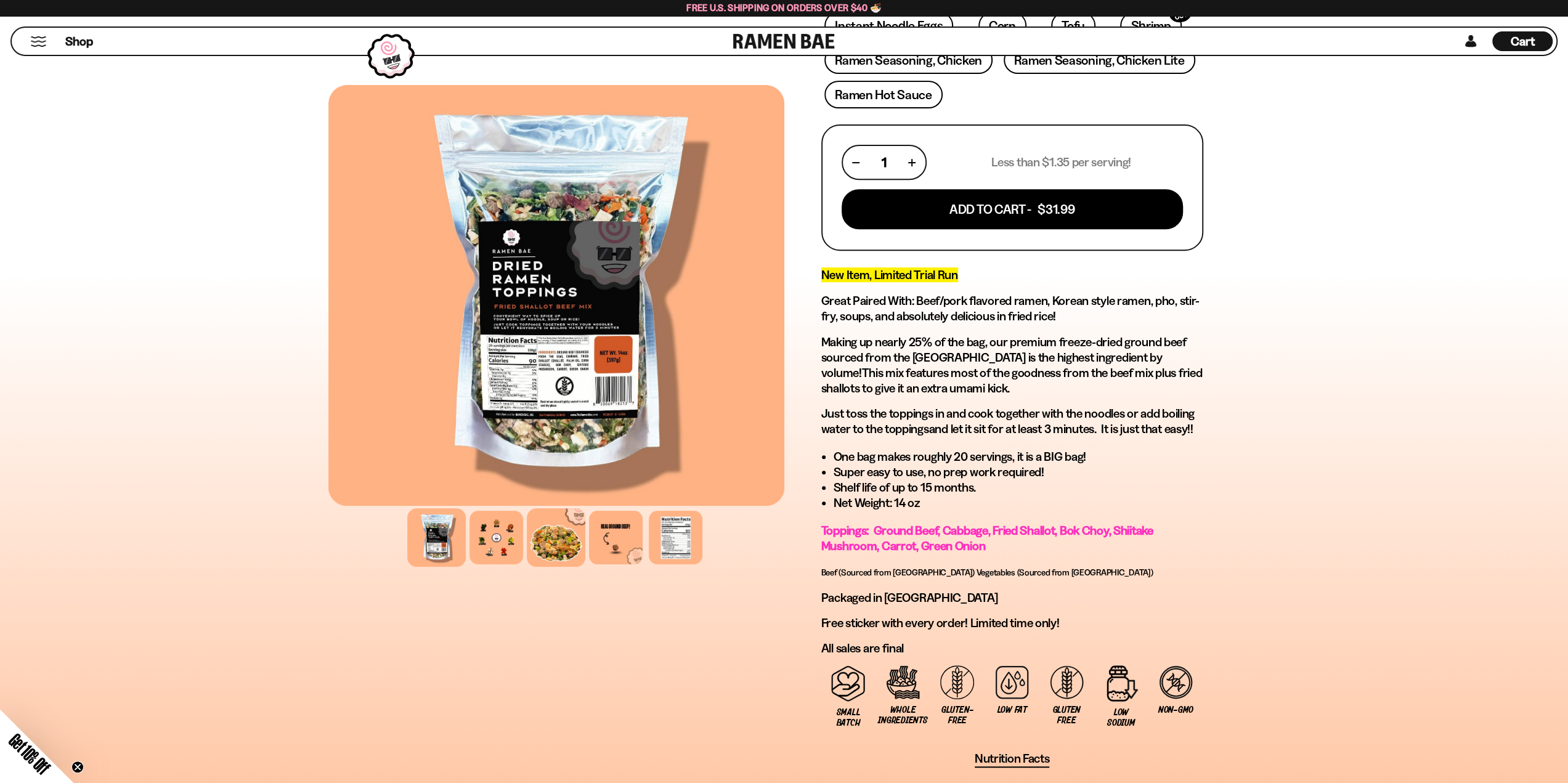
click at [557, 542] on div at bounding box center [556, 537] width 58 height 58
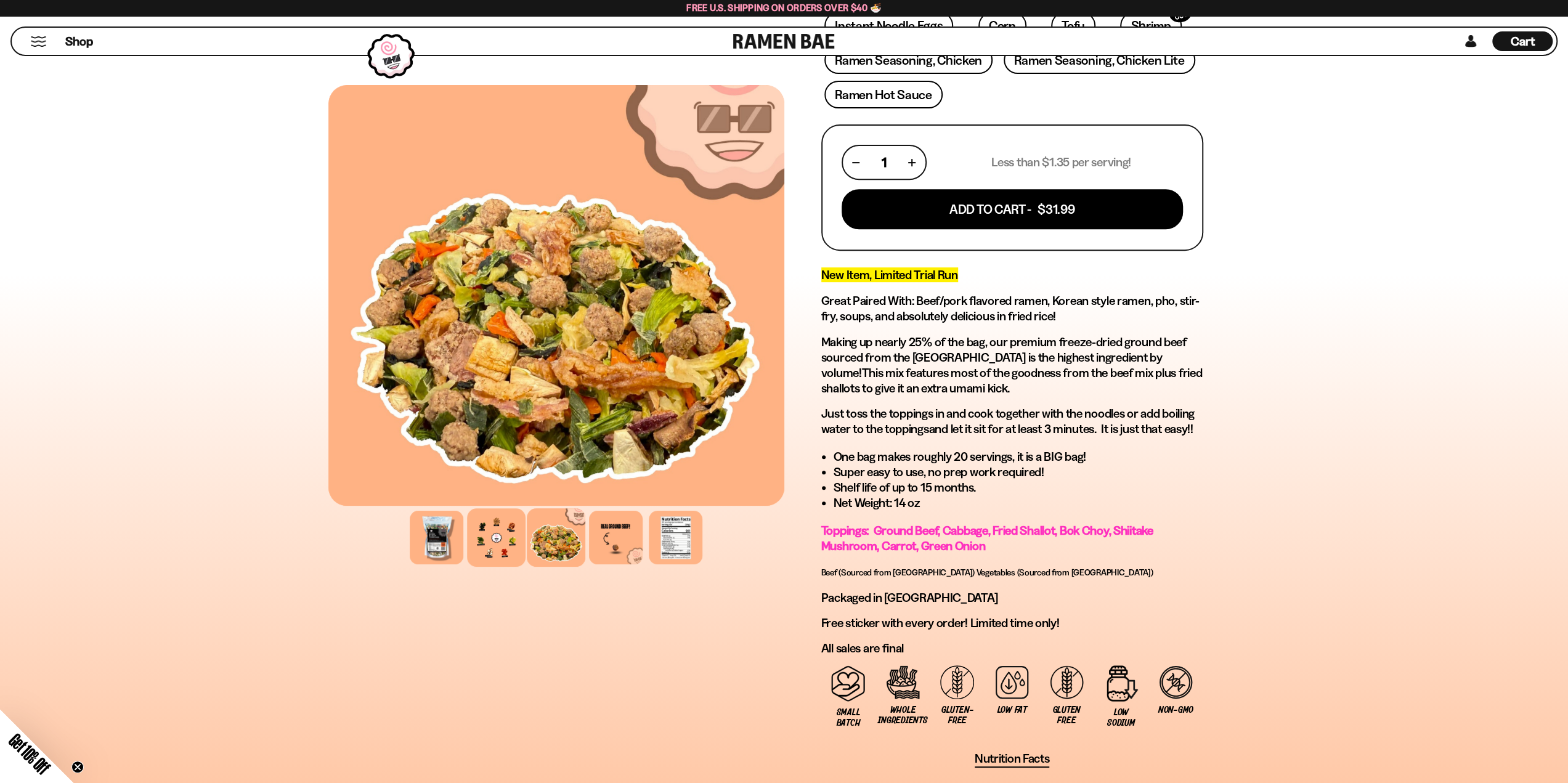
click at [498, 540] on div at bounding box center [496, 537] width 58 height 58
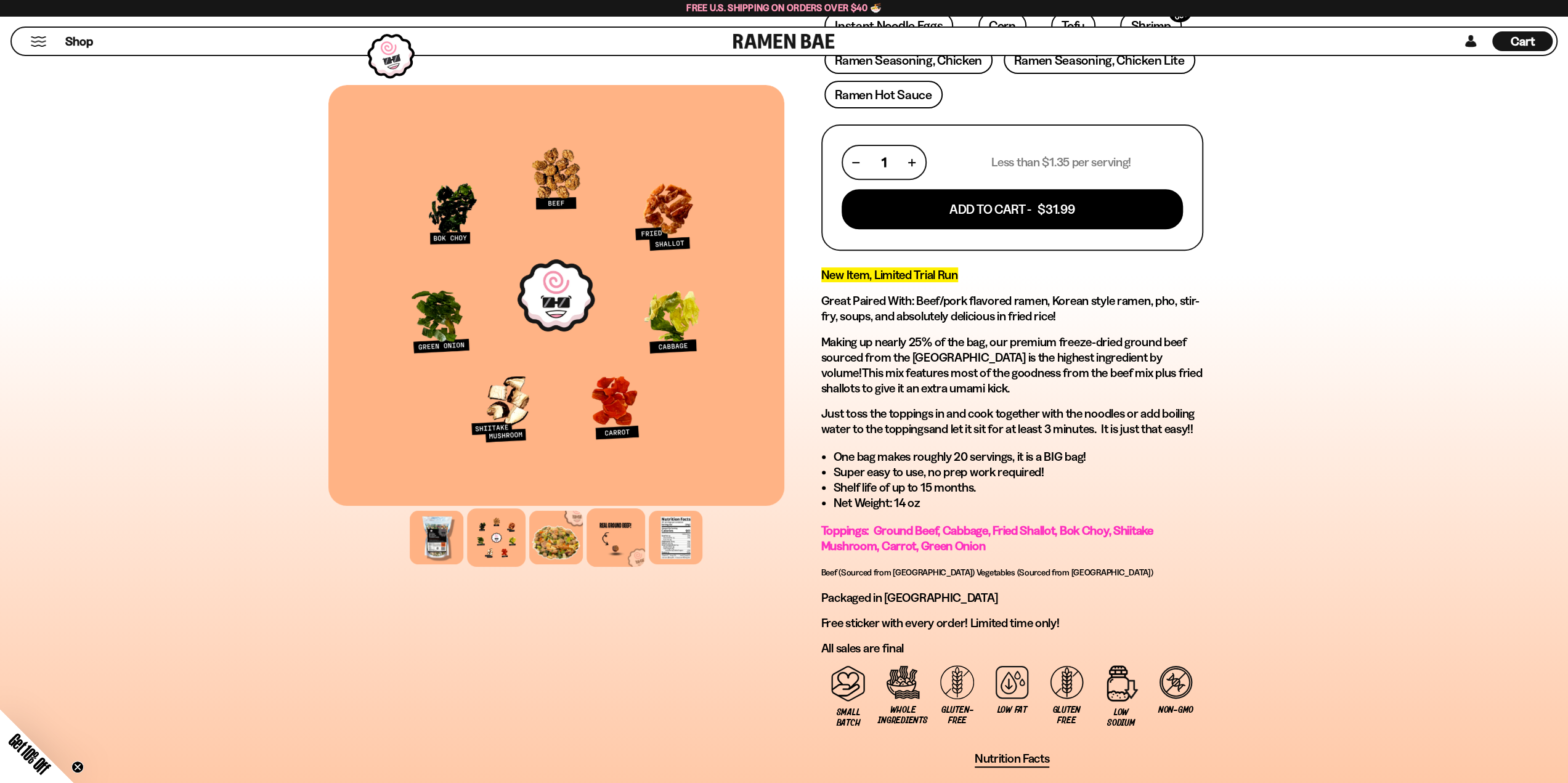
click at [619, 544] on div at bounding box center [615, 537] width 58 height 58
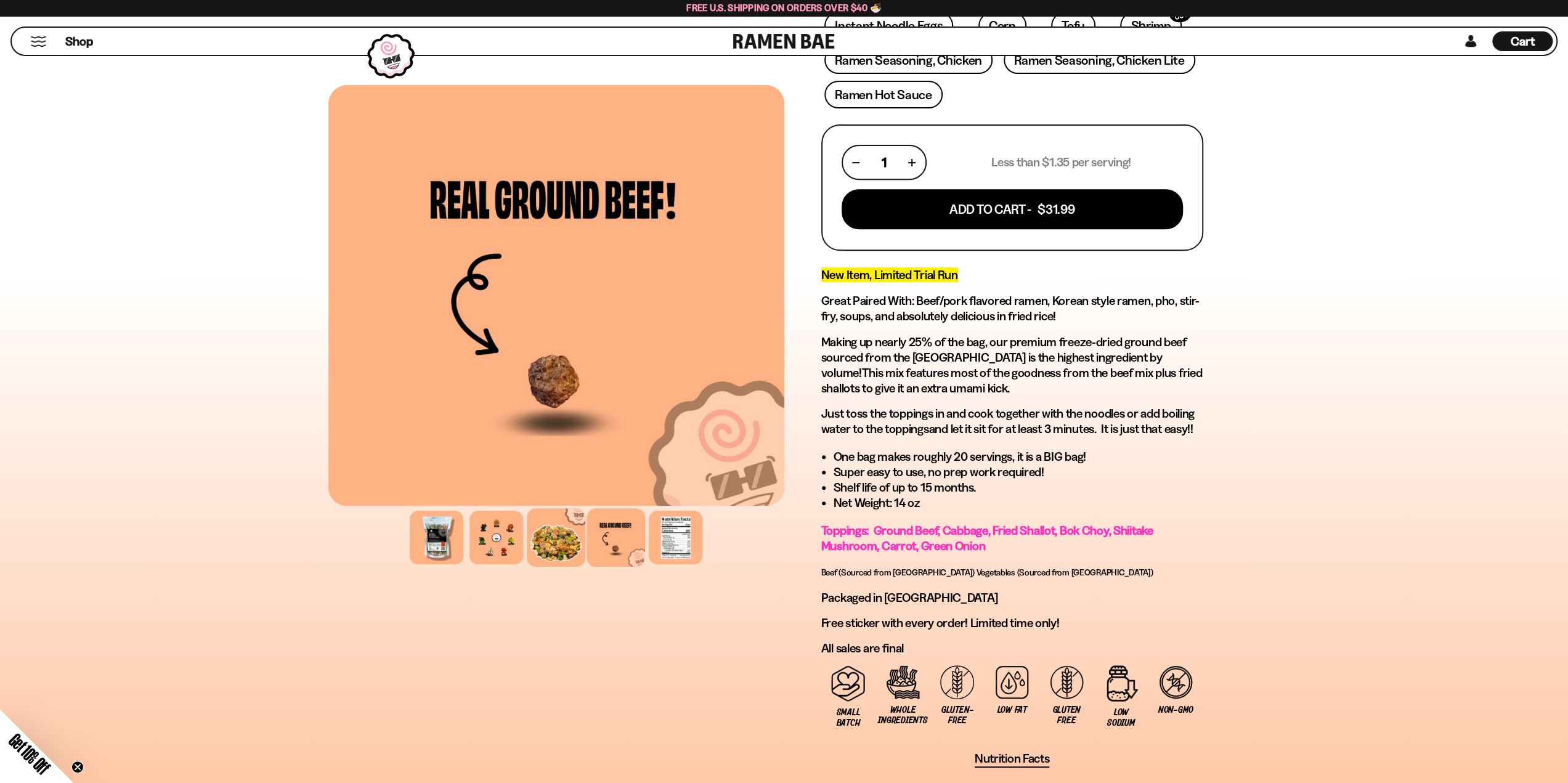
click at [557, 544] on div at bounding box center [556, 537] width 58 height 58
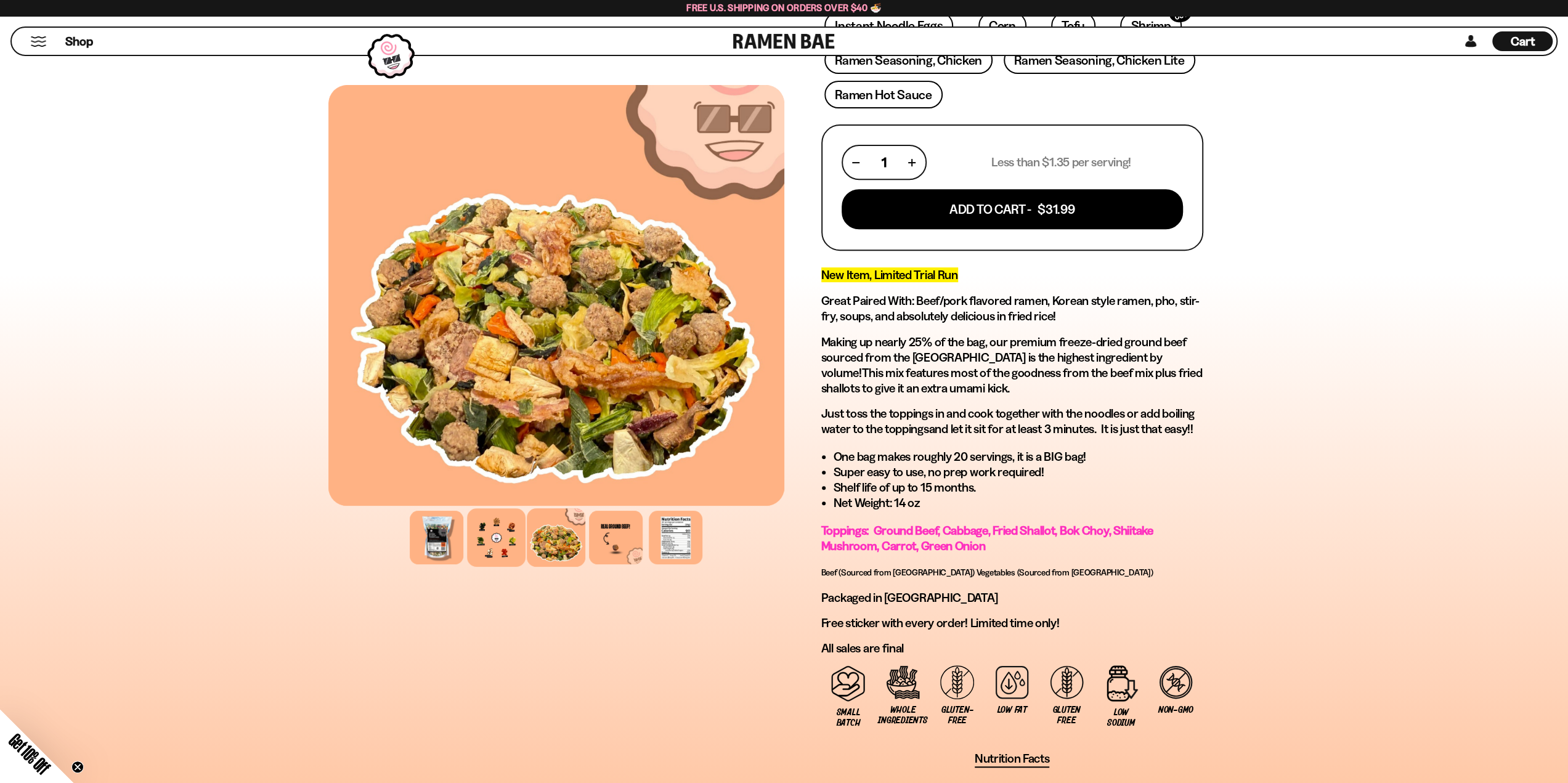
click at [508, 544] on div at bounding box center [496, 537] width 58 height 58
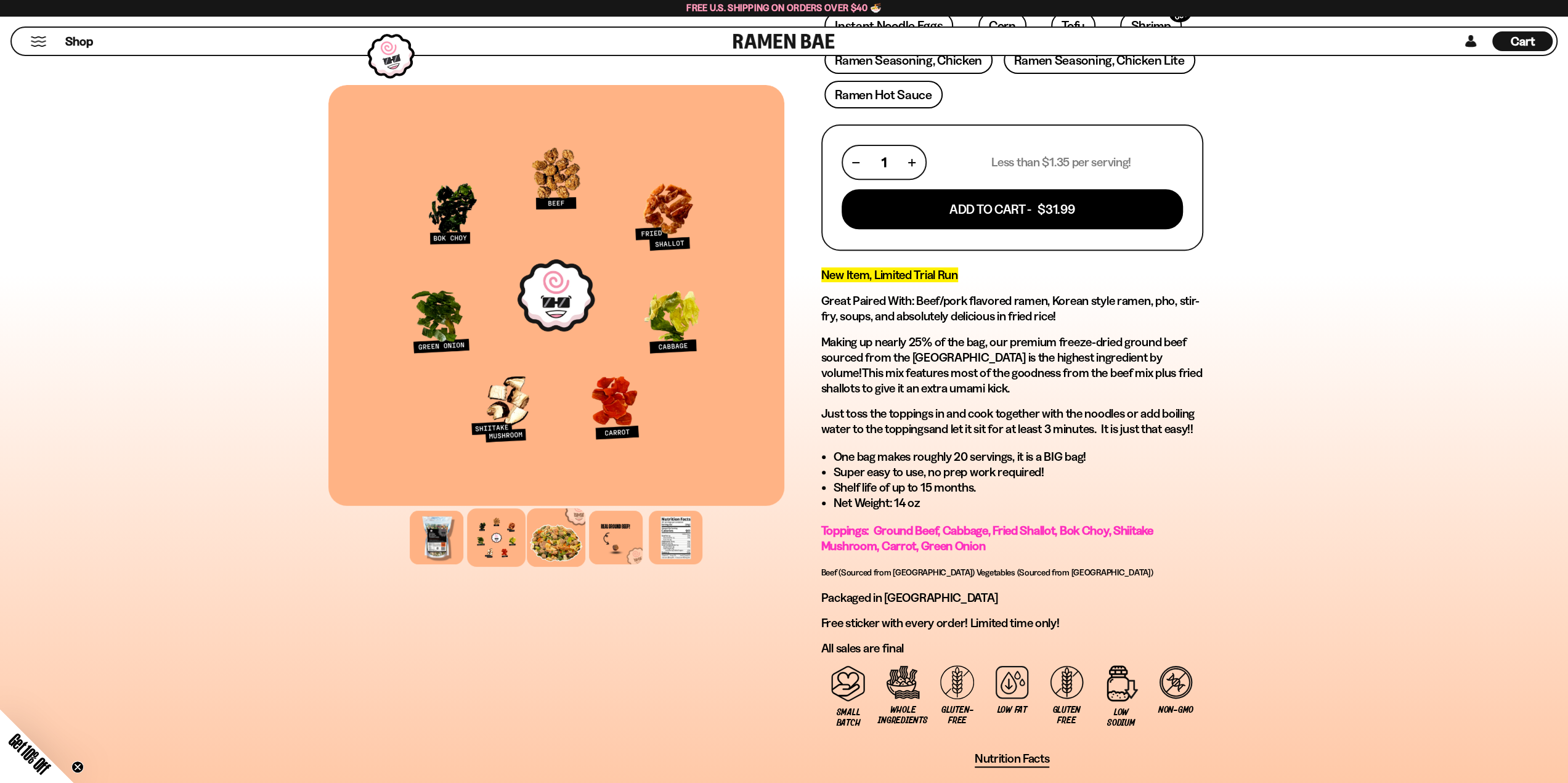
click at [547, 540] on div at bounding box center [556, 537] width 58 height 58
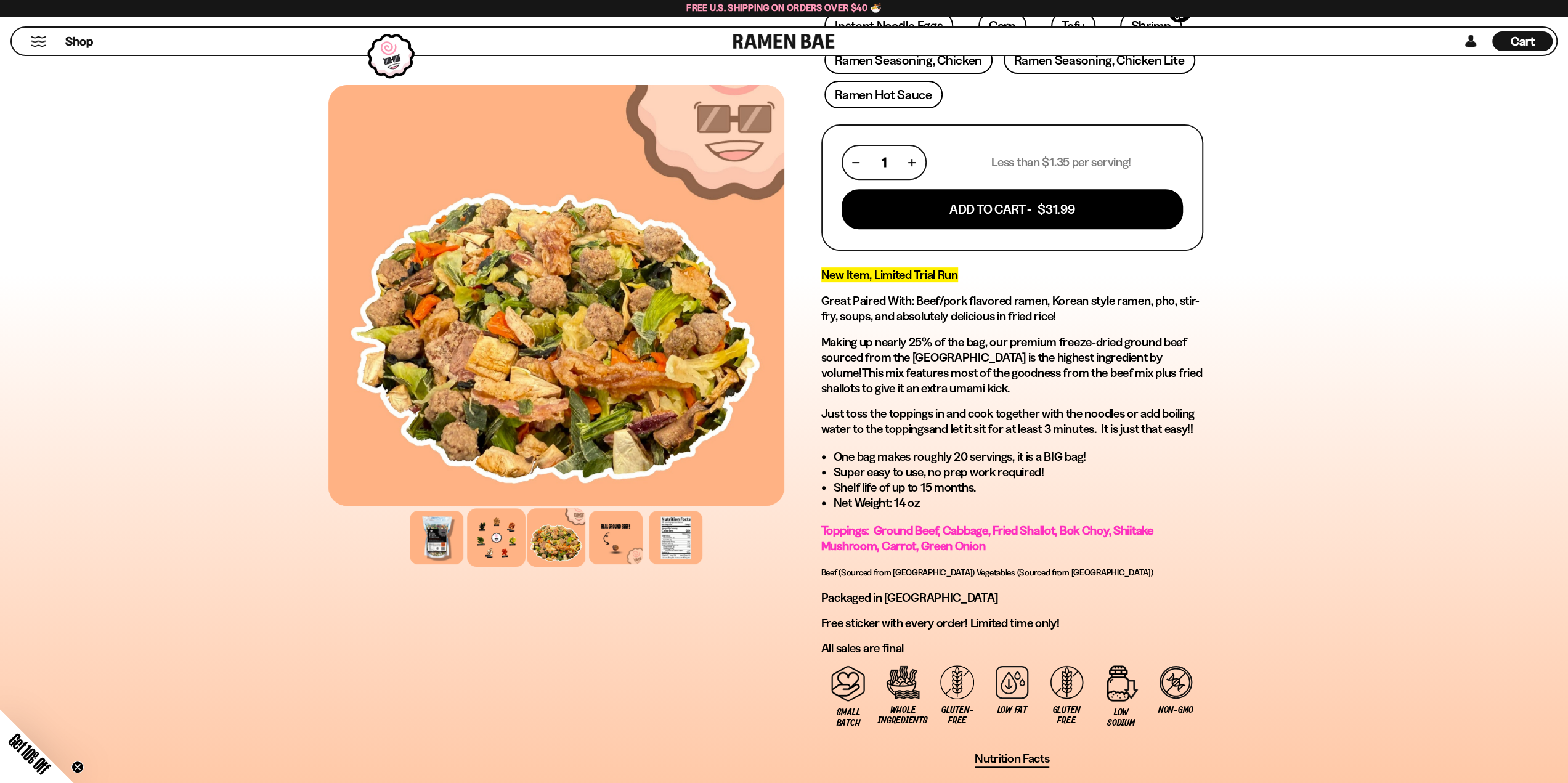
click at [487, 534] on div at bounding box center [496, 537] width 58 height 58
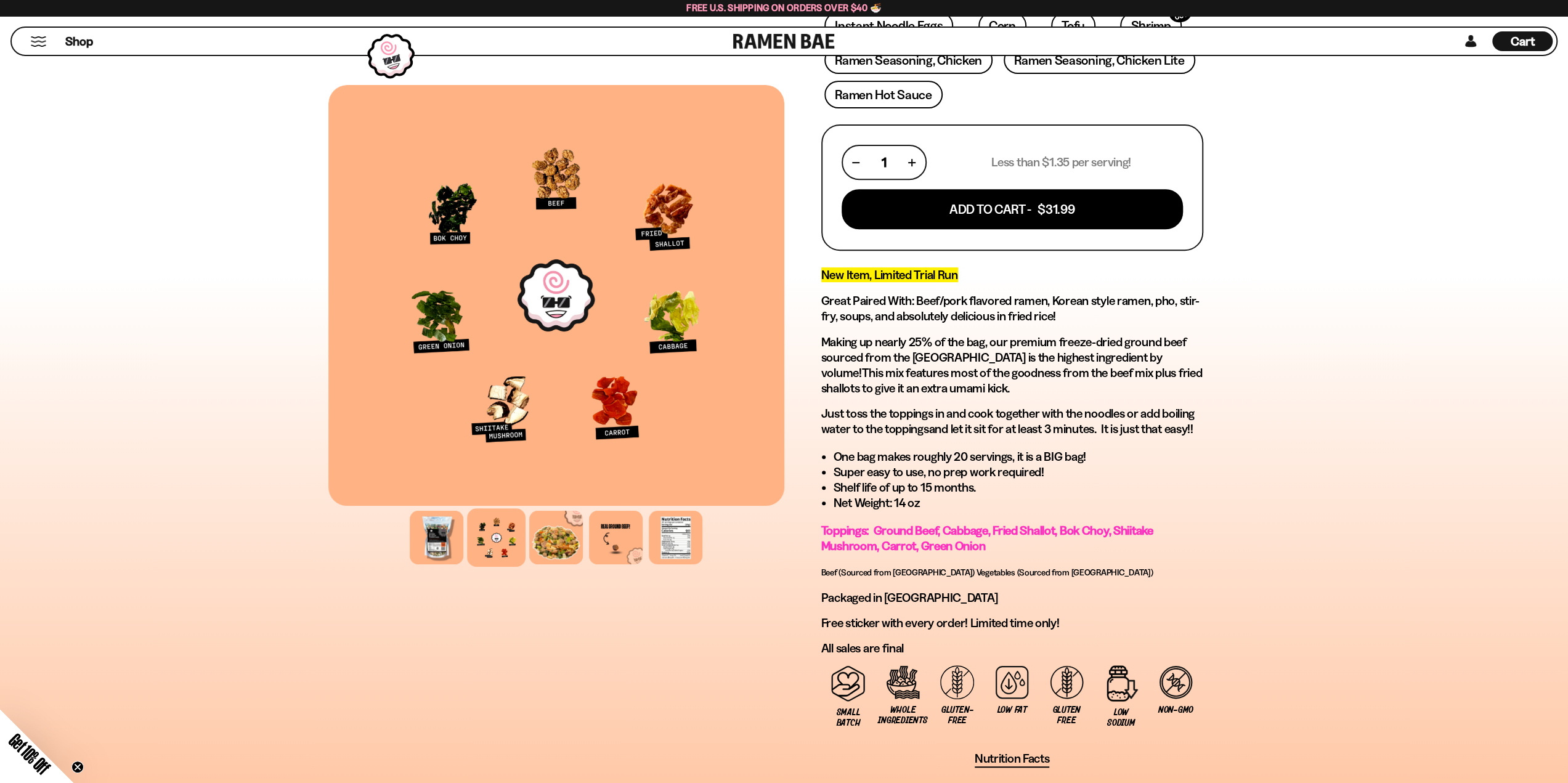
click at [522, 529] on div at bounding box center [496, 537] width 58 height 58
click at [533, 531] on div at bounding box center [556, 537] width 58 height 58
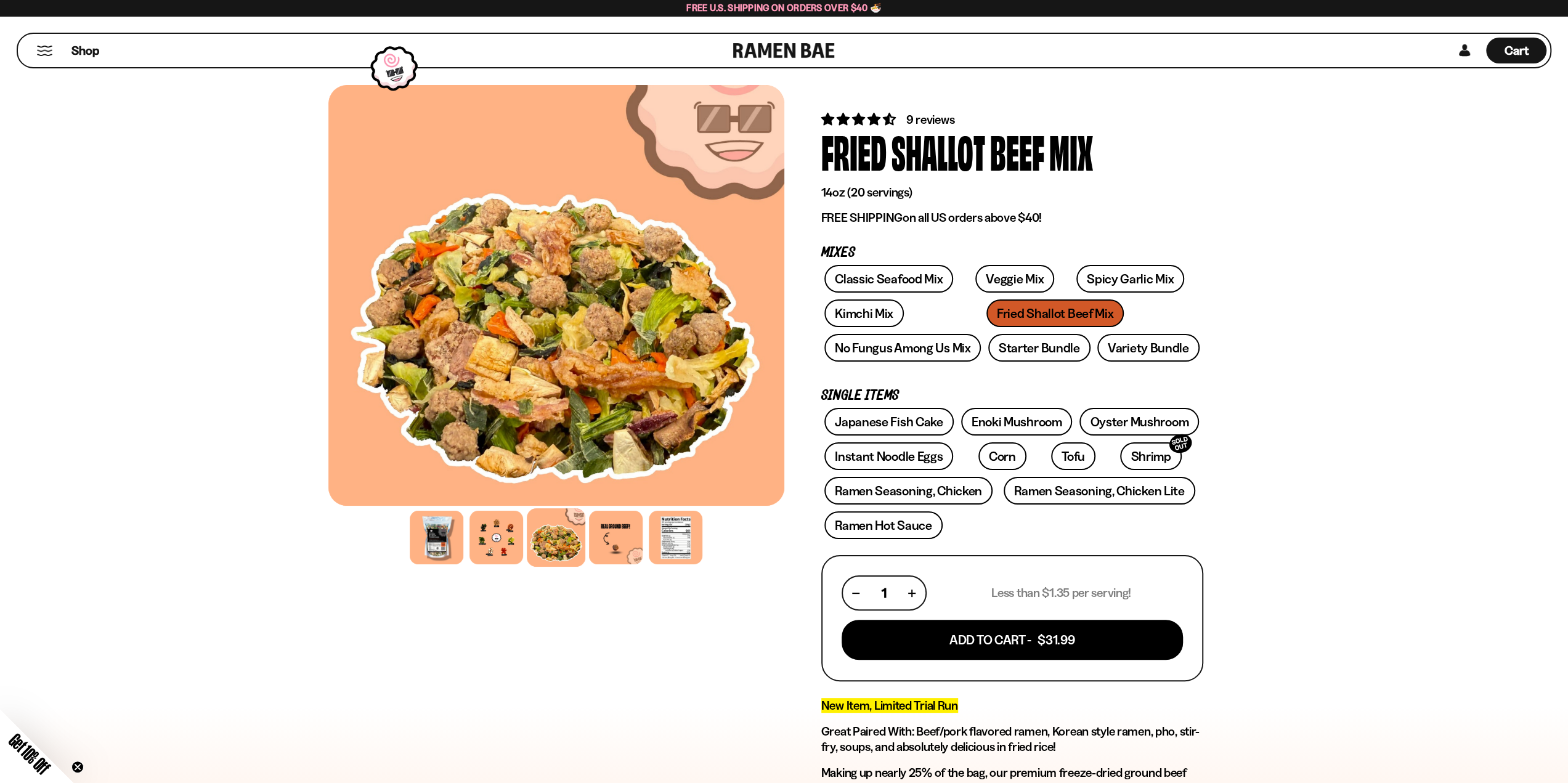
scroll to position [0, 0]
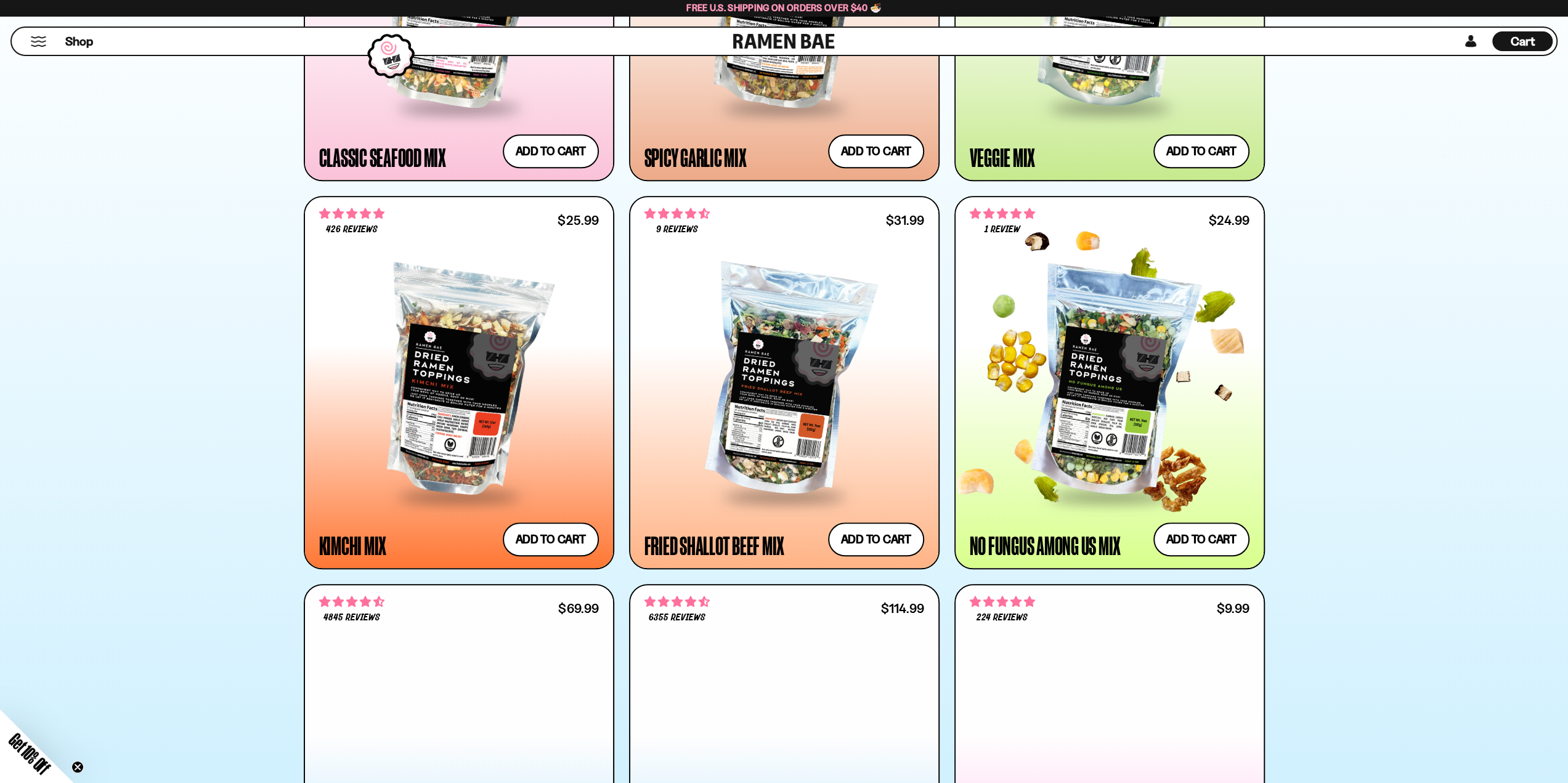
scroll to position [863, 0]
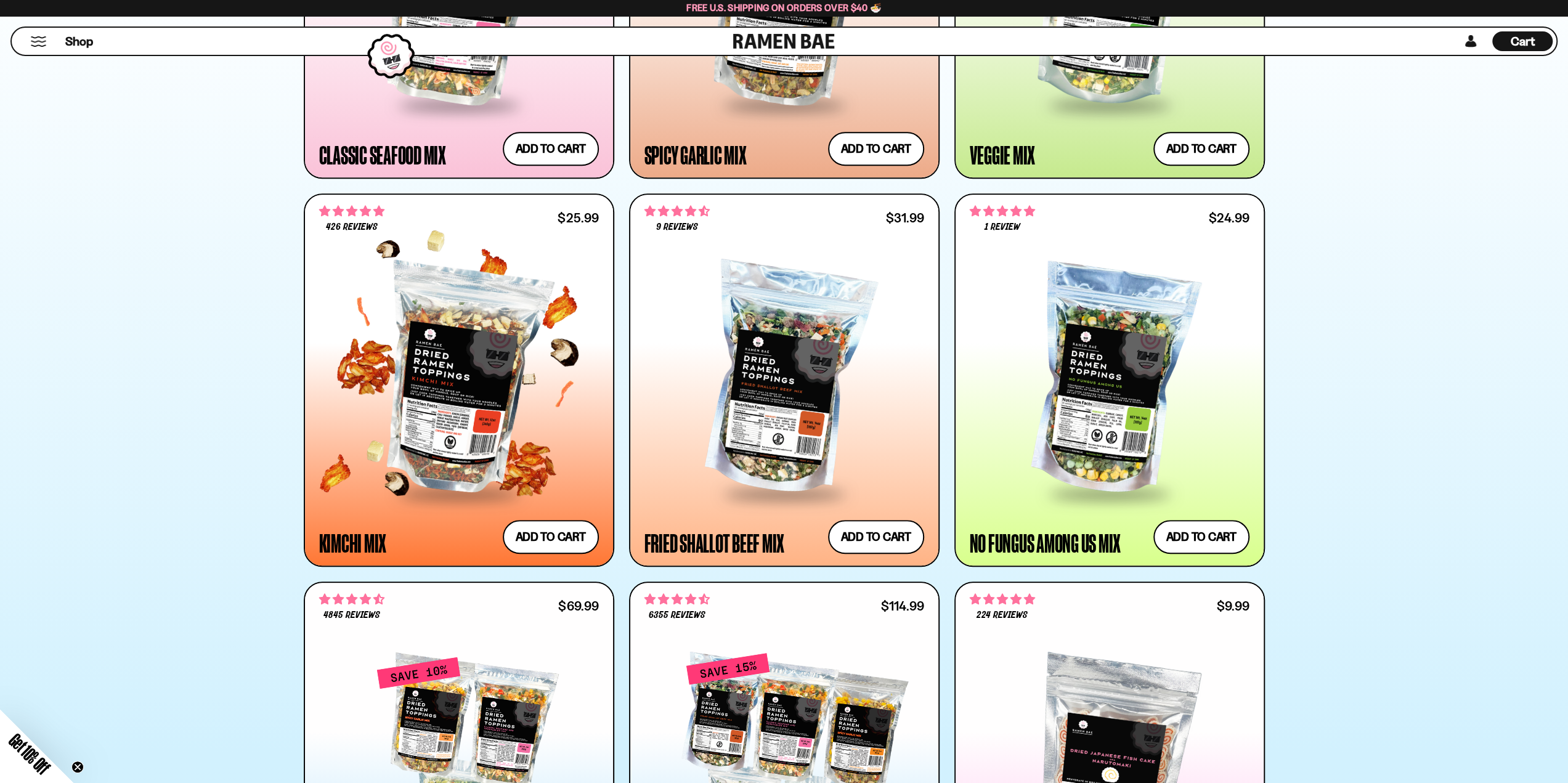
click at [552, 403] on div at bounding box center [459, 380] width 280 height 224
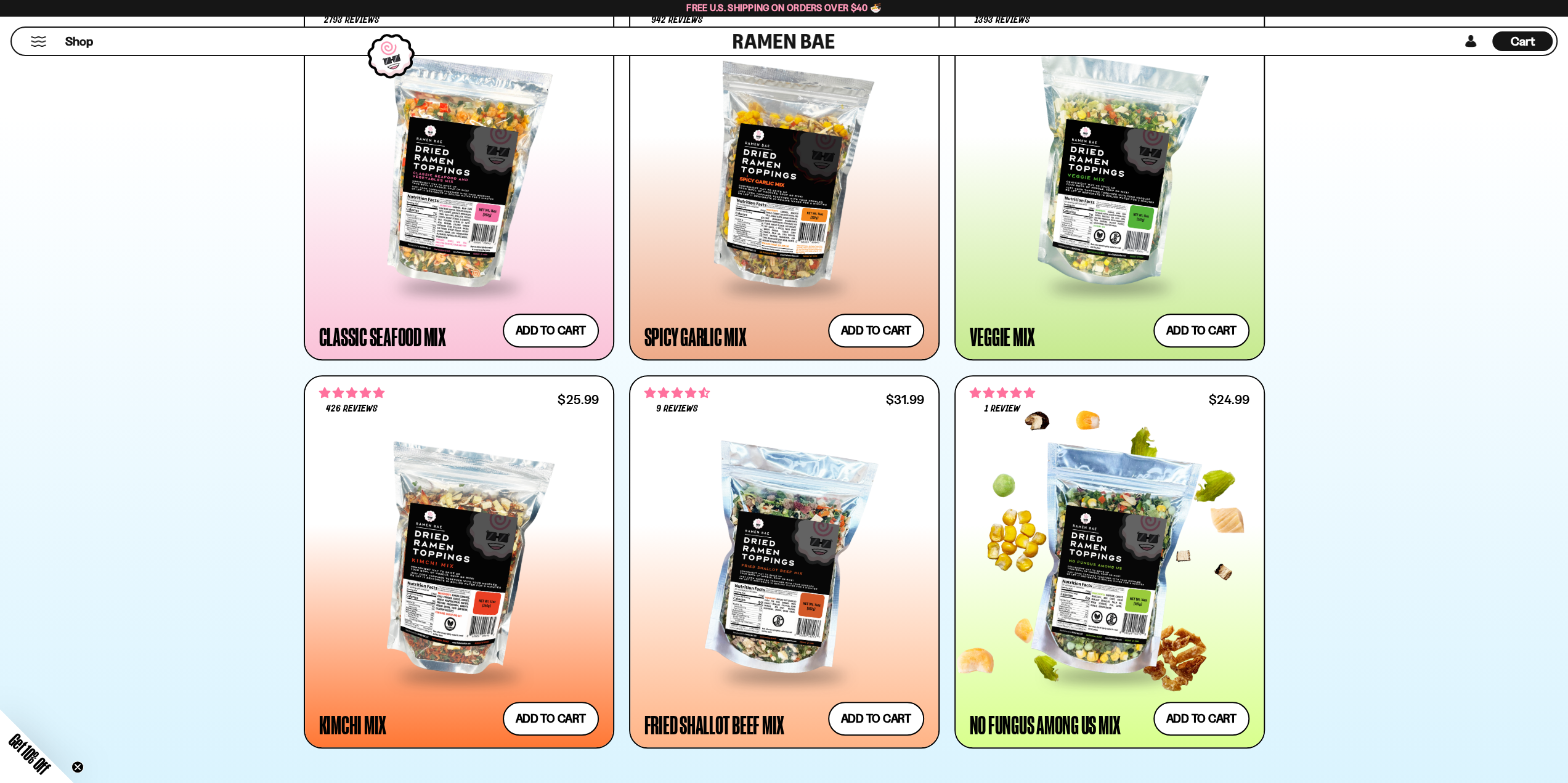
scroll to position [801, 0]
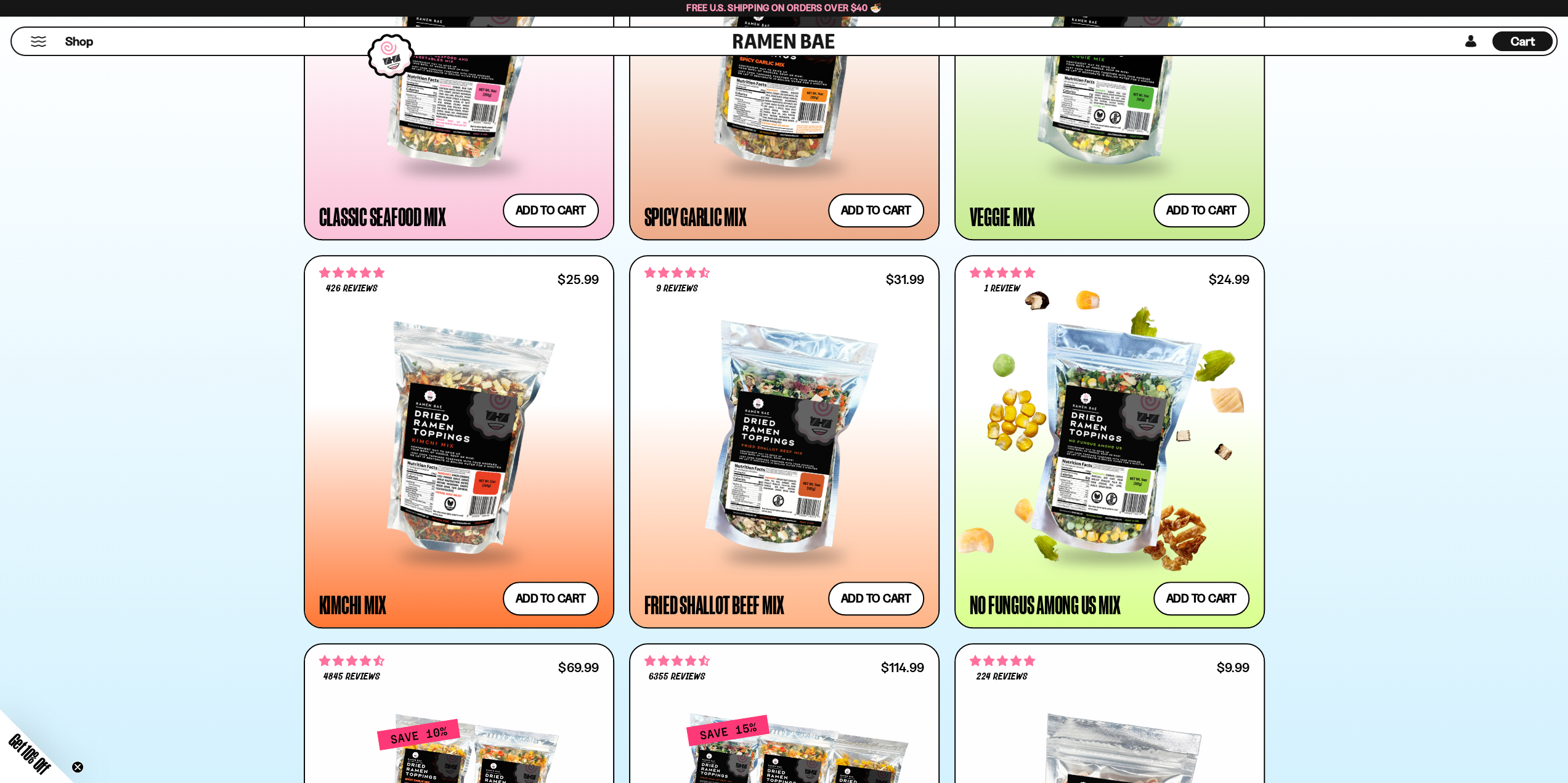
click at [1139, 395] on div at bounding box center [1110, 442] width 280 height 224
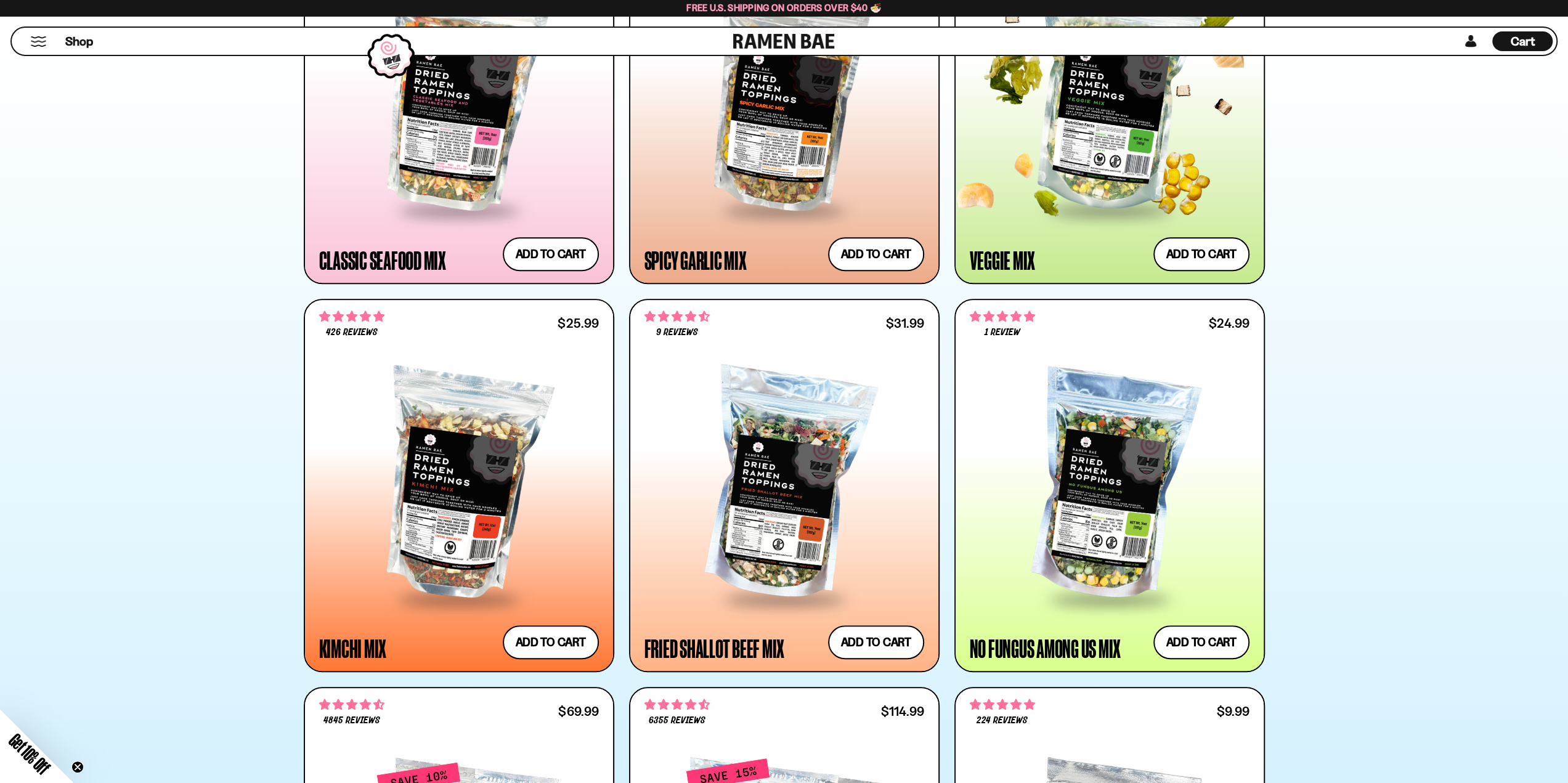
scroll to position [678, 0]
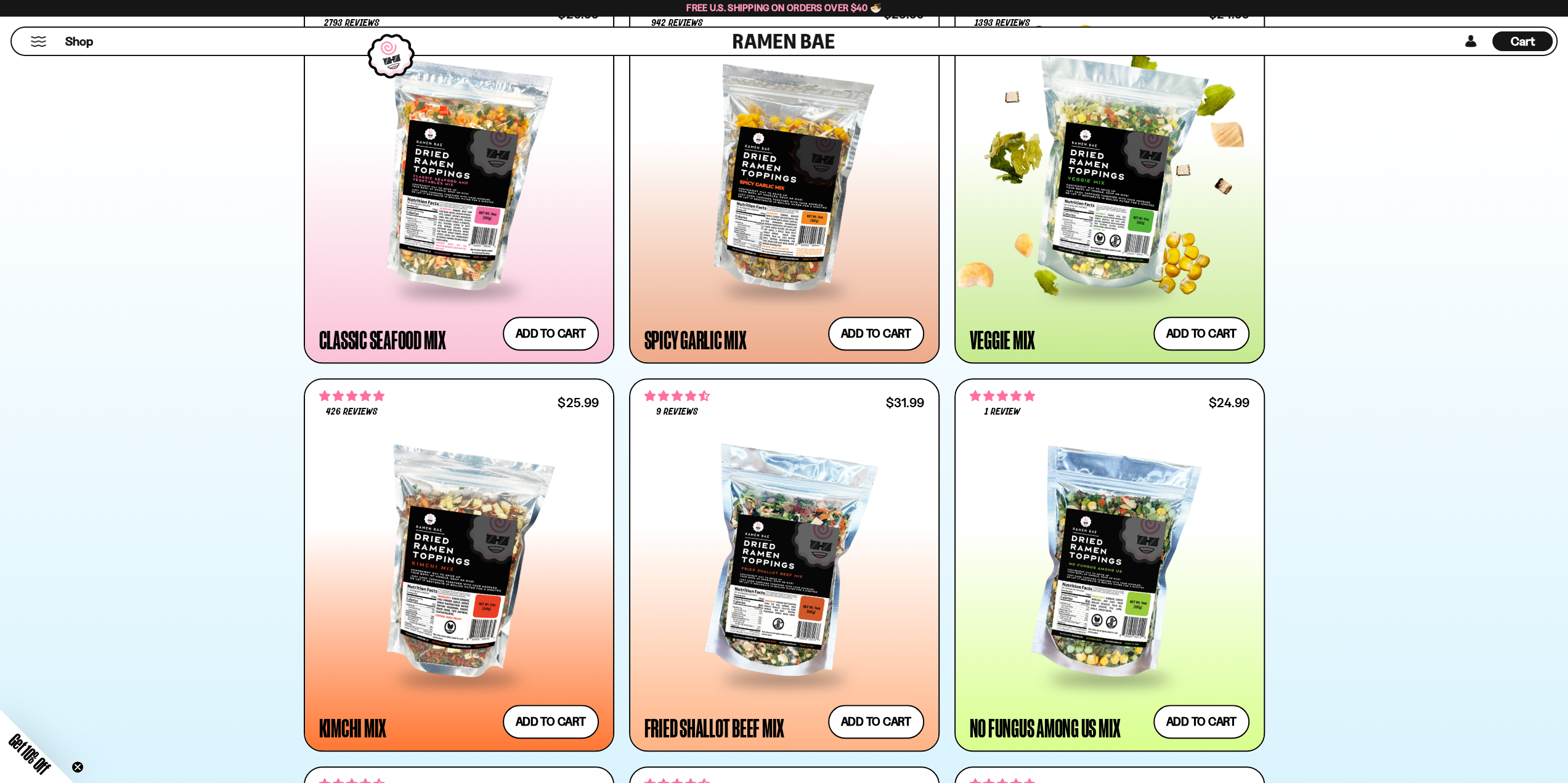
click at [1051, 212] on div at bounding box center [1110, 176] width 280 height 224
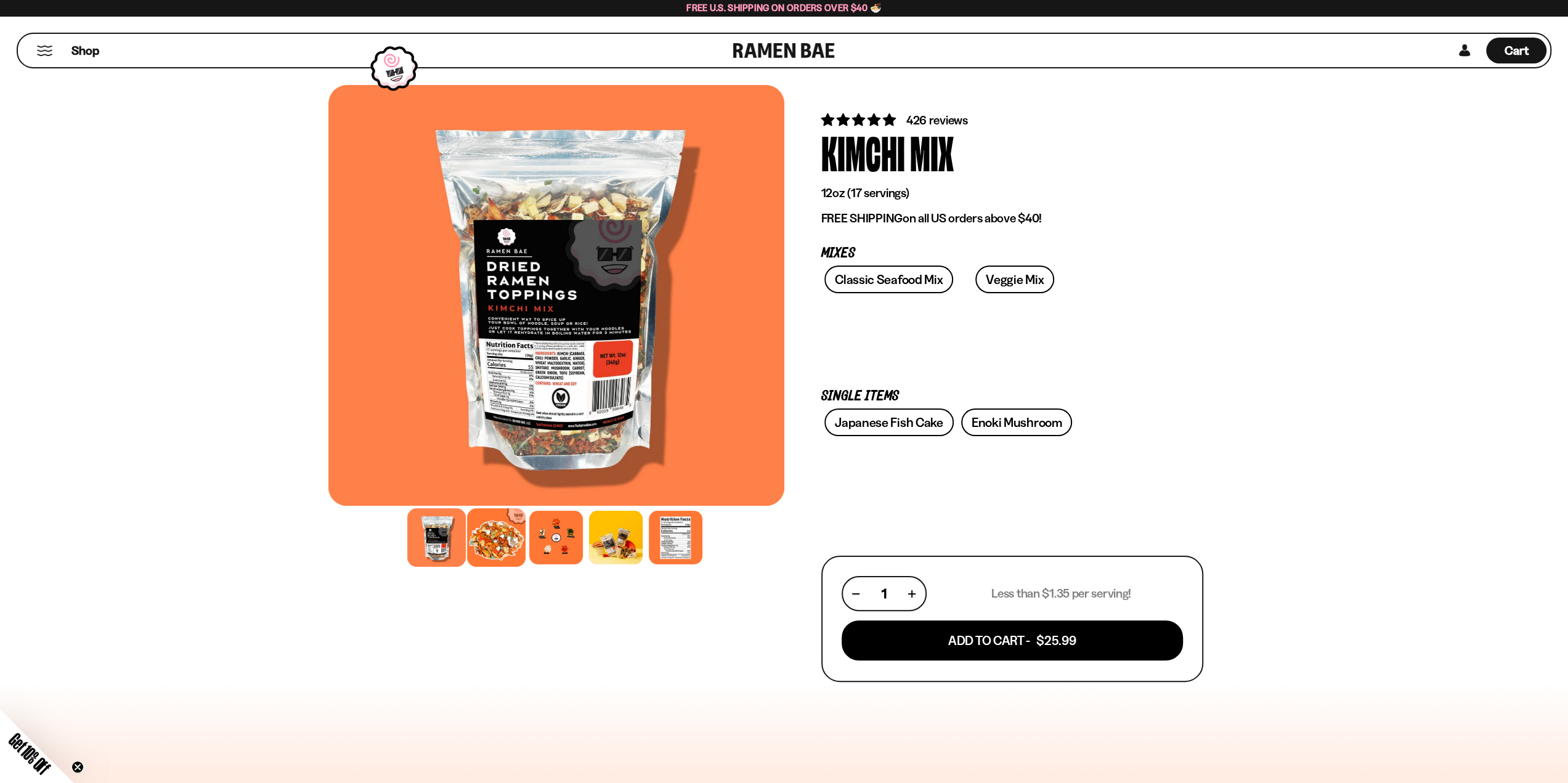
click at [513, 531] on div at bounding box center [496, 537] width 58 height 58
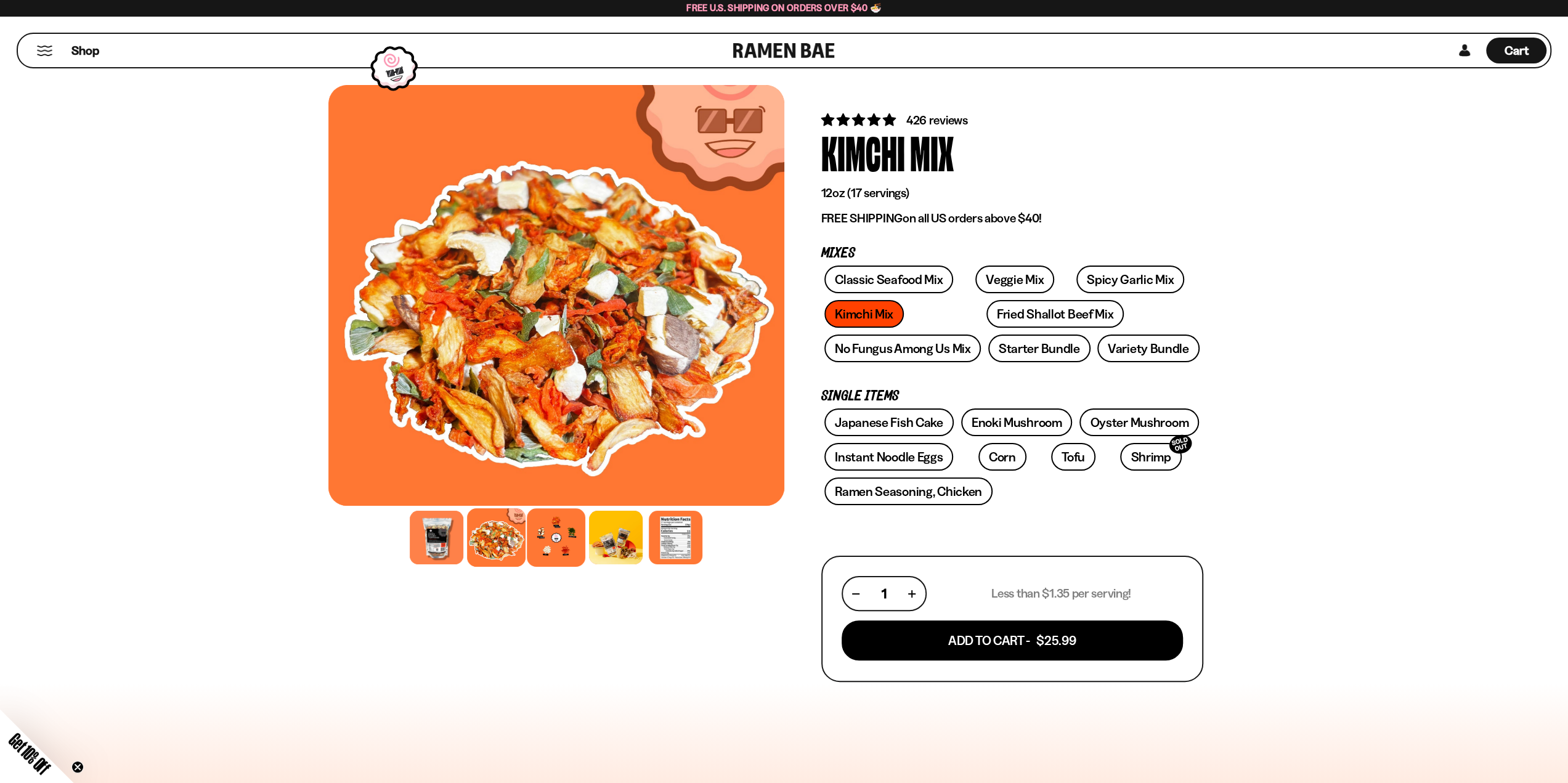
click at [551, 535] on div at bounding box center [556, 537] width 58 height 58
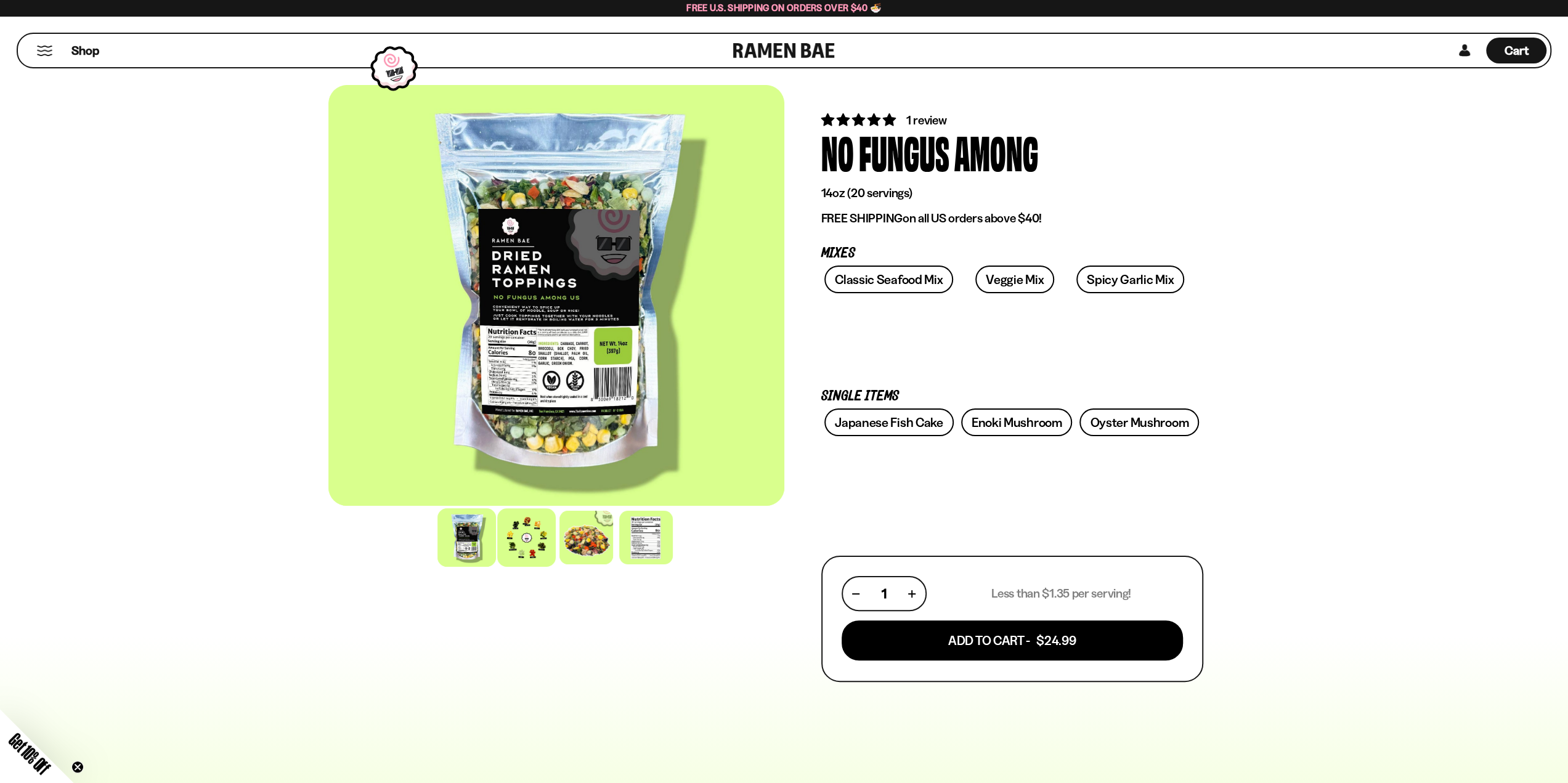
click at [533, 538] on div at bounding box center [526, 537] width 58 height 58
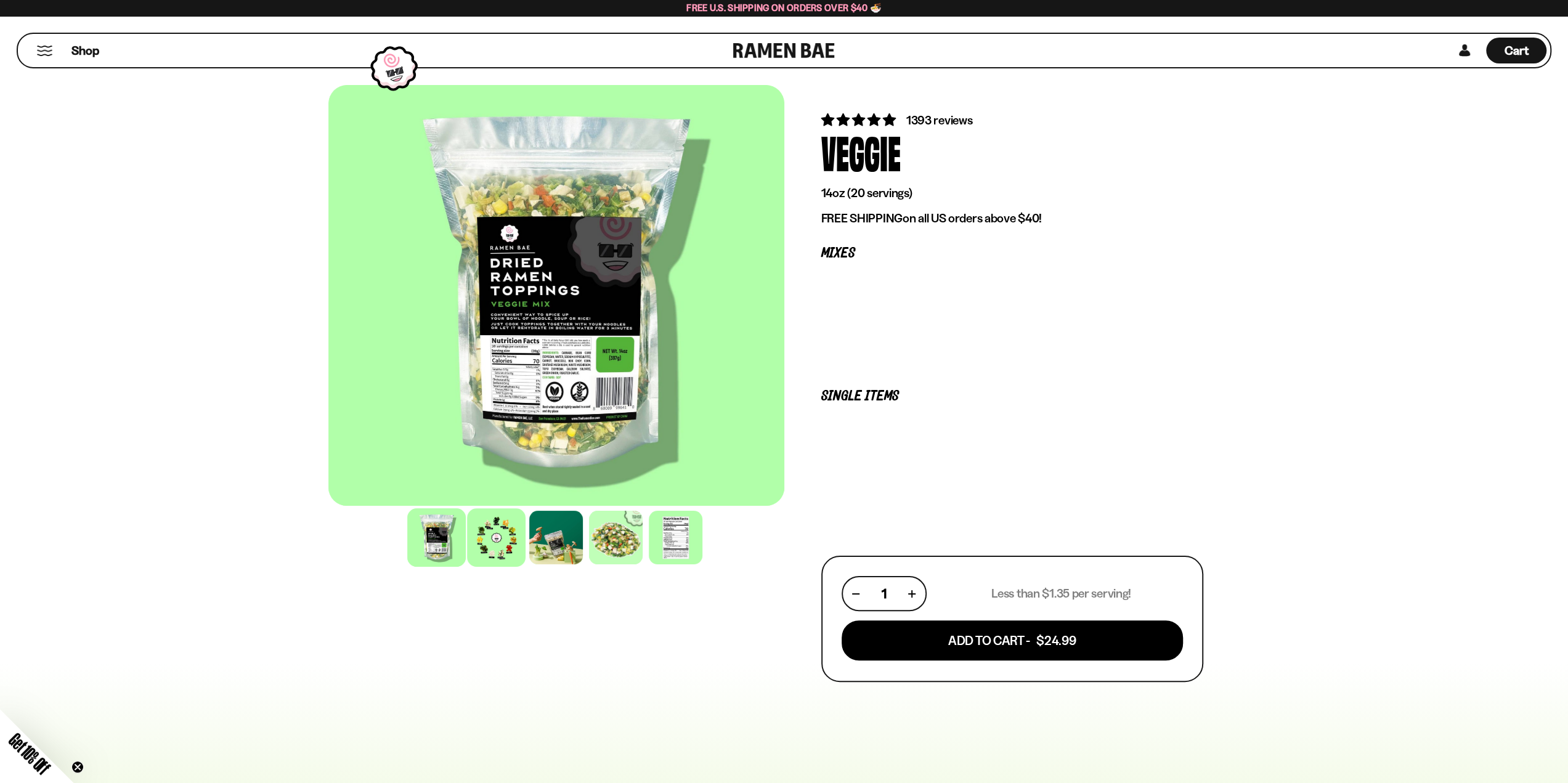
click at [484, 546] on div at bounding box center [496, 537] width 58 height 58
